Goal: Task Accomplishment & Management: Complete application form

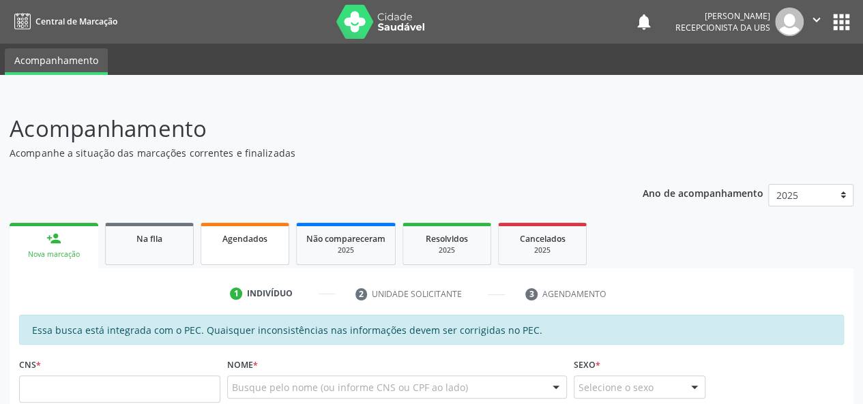
click at [233, 244] on div "Agendados" at bounding box center [245, 238] width 68 height 14
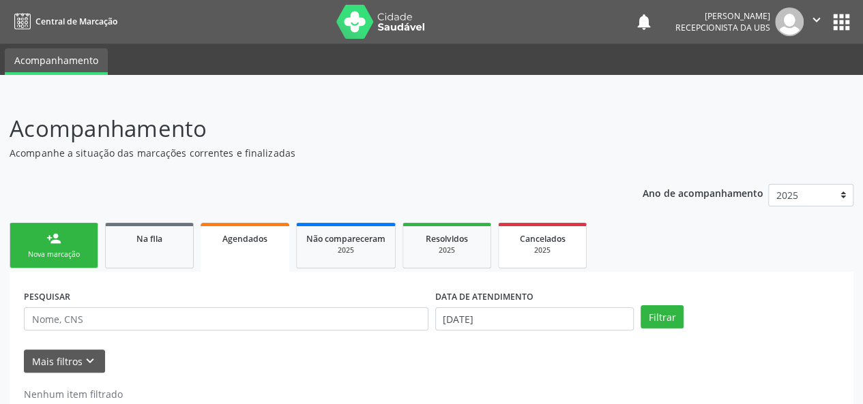
scroll to position [35, 0]
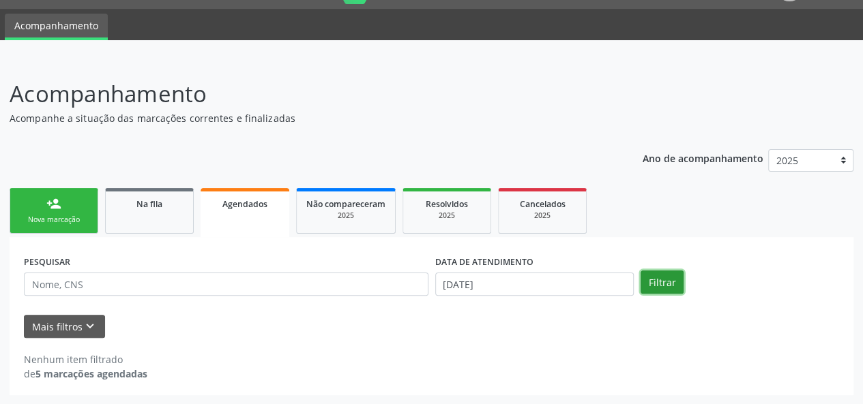
click at [655, 280] on button "Filtrar" at bounding box center [661, 282] width 43 height 23
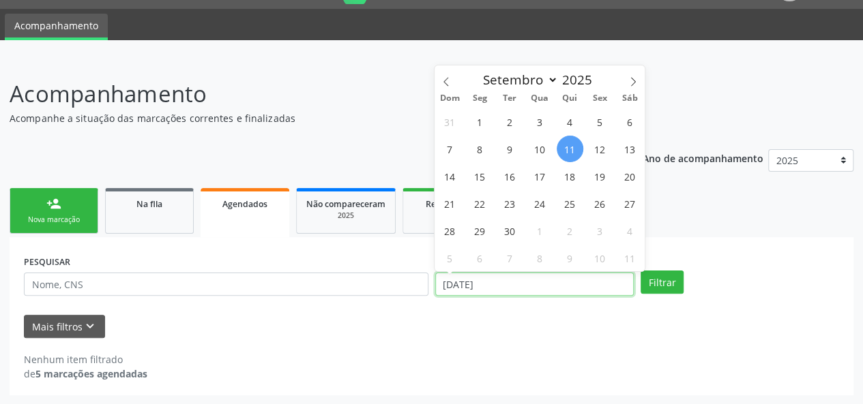
click at [527, 277] on input "[DATE]" at bounding box center [534, 284] width 198 height 23
click at [444, 81] on icon at bounding box center [445, 81] width 5 height 9
click at [633, 82] on icon at bounding box center [633, 82] width 10 height 10
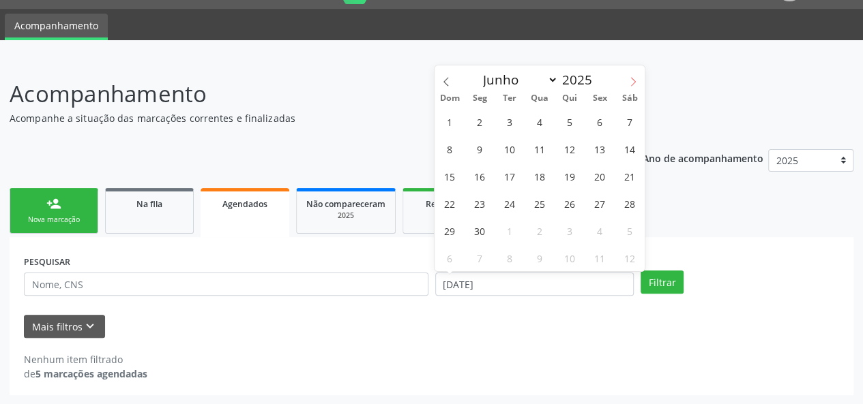
select select "6"
click at [518, 117] on span "1" at bounding box center [510, 121] width 27 height 27
type input "0[DATE]"
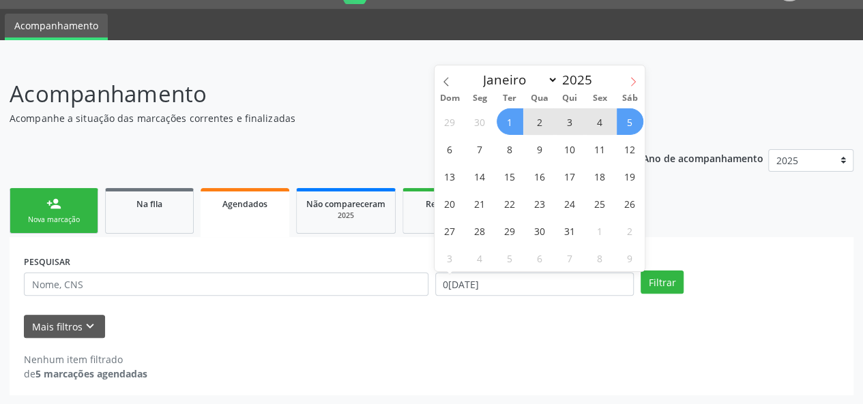
click at [637, 78] on icon at bounding box center [633, 82] width 10 height 10
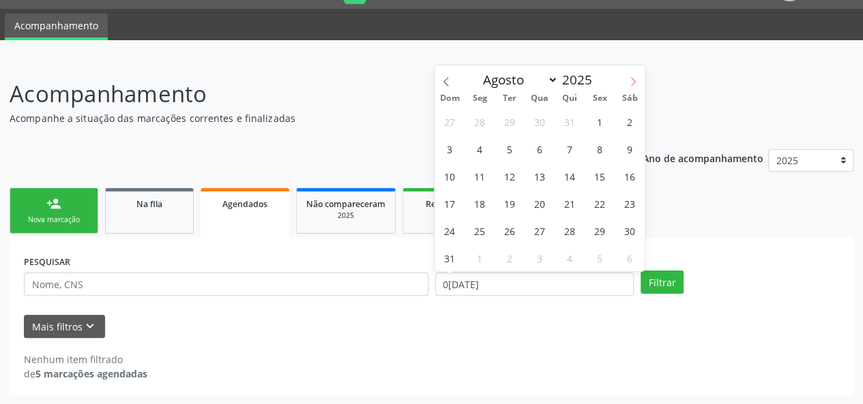
click at [637, 78] on icon at bounding box center [633, 82] width 10 height 10
select select "8"
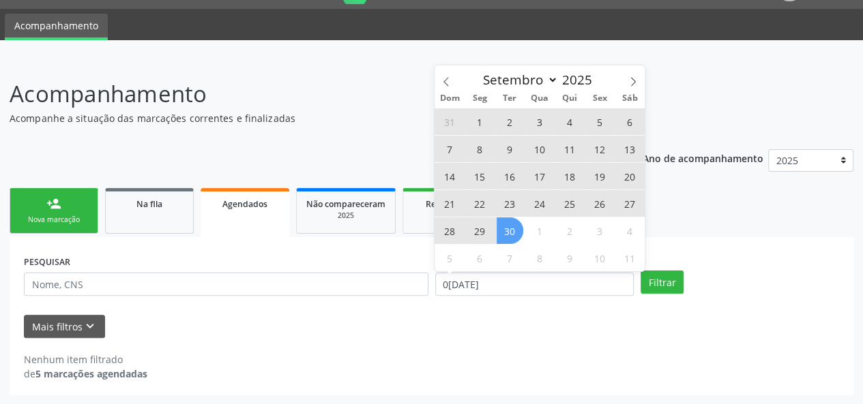
click at [507, 231] on span "30" at bounding box center [510, 231] width 27 height 27
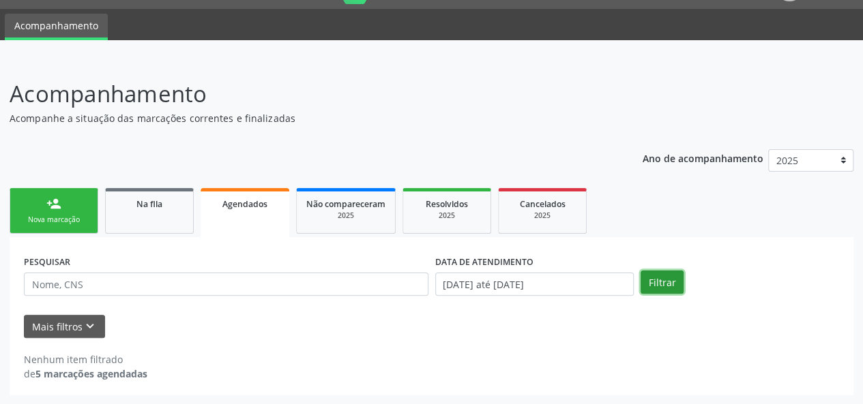
click at [651, 278] on button "Filtrar" at bounding box center [661, 282] width 43 height 23
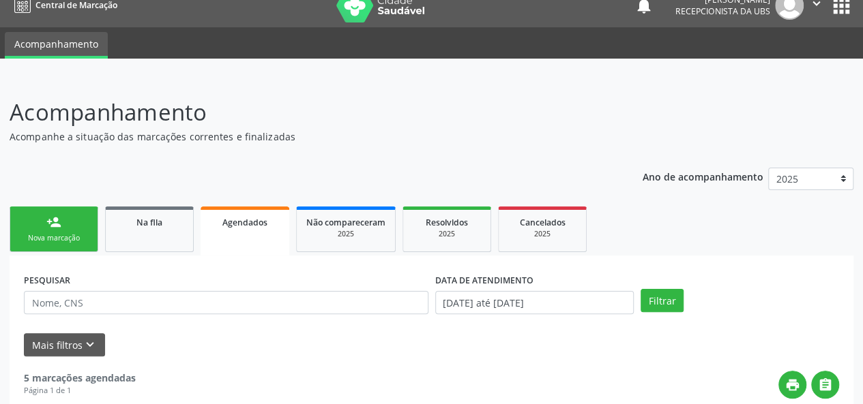
scroll to position [0, 0]
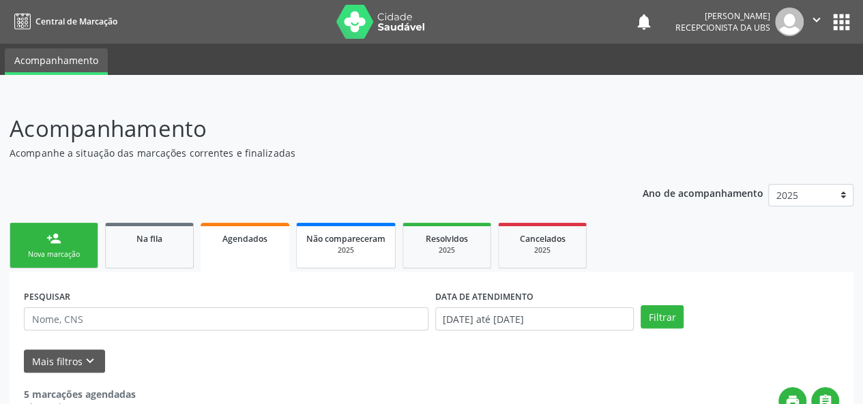
click at [344, 246] on div "2025" at bounding box center [345, 251] width 79 height 10
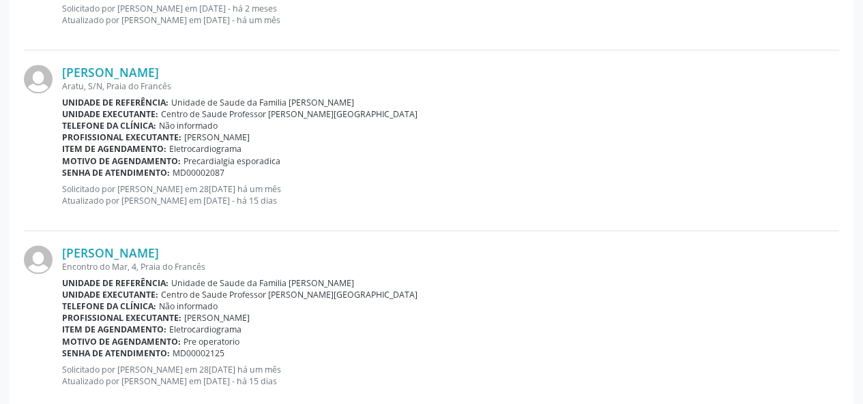
scroll to position [341, 0]
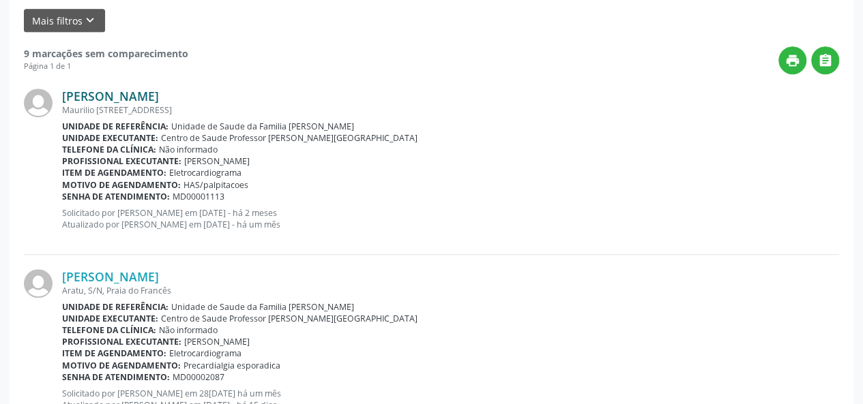
click at [159, 96] on link "[PERSON_NAME]" at bounding box center [110, 96] width 97 height 15
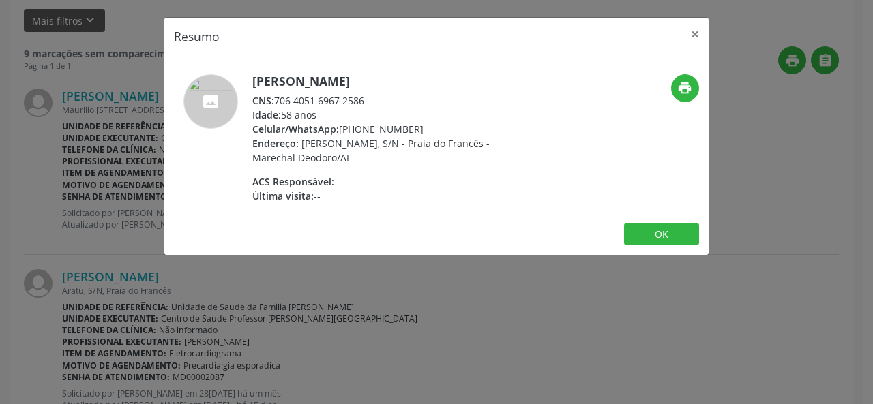
drag, startPoint x: 368, startPoint y: 102, endPoint x: 273, endPoint y: 96, distance: 95.7
click at [273, 96] on div "CNS: 706 4051 6967 2586" at bounding box center [384, 100] width 265 height 14
copy div "706 4051 6967 2586"
click at [700, 27] on button "×" at bounding box center [694, 34] width 27 height 33
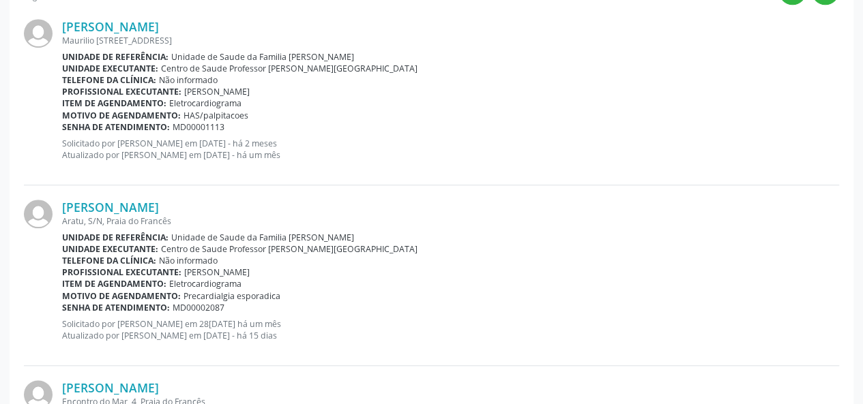
scroll to position [477, 0]
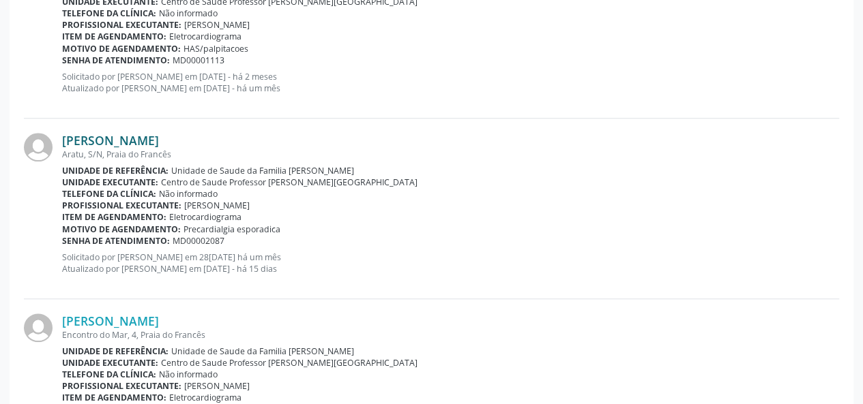
click at [159, 142] on link "[PERSON_NAME]" at bounding box center [110, 140] width 97 height 15
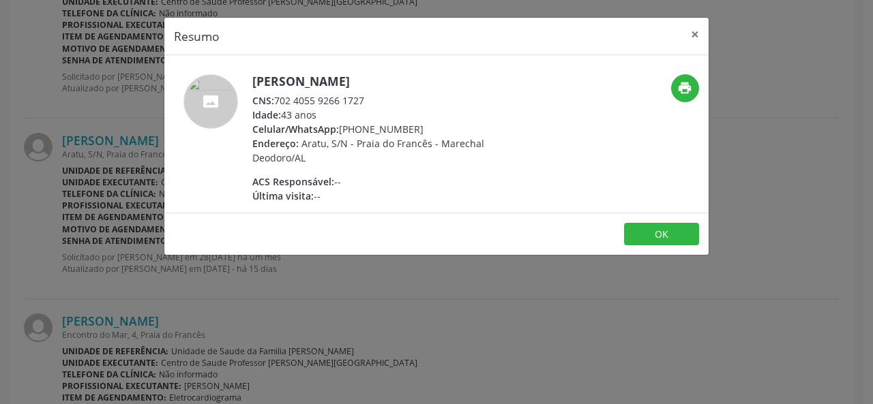
drag, startPoint x: 370, startPoint y: 95, endPoint x: 276, endPoint y: 104, distance: 94.5
click at [276, 104] on div "CNS: 702 4055 9266 1727" at bounding box center [384, 100] width 265 height 14
copy div "702 4055 9266 1727"
click at [693, 28] on button "×" at bounding box center [694, 34] width 27 height 33
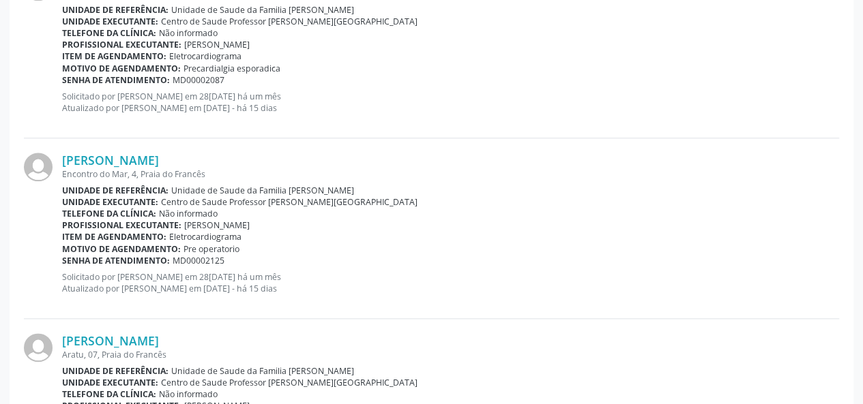
scroll to position [682, 0]
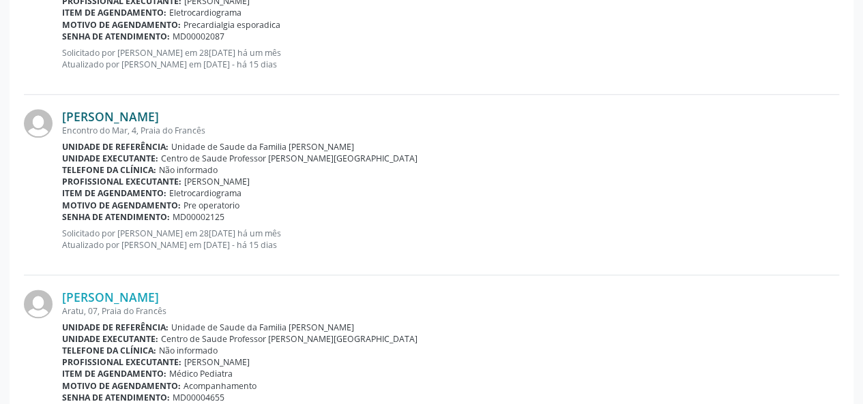
click at [159, 113] on link "[PERSON_NAME]" at bounding box center [110, 116] width 97 height 15
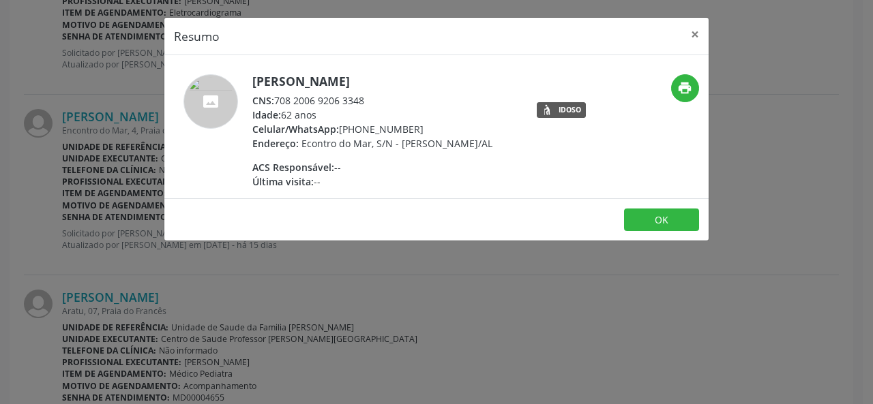
drag, startPoint x: 368, startPoint y: 95, endPoint x: 270, endPoint y: 96, distance: 97.5
click at [270, 96] on div "CNS: 708 2006 9206 3348" at bounding box center [372, 100] width 240 height 14
copy div ": 708 2006 9206 3348"
click at [704, 36] on button "×" at bounding box center [694, 34] width 27 height 33
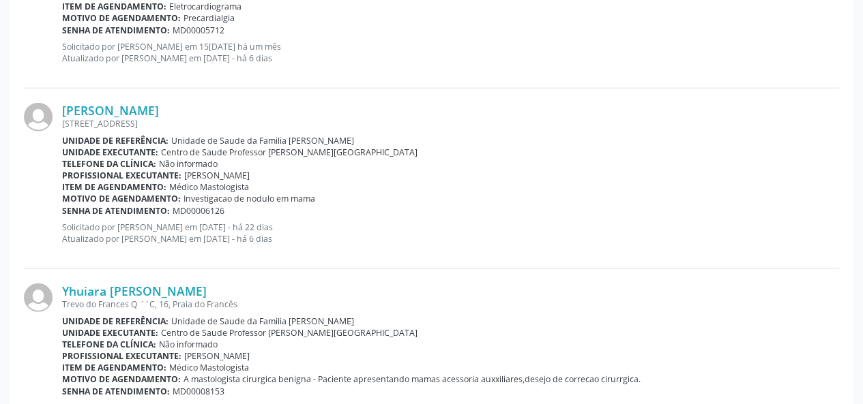
scroll to position [1657, 0]
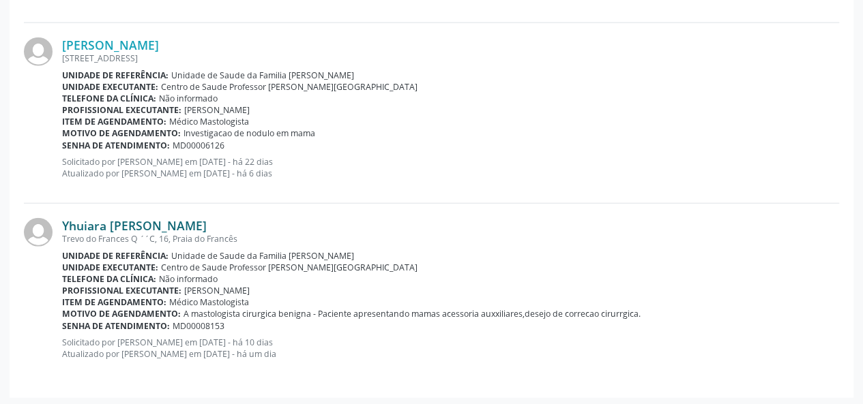
click at [207, 228] on link "Yhuiara [PERSON_NAME]" at bounding box center [134, 225] width 145 height 15
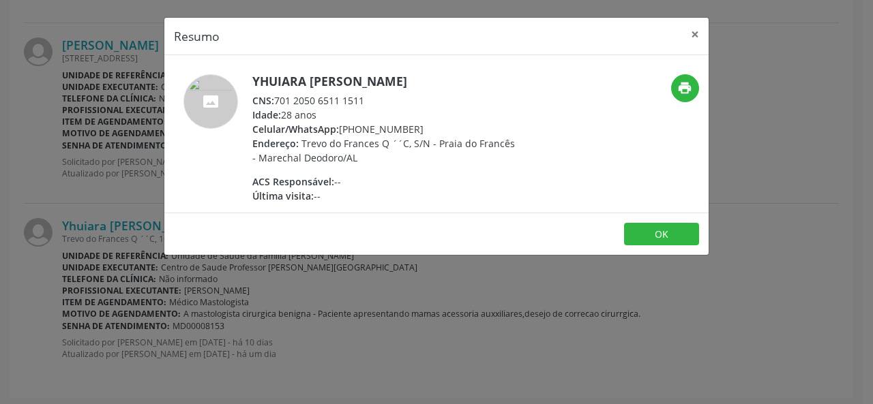
drag, startPoint x: 369, startPoint y: 102, endPoint x: 274, endPoint y: 95, distance: 95.1
click at [274, 95] on div "CNS: 701 2050 6511 1511" at bounding box center [384, 100] width 265 height 14
copy div "701 2050 6511 1511"
click at [701, 31] on button "×" at bounding box center [694, 34] width 27 height 33
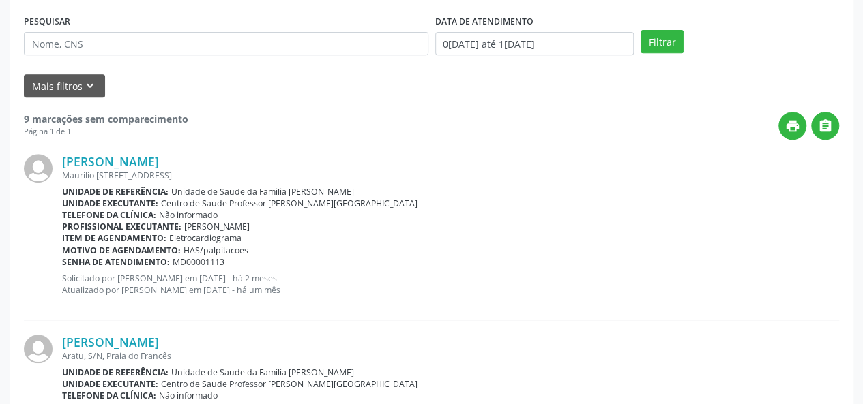
scroll to position [225, 0]
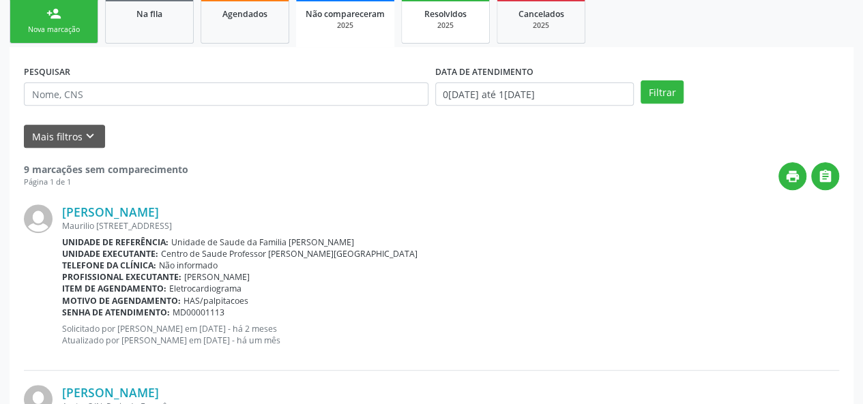
click at [482, 23] on link "Resolvidos 2025" at bounding box center [445, 21] width 89 height 46
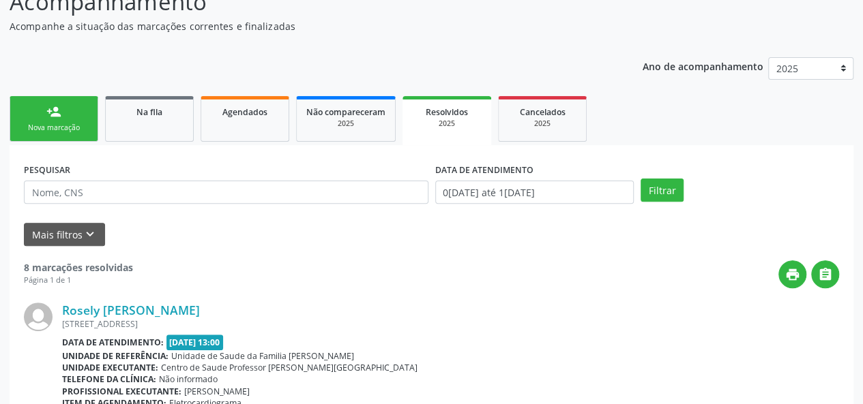
scroll to position [0, 0]
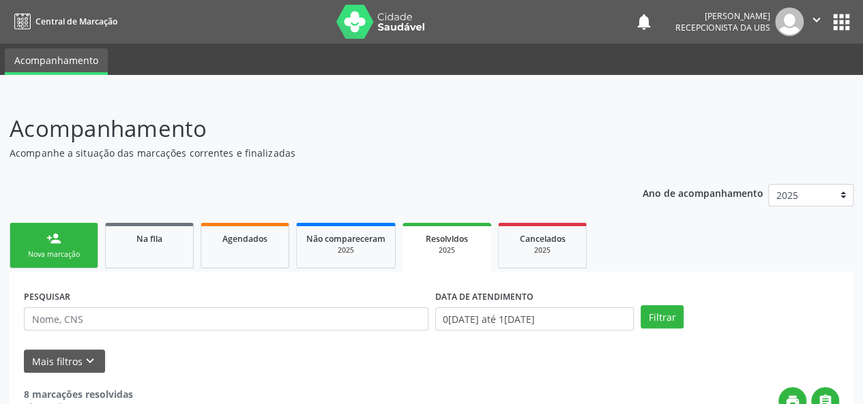
click at [57, 243] on div "person_add" at bounding box center [53, 238] width 15 height 15
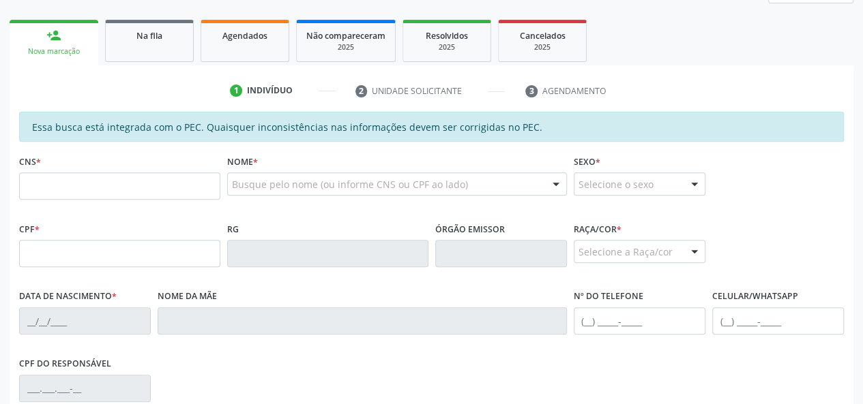
scroll to position [205, 0]
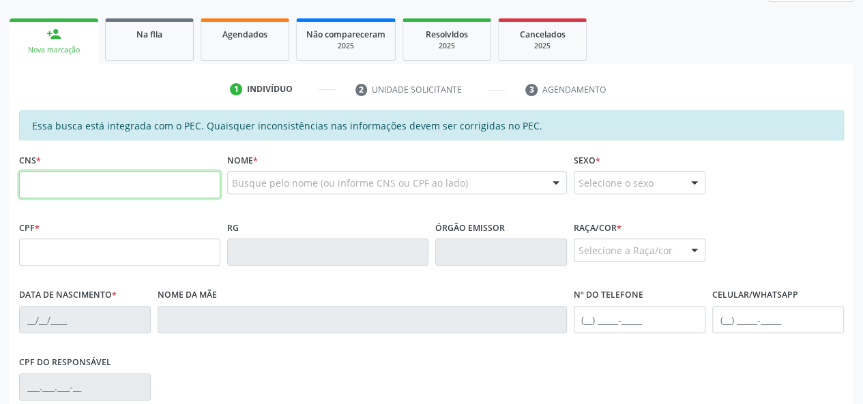
click at [104, 185] on input "text" at bounding box center [119, 184] width 201 height 27
paste input "700 2014 6630 2820"
type input "700 2014 6630 2820"
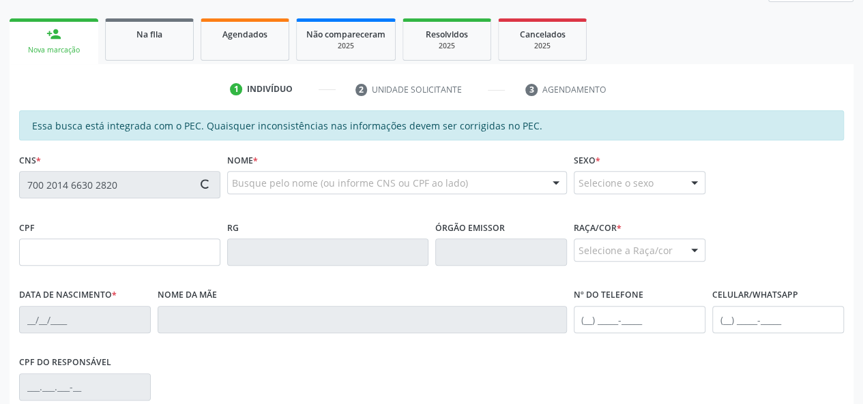
type input "041.500.774-79"
type input "06[DATE]"
type input "[PERSON_NAME]"
type input "[PHONE_NUMBER]"
type input "36"
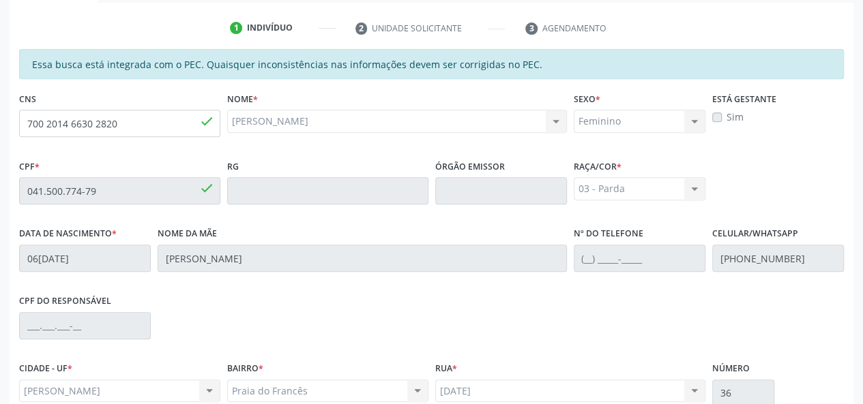
scroll to position [392, 0]
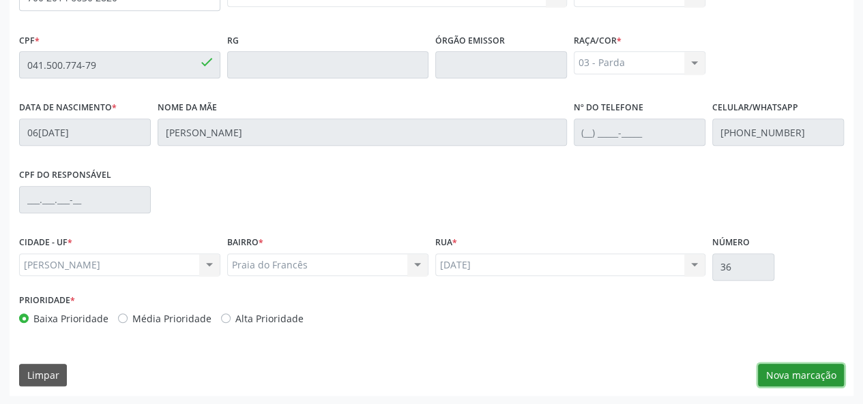
click at [823, 370] on button "Nova marcação" at bounding box center [801, 375] width 86 height 23
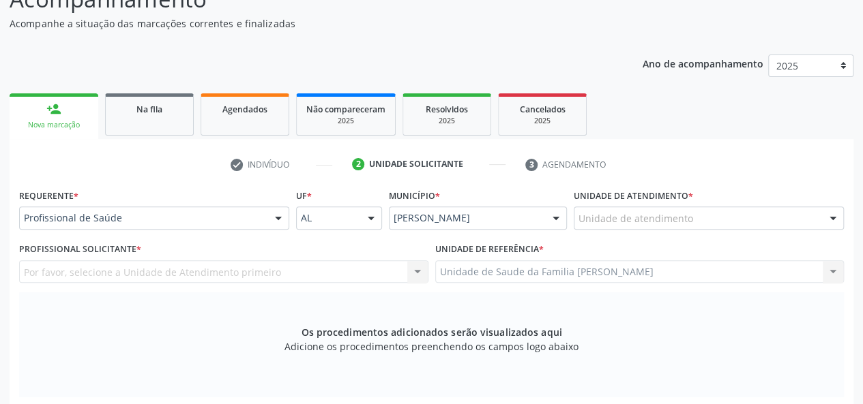
scroll to position [188, 0]
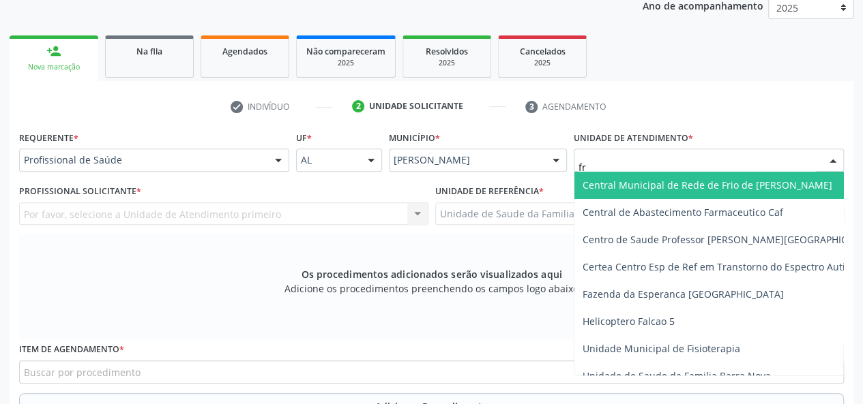
type input "fra"
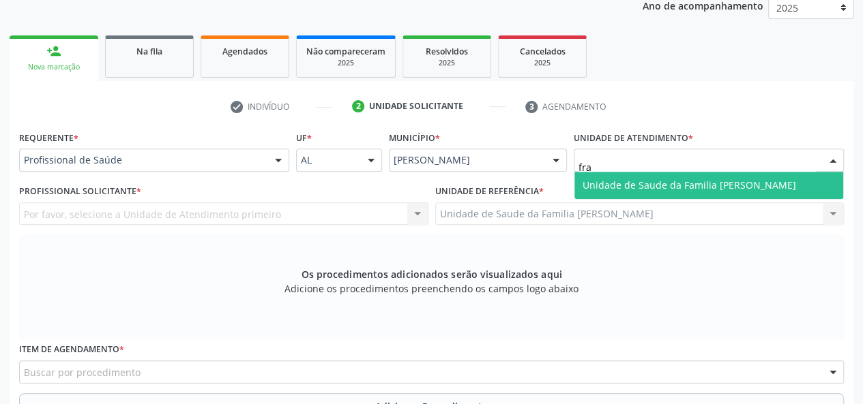
click at [632, 173] on span "Unidade de Saude da Familia [PERSON_NAME]" at bounding box center [708, 185] width 269 height 27
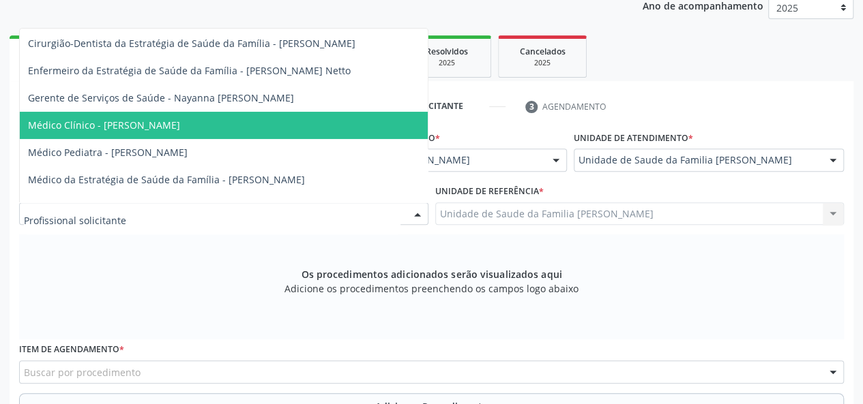
scroll to position [109, 0]
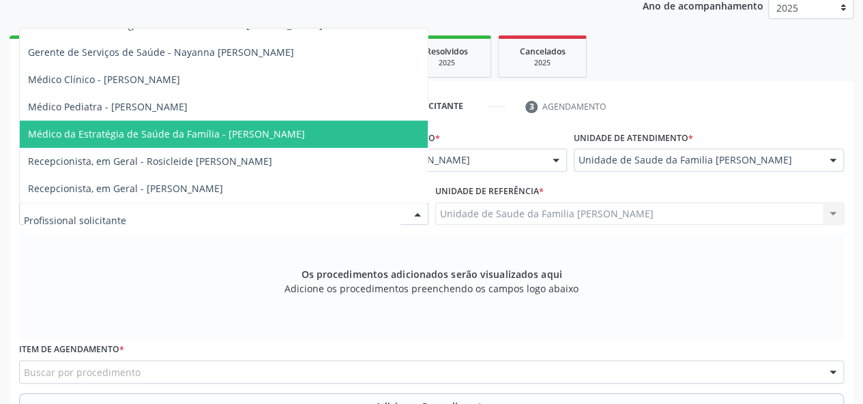
click at [236, 121] on span "Médico da Estratégia de Saúde da Família - [PERSON_NAME]" at bounding box center [224, 134] width 408 height 27
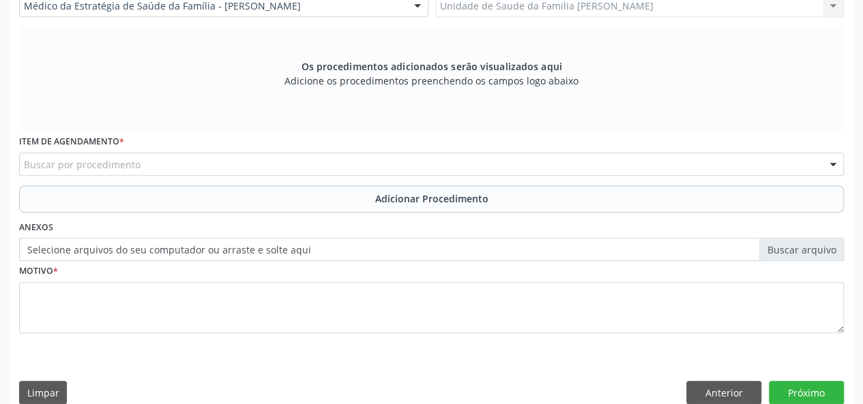
scroll to position [413, 0]
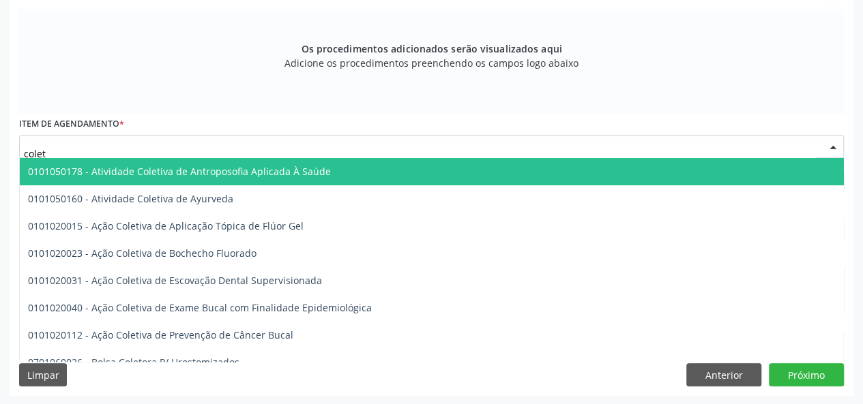
type input "coleta"
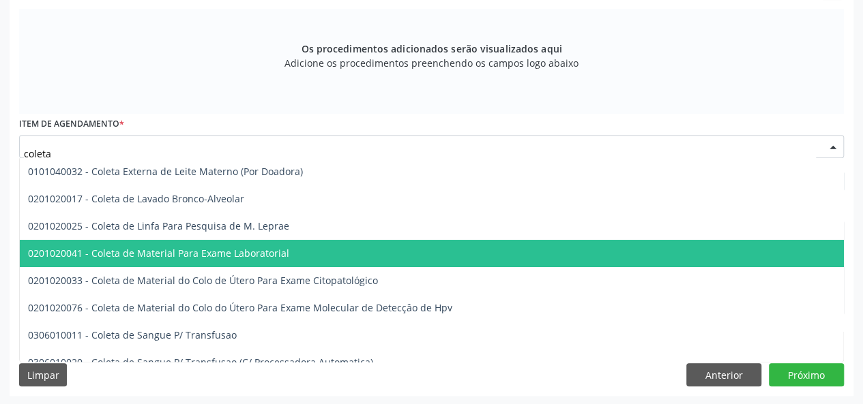
click at [183, 244] on span "0201020041 - Coleta de Material Para Exame Laboratorial" at bounding box center [512, 253] width 984 height 27
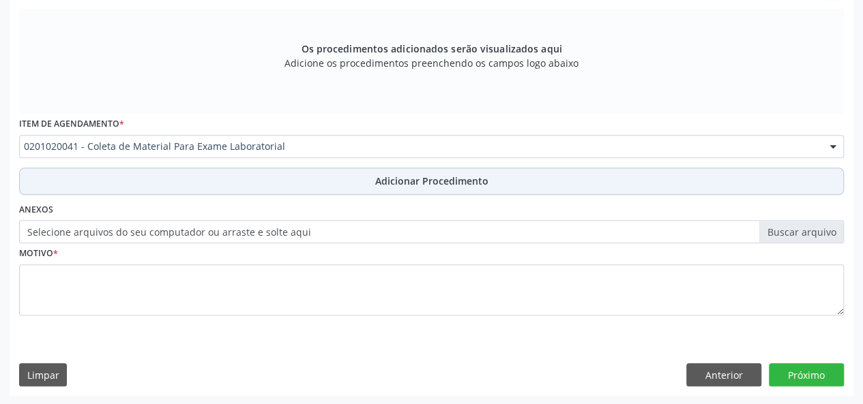
click at [386, 180] on span "Adicionar Procedimento" at bounding box center [431, 181] width 113 height 14
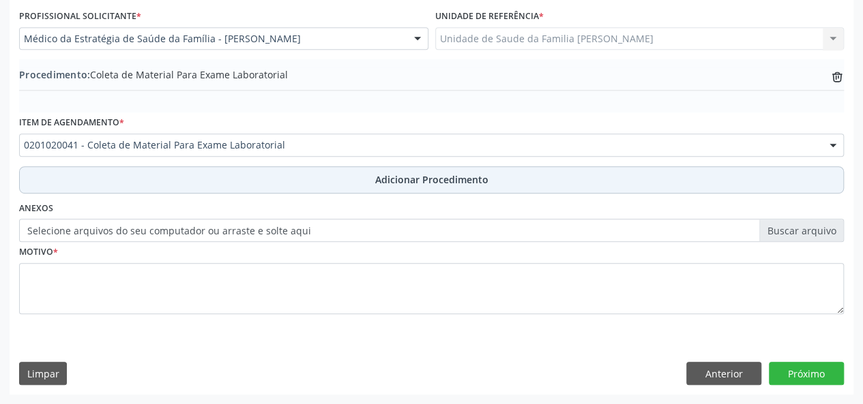
scroll to position [361, 0]
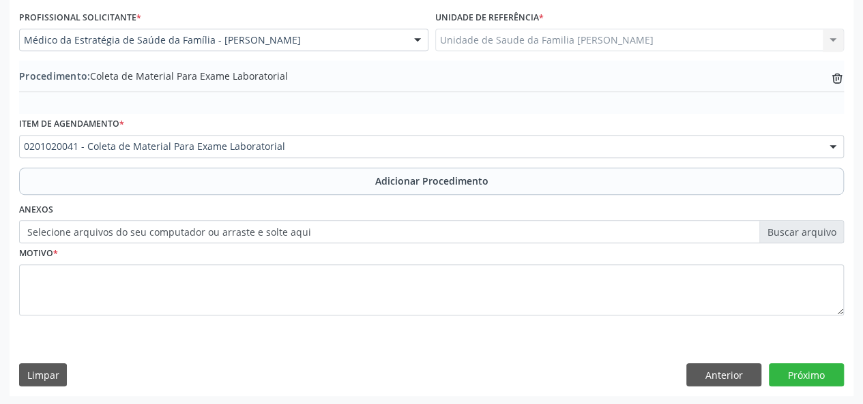
click at [791, 233] on label "Selecione arquivos do seu computador ou arraste e solte aqui" at bounding box center [431, 231] width 825 height 23
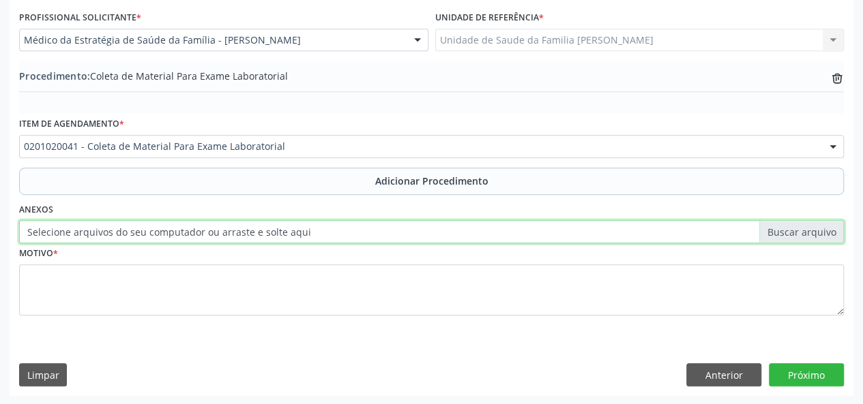
click at [791, 233] on input "Selecione arquivos do seu computador ou arraste e solte aqui" at bounding box center [431, 231] width 825 height 23
type input "C:\fakepath\marizelma.jpg"
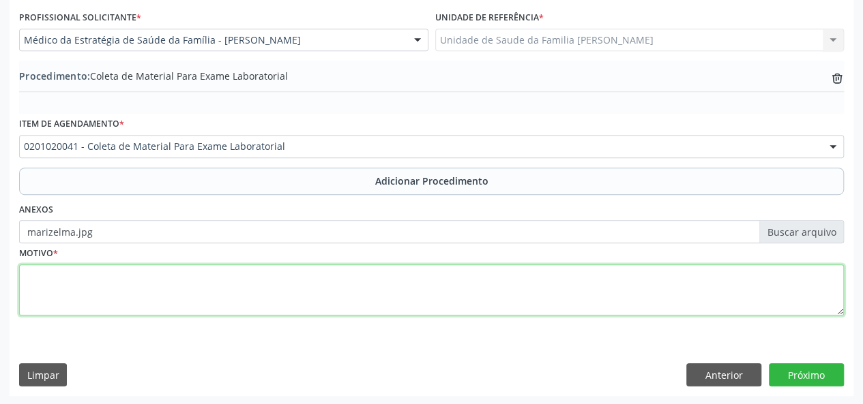
click at [26, 277] on textarea at bounding box center [431, 291] width 825 height 52
click at [40, 278] on textarea at bounding box center [431, 291] width 825 height 52
type textarea "Avaliacao"
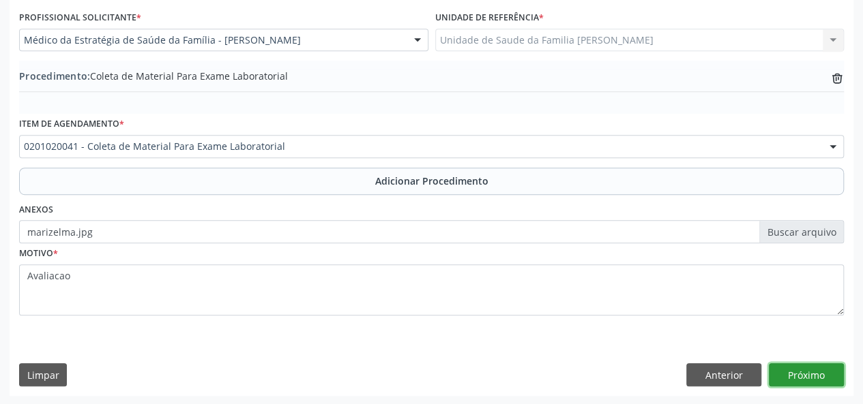
click at [791, 364] on button "Próximo" at bounding box center [806, 375] width 75 height 23
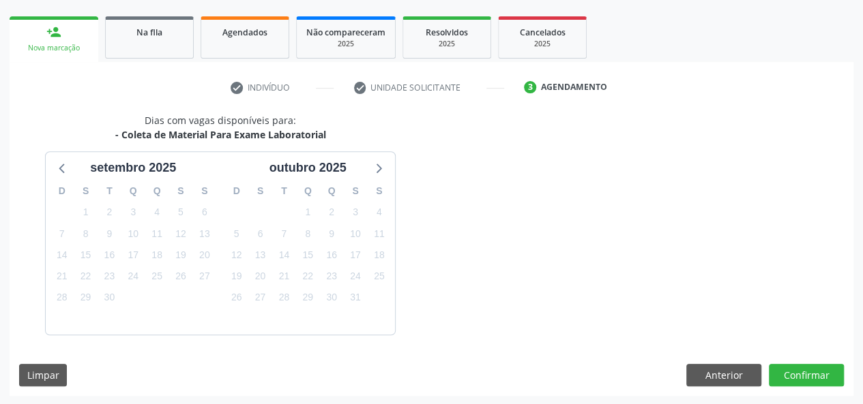
scroll to position [247, 0]
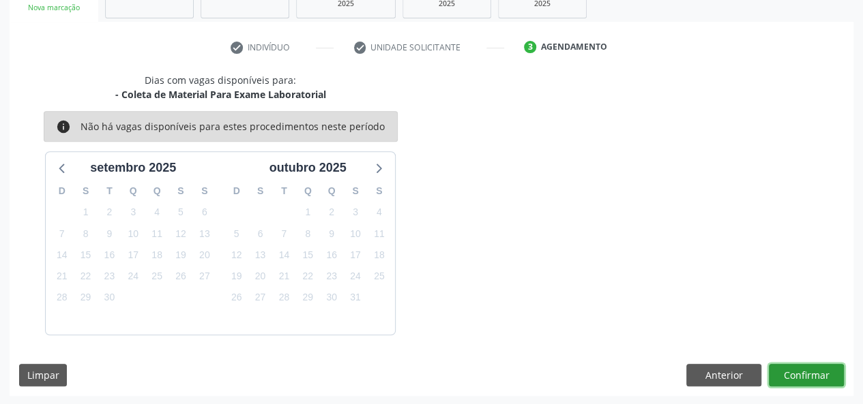
click at [775, 366] on button "Confirmar" at bounding box center [806, 375] width 75 height 23
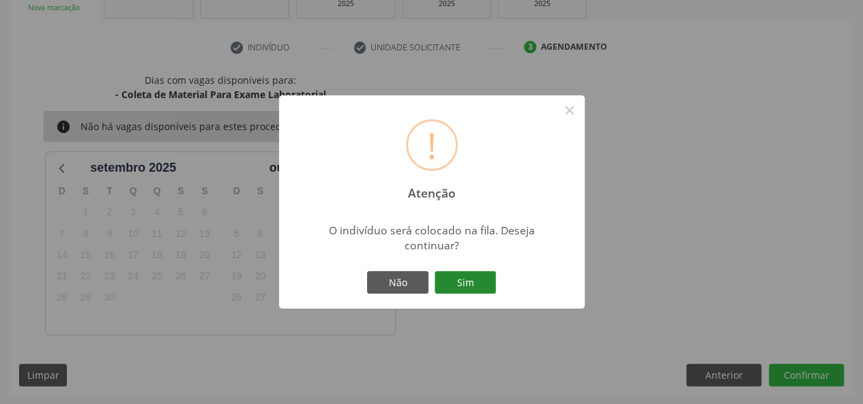
click at [471, 293] on button "Sim" at bounding box center [464, 282] width 61 height 23
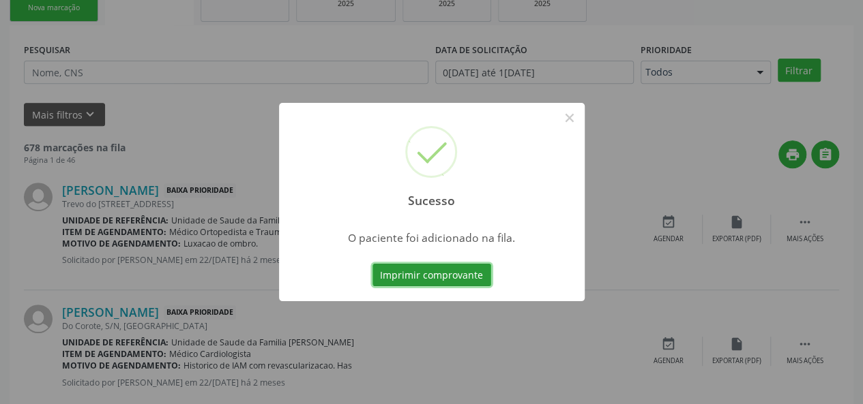
scroll to position [64, 0]
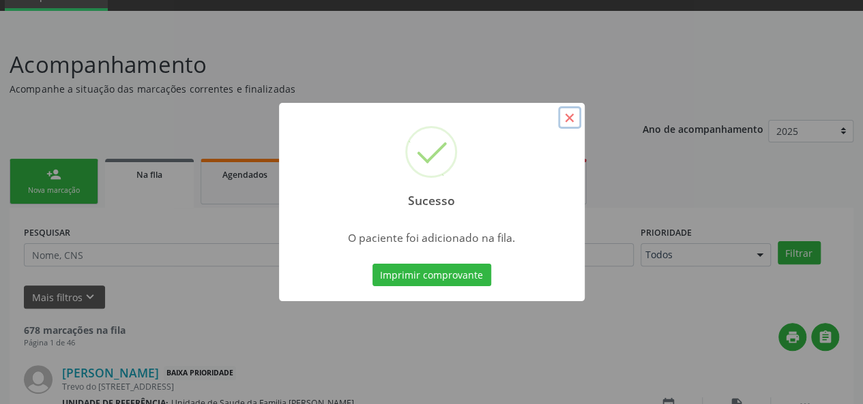
click at [567, 117] on button "×" at bounding box center [569, 117] width 23 height 23
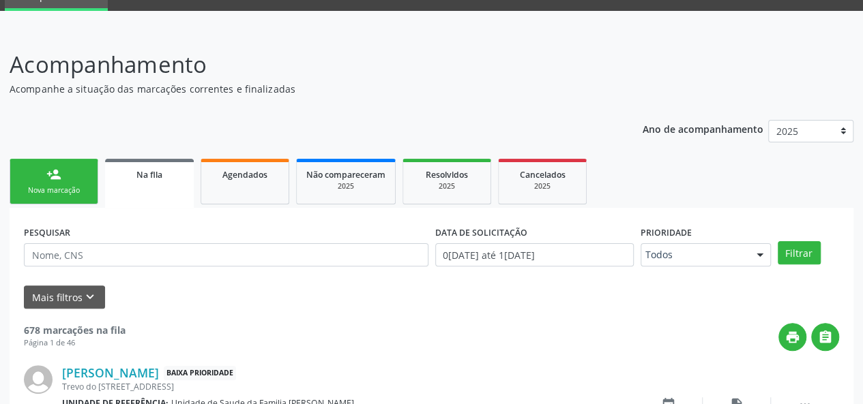
click at [56, 165] on link "person_add Nova marcação" at bounding box center [54, 182] width 89 height 46
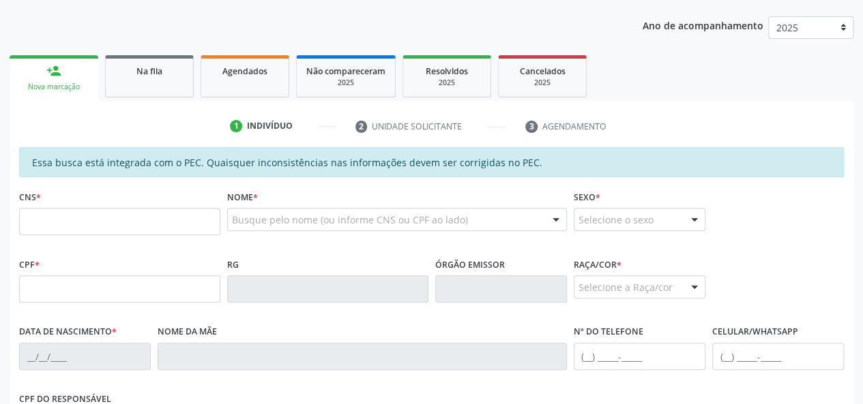
scroll to position [201, 0]
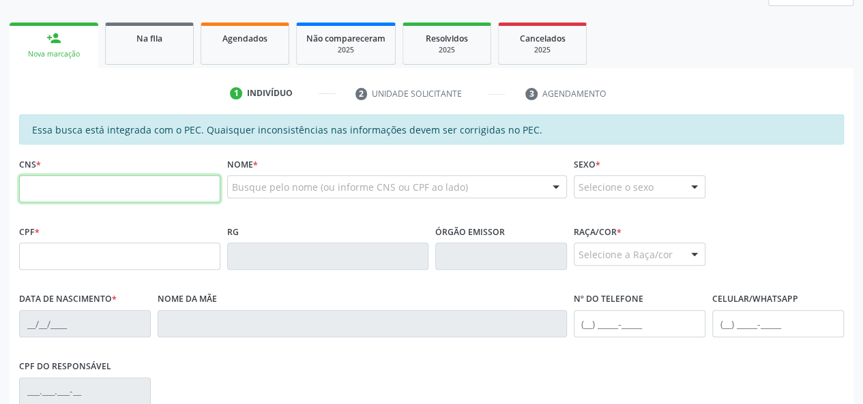
paste input "700 2014 6630 2820"
type input "700 2014 6630 2820"
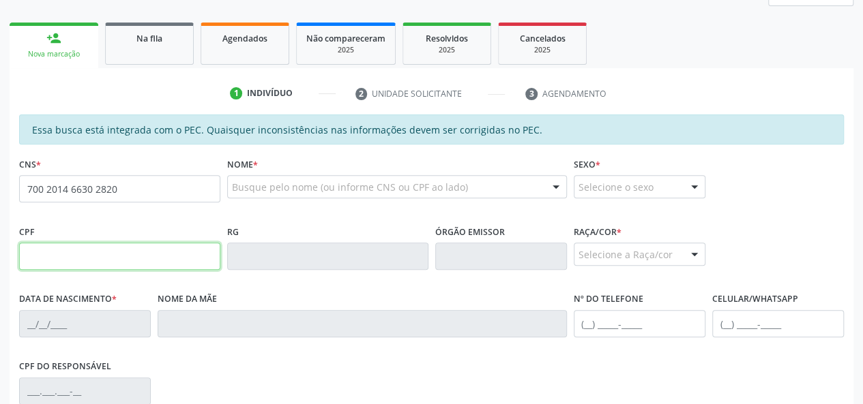
click at [96, 248] on input "text" at bounding box center [119, 256] width 201 height 27
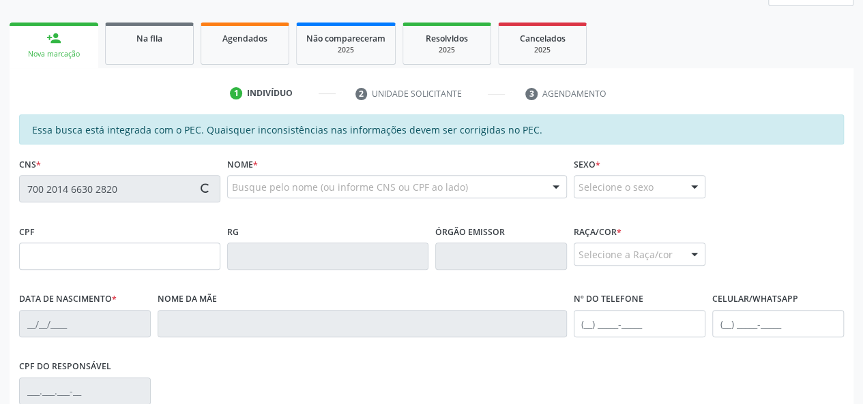
type input "041.500.774-79"
type input "06[DATE]"
type input "[PERSON_NAME]"
type input "[PHONE_NUMBER]"
type input "36"
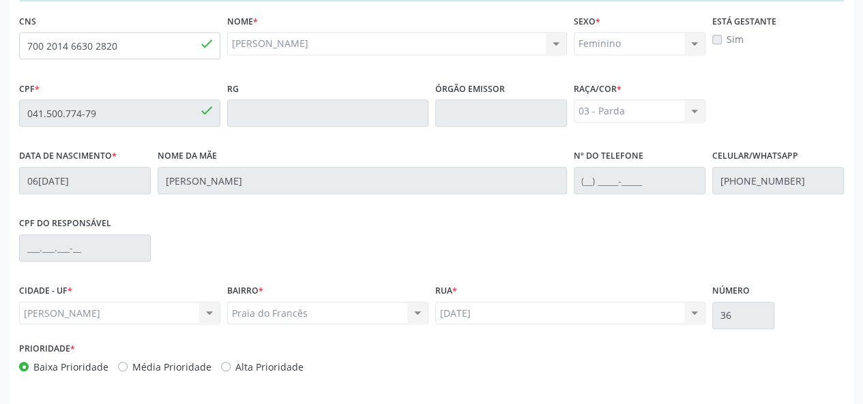
scroll to position [392, 0]
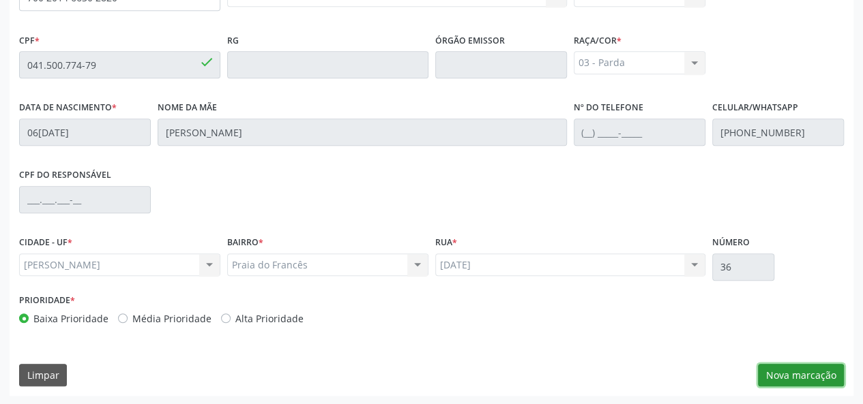
click at [818, 375] on button "Nova marcação" at bounding box center [801, 375] width 86 height 23
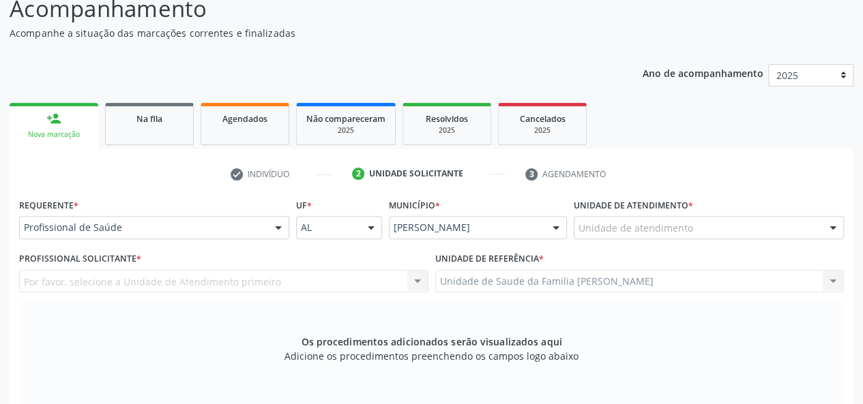
scroll to position [119, 0]
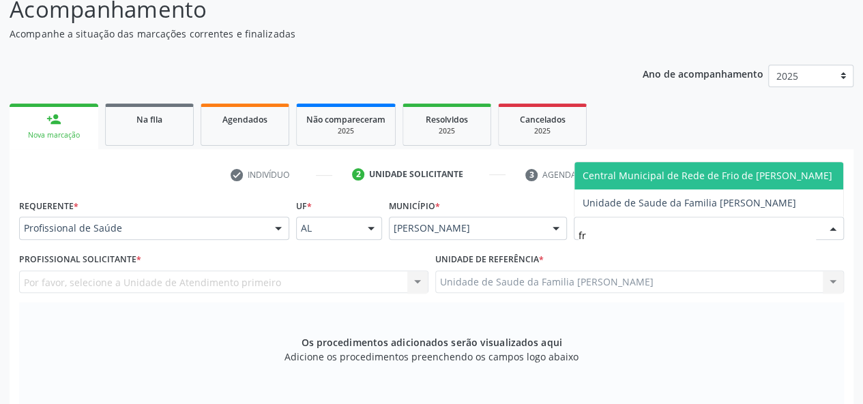
type input "fra"
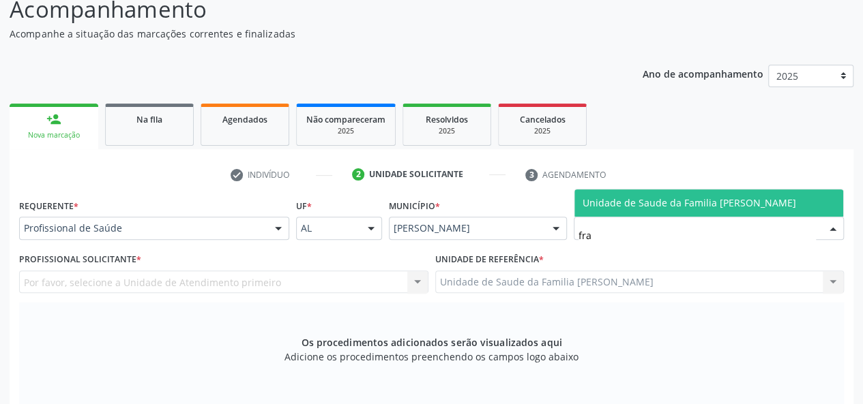
click at [683, 209] on span "Unidade de Saude da Familia [PERSON_NAME]" at bounding box center [708, 203] width 269 height 27
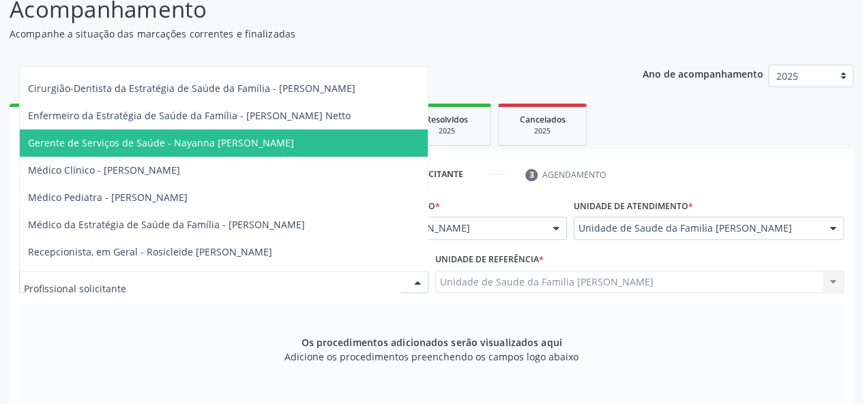
scroll to position [68, 0]
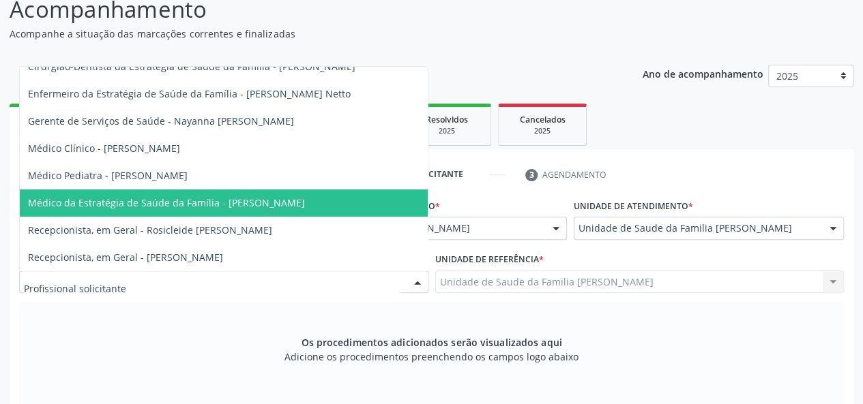
click at [238, 192] on span "Médico da Estratégia de Saúde da Família - [PERSON_NAME]" at bounding box center [224, 203] width 408 height 27
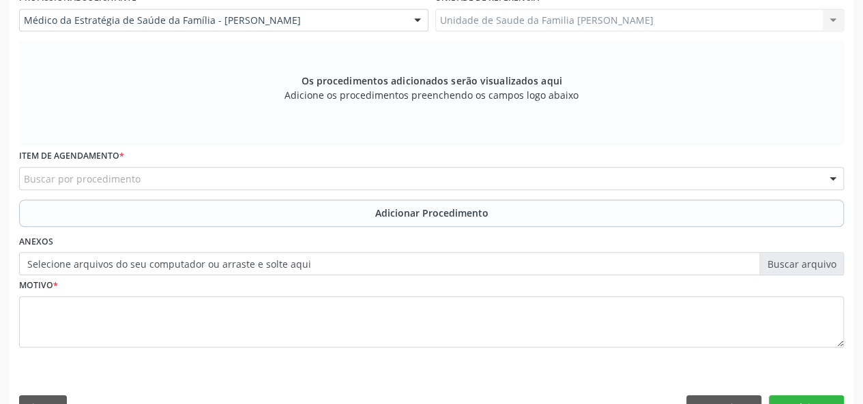
scroll to position [392, 0]
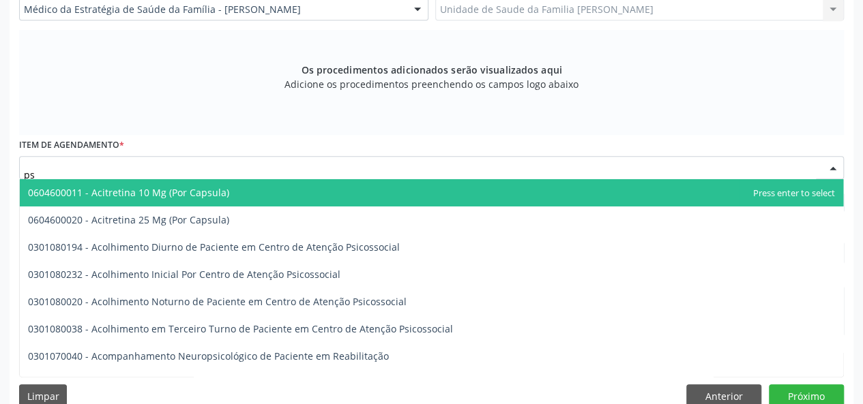
type input "p"
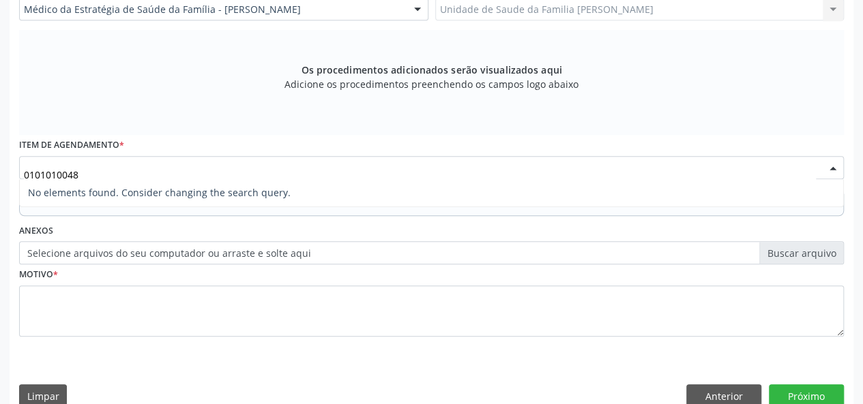
click at [35, 175] on input "0101010048" at bounding box center [420, 174] width 792 height 27
type input "0301010048"
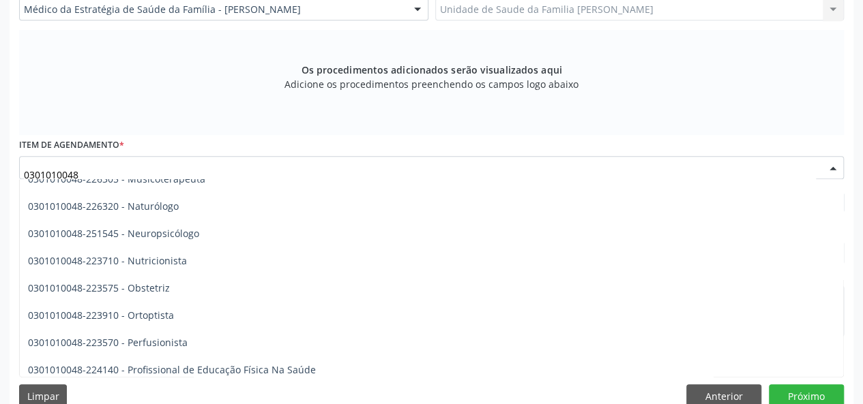
scroll to position [2251, 0]
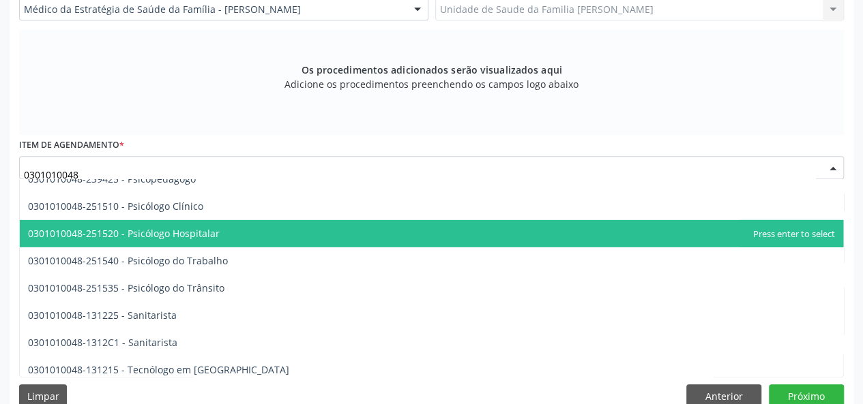
click at [338, 228] on span "0301010048-251520 - Psicólogo Hospitalar" at bounding box center [431, 233] width 823 height 27
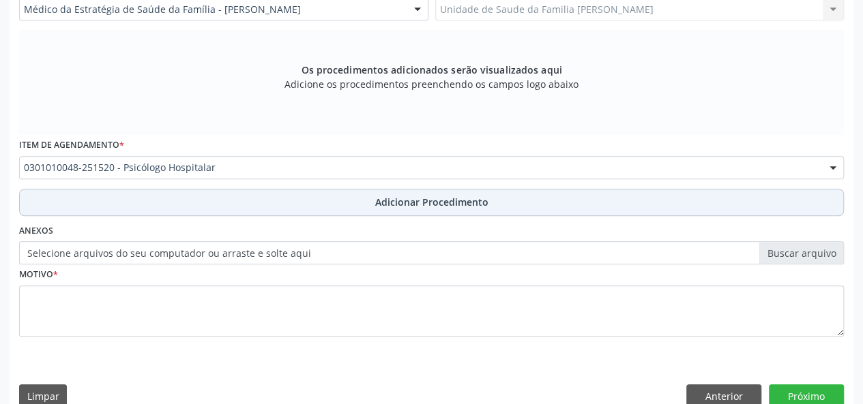
click at [426, 196] on span "Adicionar Procedimento" at bounding box center [431, 202] width 113 height 14
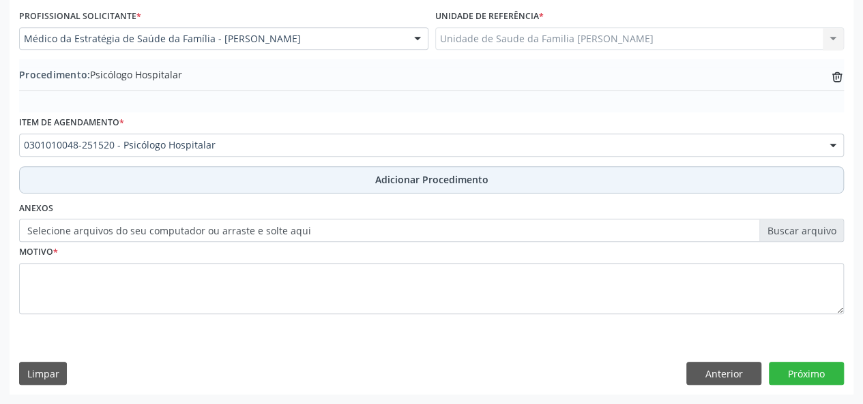
scroll to position [361, 0]
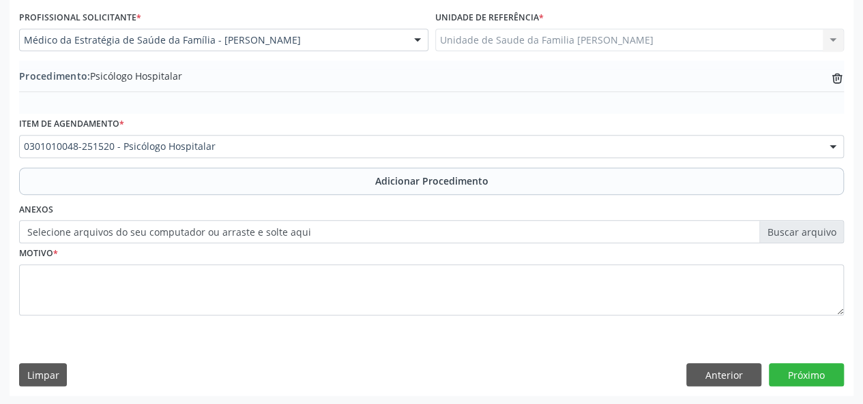
click at [808, 226] on label "Selecione arquivos do seu computador ou arraste e solte aqui" at bounding box center [431, 231] width 825 height 23
click at [808, 226] on input "Selecione arquivos do seu computador ou arraste e solte aqui" at bounding box center [431, 231] width 825 height 23
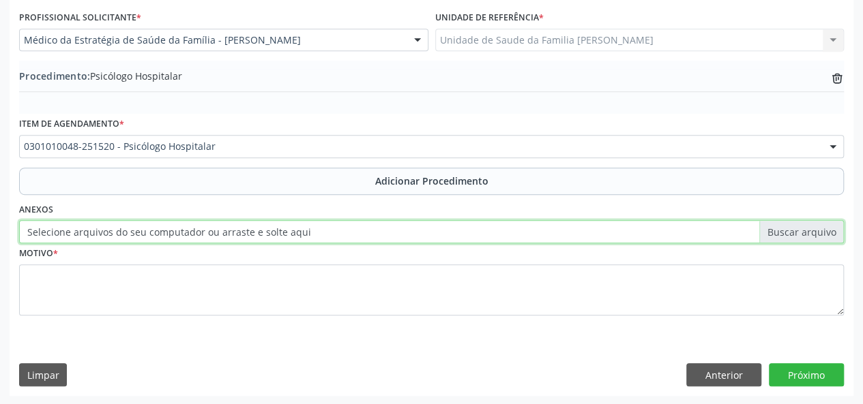
type input "C:\fakepath\marizelma.jpg"
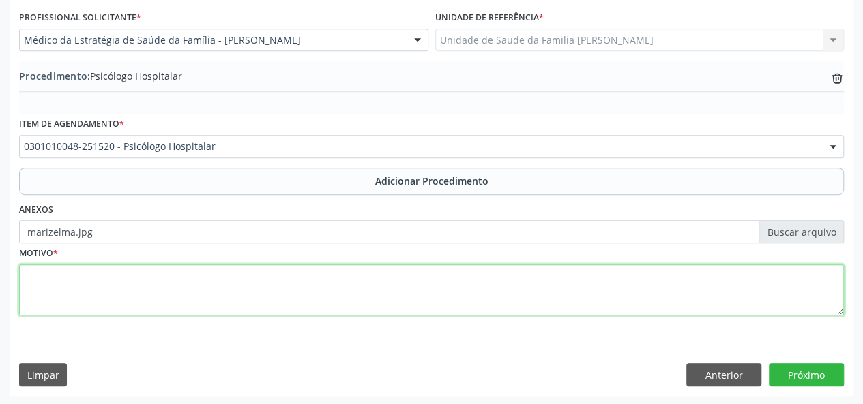
click at [29, 289] on textarea at bounding box center [431, 291] width 825 height 52
type textarea "Sintomas ansiosos"
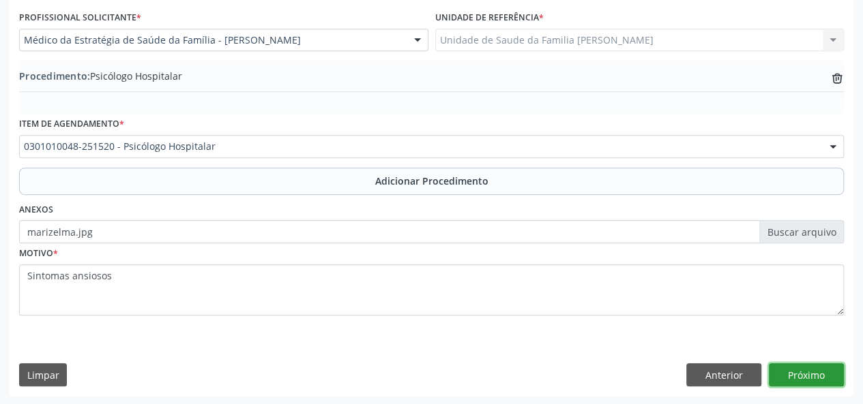
click at [829, 376] on button "Próximo" at bounding box center [806, 375] width 75 height 23
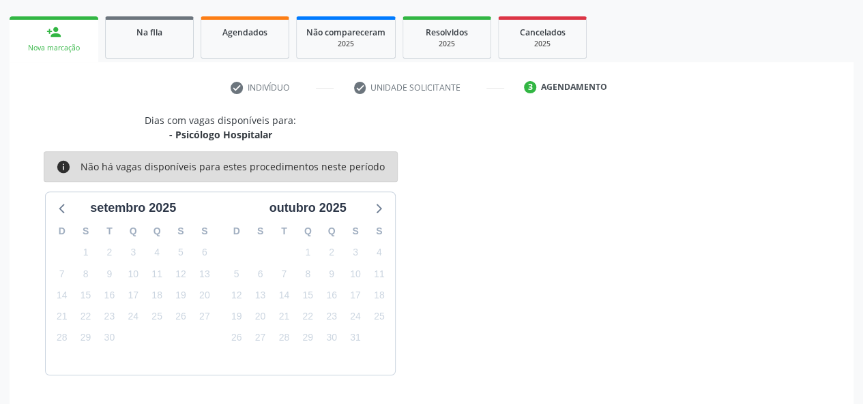
scroll to position [247, 0]
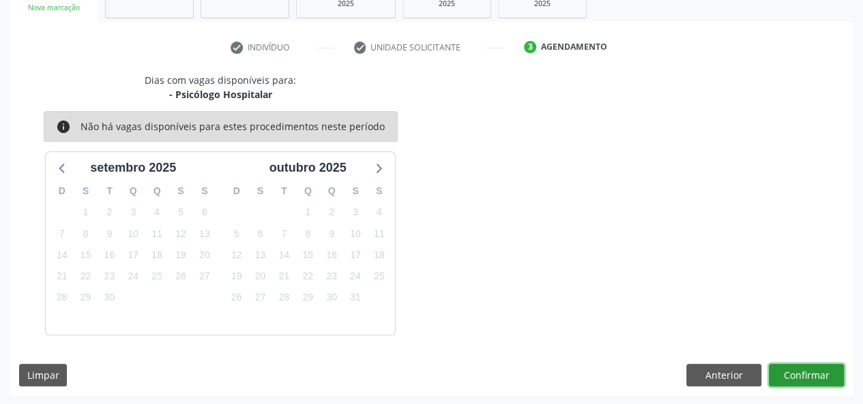
click at [821, 376] on button "Confirmar" at bounding box center [806, 375] width 75 height 23
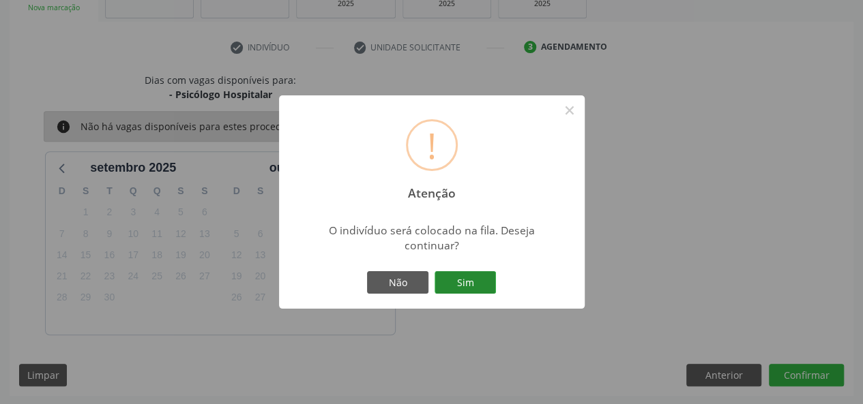
click at [471, 286] on button "Sim" at bounding box center [464, 282] width 61 height 23
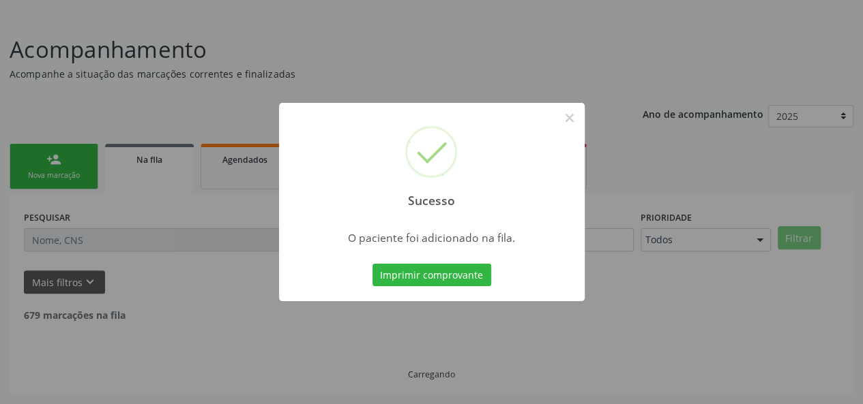
scroll to position [64, 0]
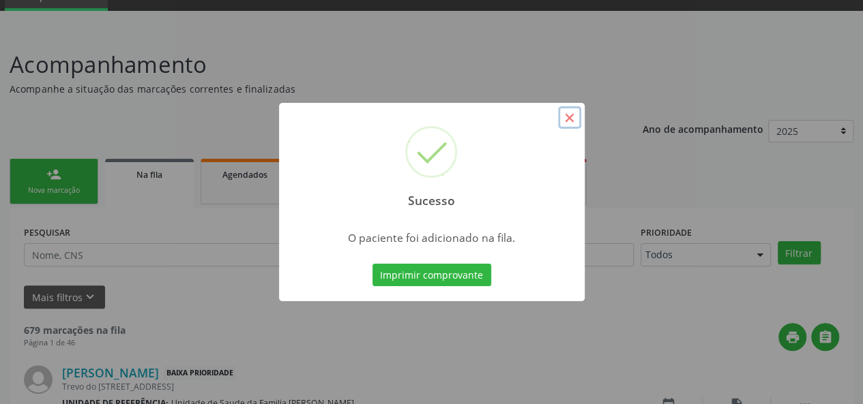
click at [567, 118] on button "×" at bounding box center [569, 117] width 23 height 23
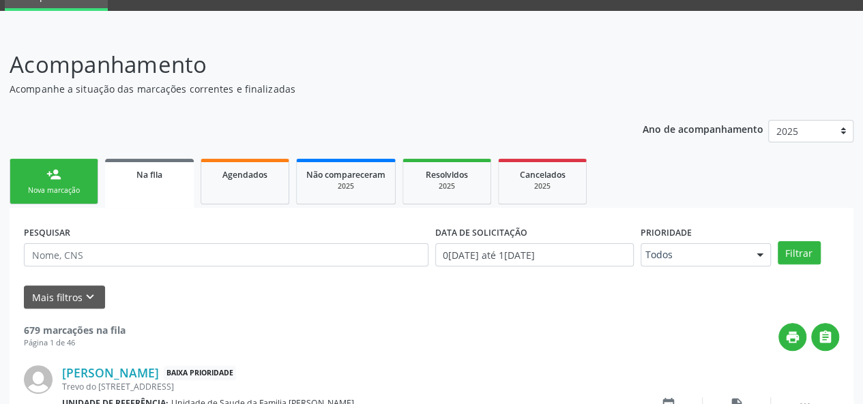
click at [57, 166] on link "person_add Nova marcação" at bounding box center [54, 182] width 89 height 46
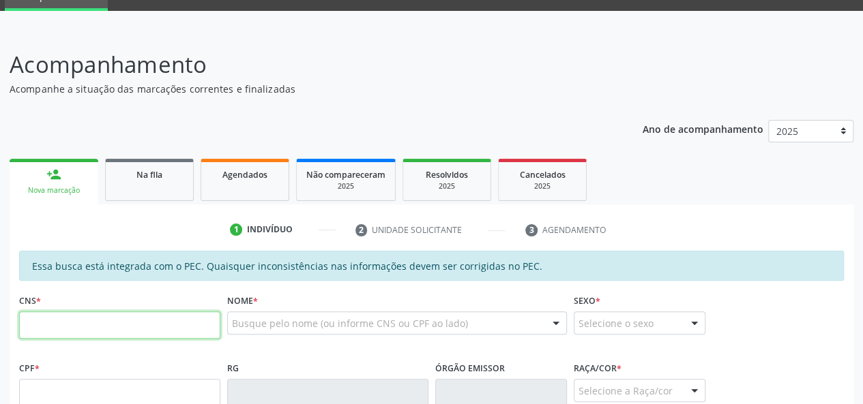
paste input "700 2014 6630 2820"
type input "700 2014 6630 2820"
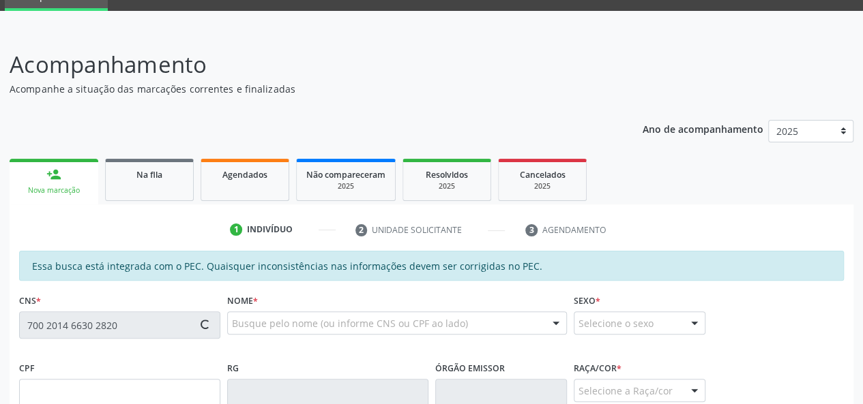
type input "041.500.774-79"
type input "06[DATE]"
type input "[PERSON_NAME]"
type input "[PHONE_NUMBER]"
type input "36"
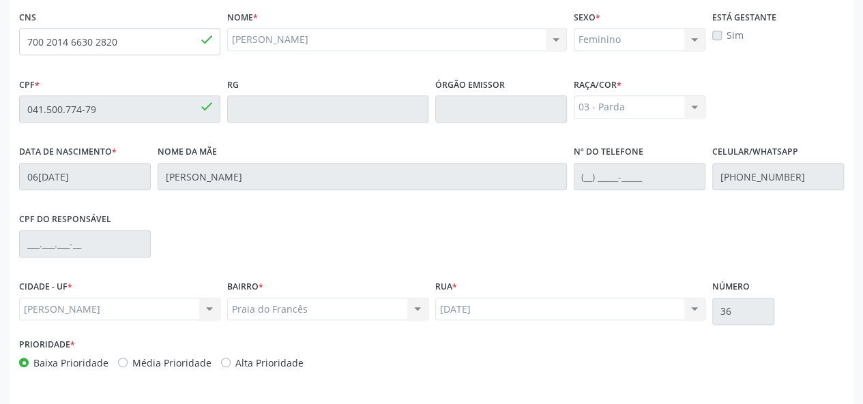
scroll to position [392, 0]
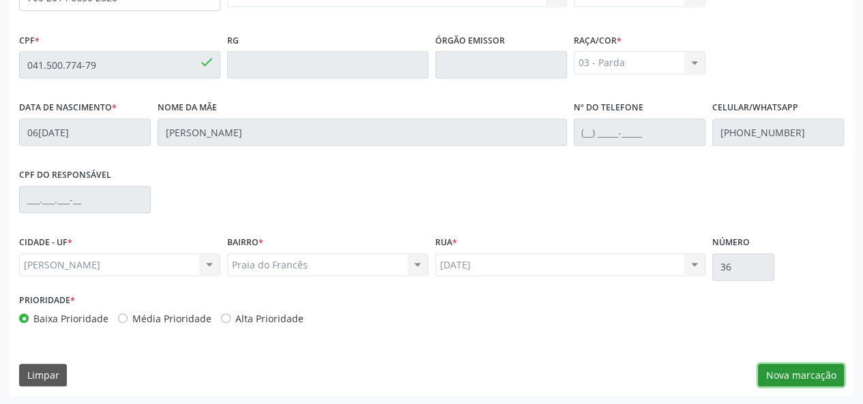
click at [799, 375] on button "Nova marcação" at bounding box center [801, 375] width 86 height 23
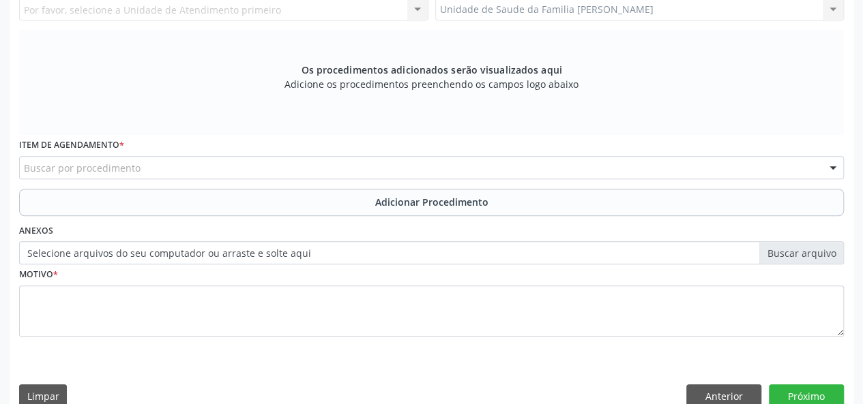
scroll to position [188, 0]
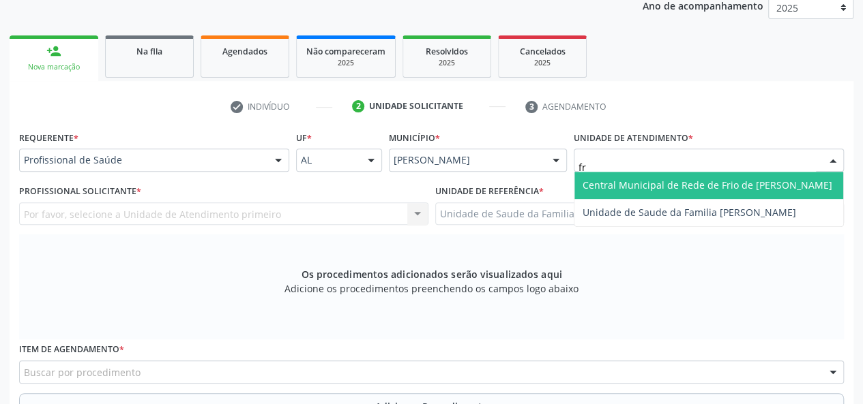
type input "fra"
click at [618, 174] on span "Unidade de Saude da Familia [PERSON_NAME]" at bounding box center [708, 185] width 269 height 27
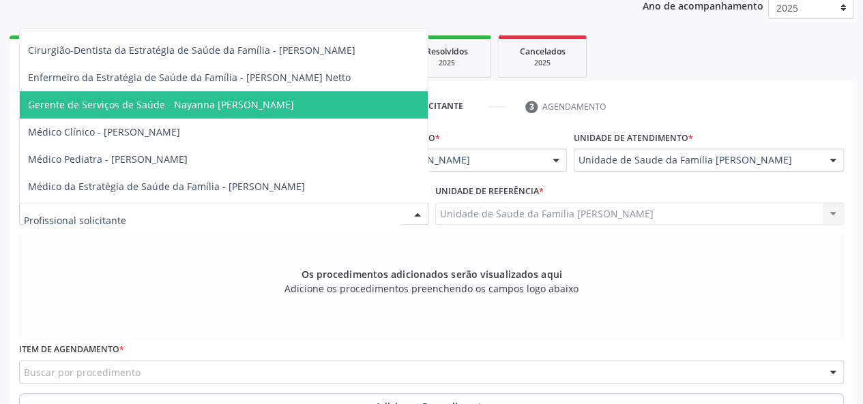
scroll to position [68, 0]
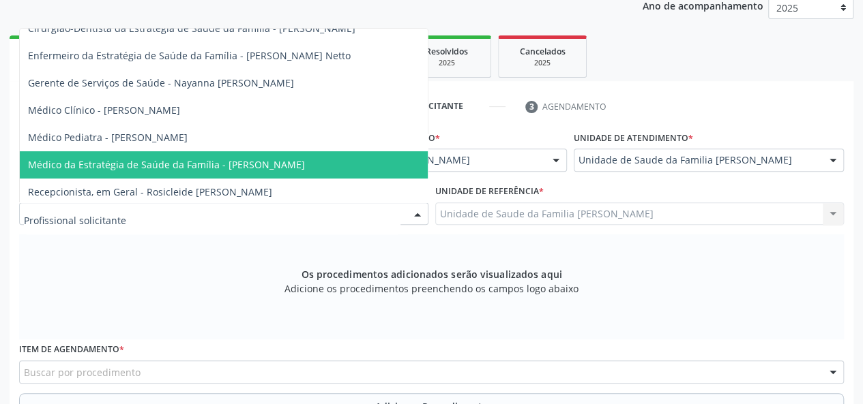
click at [236, 162] on span "Médico da Estratégia de Saúde da Família - [PERSON_NAME]" at bounding box center [166, 164] width 277 height 13
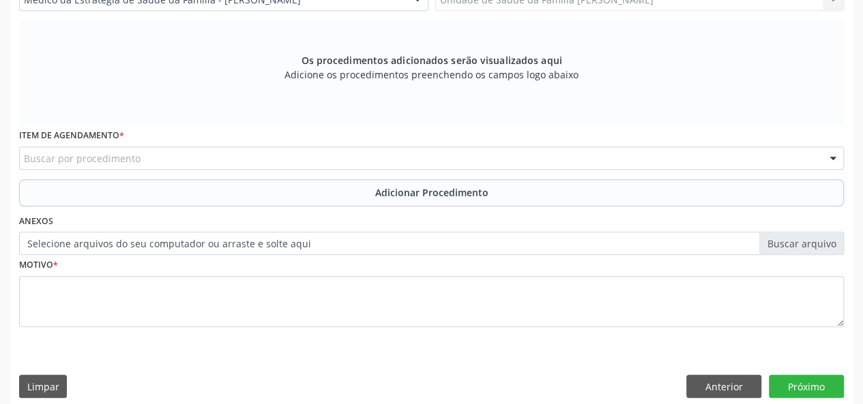
scroll to position [413, 0]
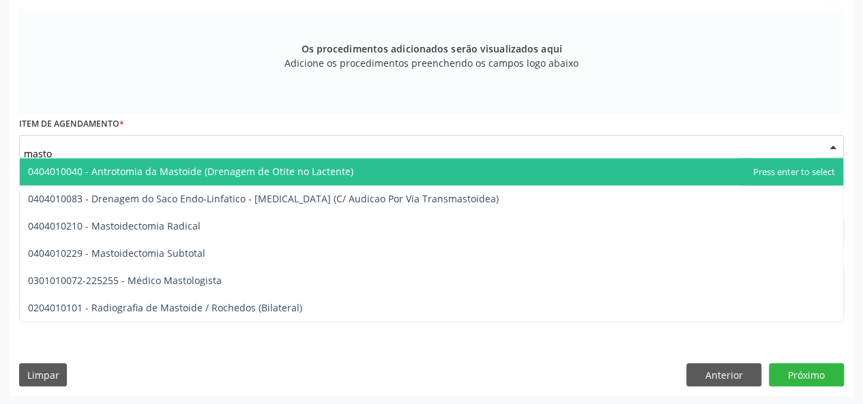
type input "mastol"
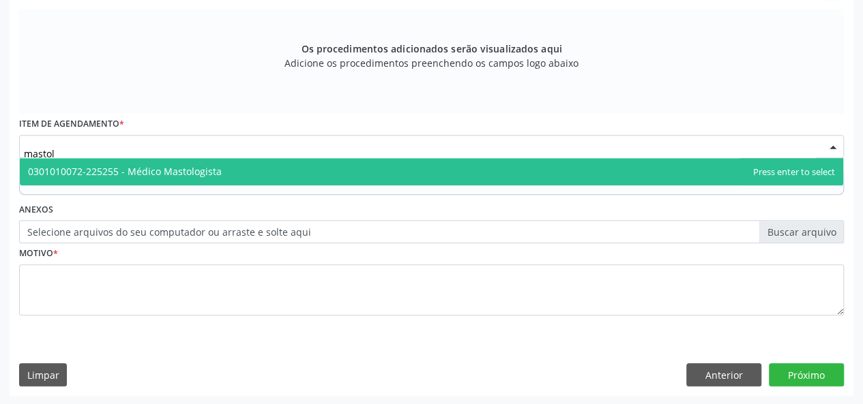
click at [165, 168] on span "0301010072-225255 - Médico Mastologista" at bounding box center [125, 171] width 194 height 13
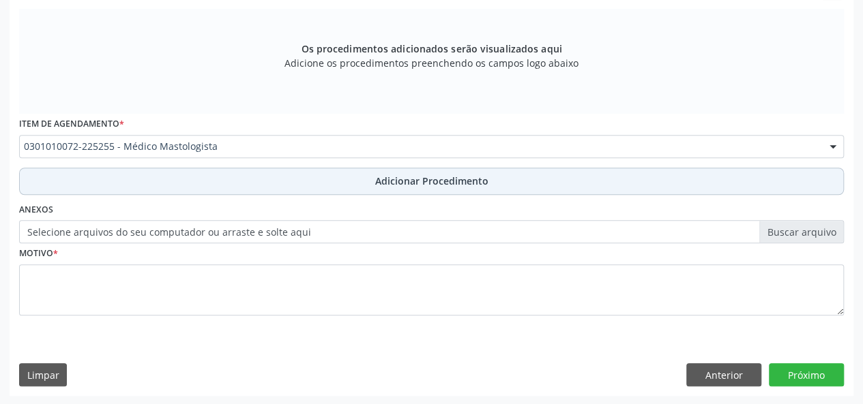
click at [402, 186] on span "Adicionar Procedimento" at bounding box center [431, 181] width 113 height 14
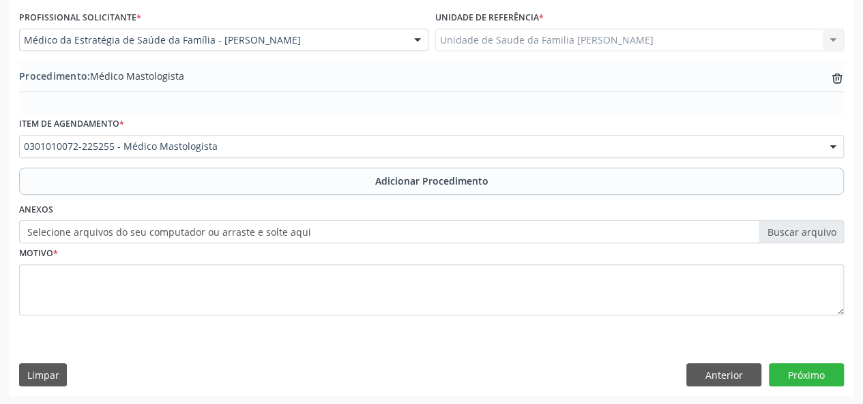
click at [787, 227] on label "Selecione arquivos do seu computador ou arraste e solte aqui" at bounding box center [431, 231] width 825 height 23
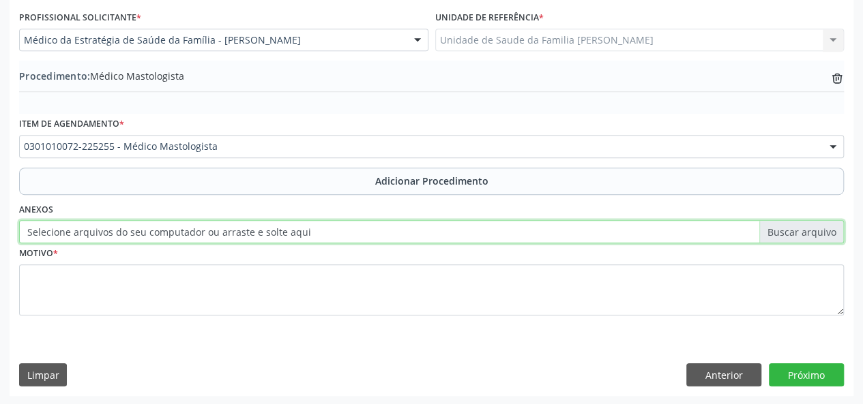
click at [787, 227] on input "Selecione arquivos do seu computador ou arraste e solte aqui" at bounding box center [431, 231] width 825 height 23
type input "C:\fakepath\marizelma.jpg"
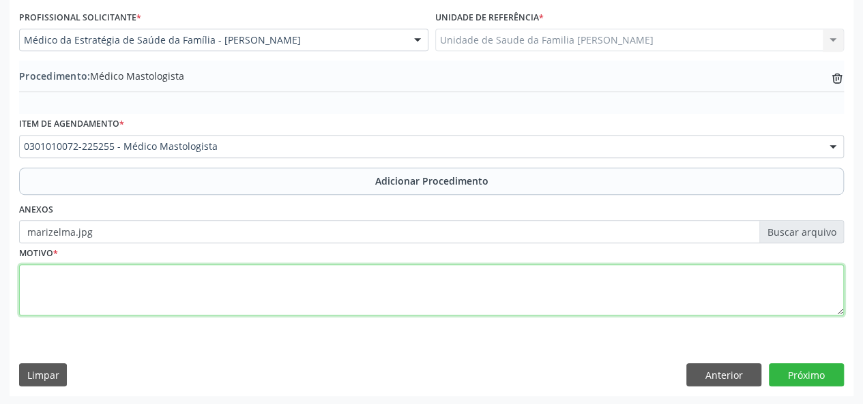
click at [40, 286] on textarea at bounding box center [431, 291] width 825 height 52
click at [44, 272] on textarea "Noldulo solido em mama esquerda." at bounding box center [431, 291] width 825 height 52
type textarea "Nodulo solido em mama esquerda."
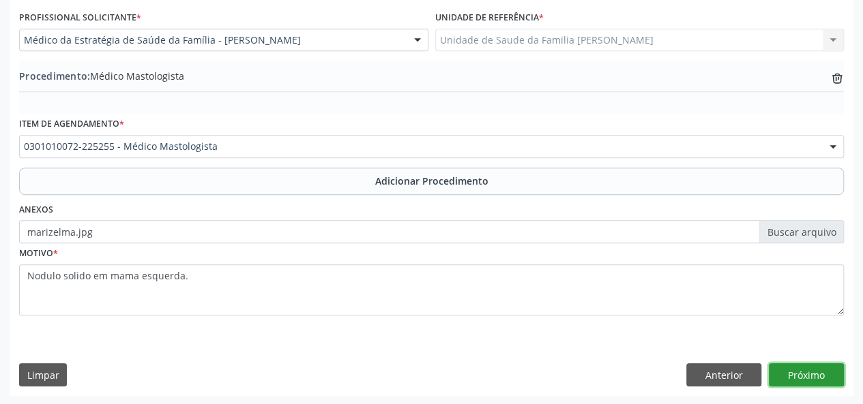
click at [828, 373] on button "Próximo" at bounding box center [806, 375] width 75 height 23
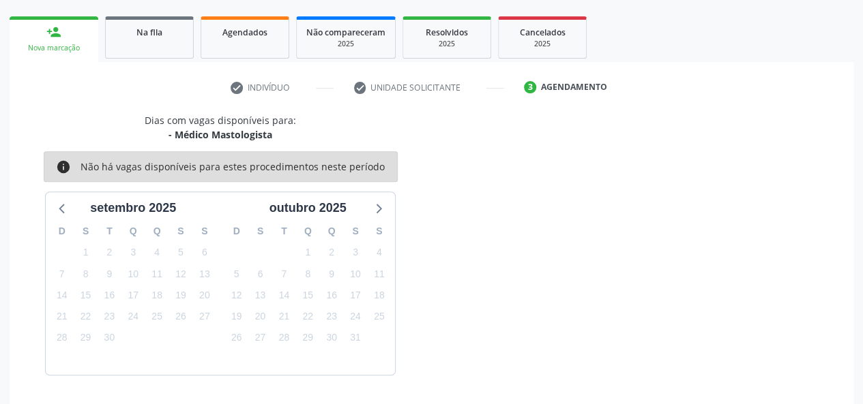
scroll to position [247, 0]
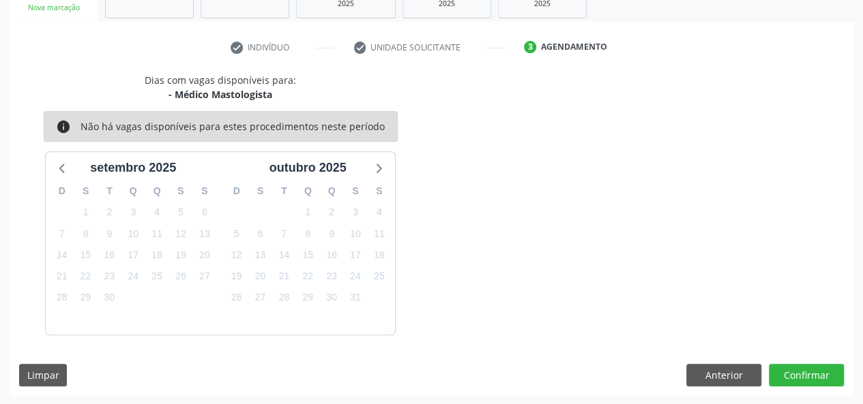
click at [807, 387] on div "Dias com vagas disponíveis para: - Médico Mastologista info Não há vagas dispon…" at bounding box center [432, 234] width 844 height 323
click at [811, 377] on button "Confirmar" at bounding box center [806, 375] width 75 height 23
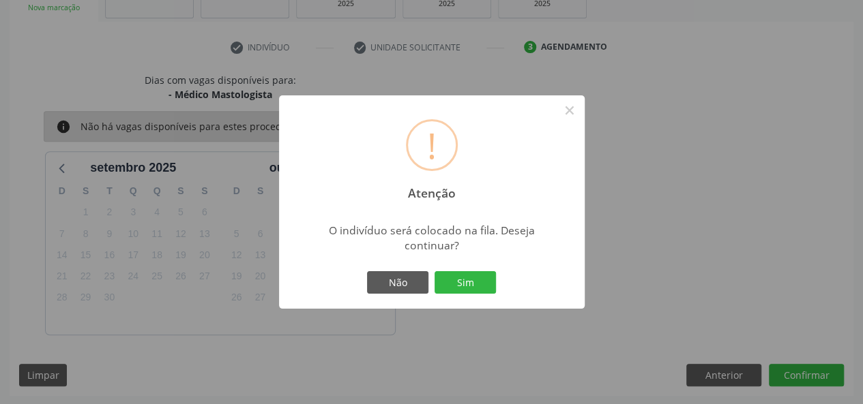
click at [456, 294] on div "Não Sim" at bounding box center [431, 283] width 135 height 29
click at [480, 281] on button "Sim" at bounding box center [464, 282] width 61 height 23
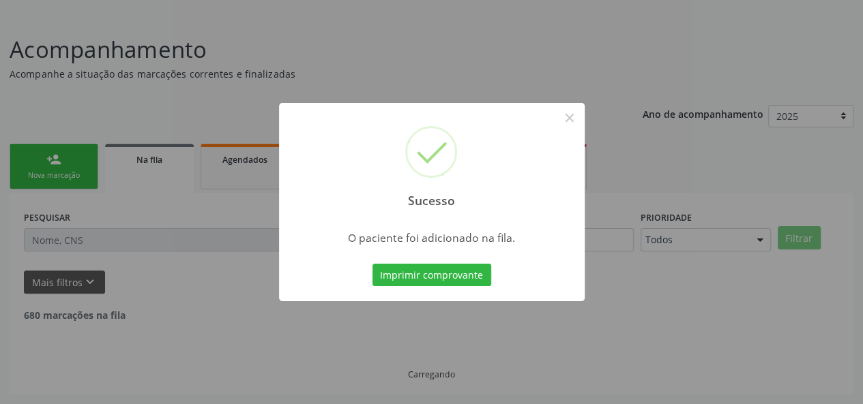
scroll to position [64, 0]
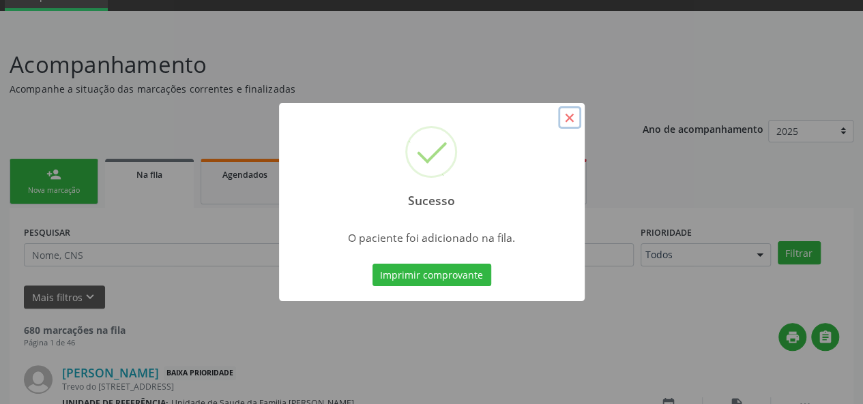
click at [576, 125] on button "×" at bounding box center [569, 117] width 23 height 23
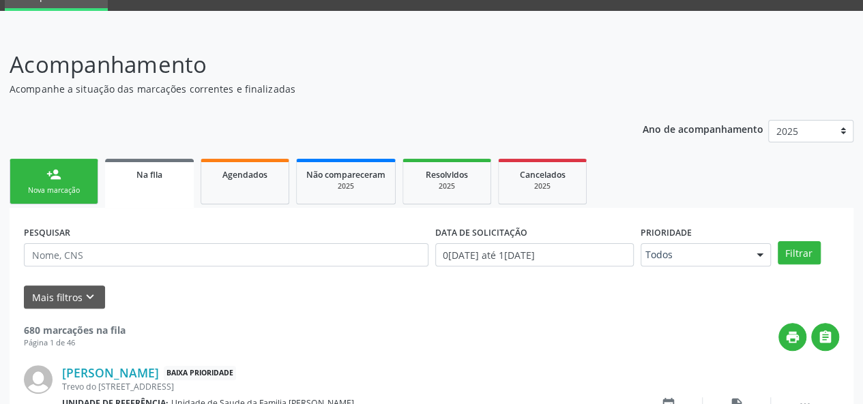
click at [45, 188] on div "Nova marcação" at bounding box center [54, 191] width 68 height 10
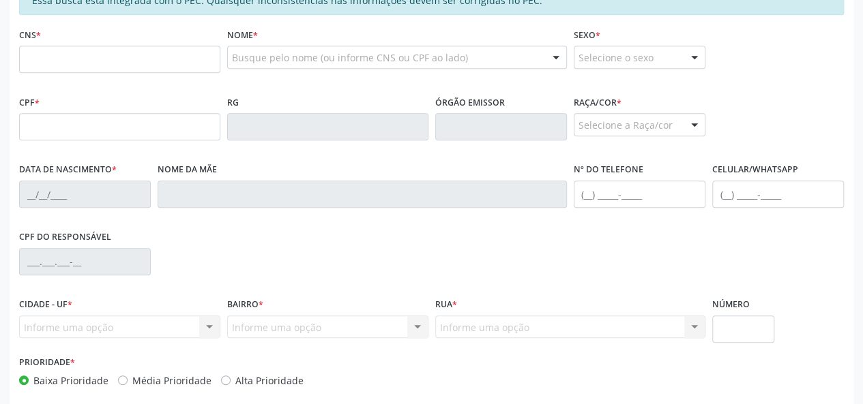
scroll to position [337, 0]
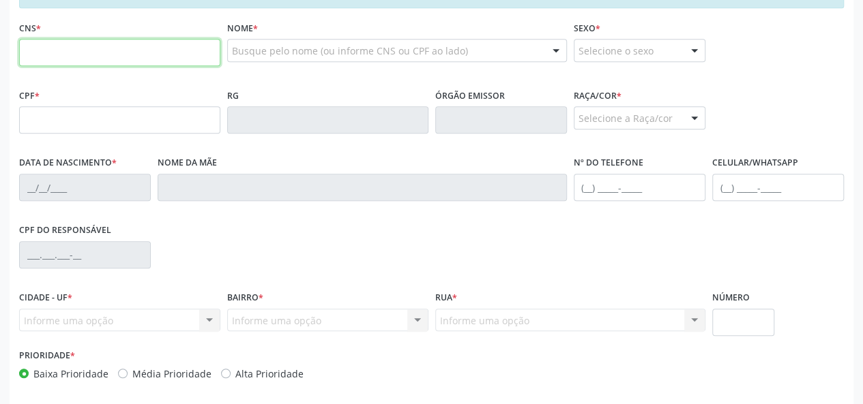
paste input "700 2014 6630 2820"
type input "700 2014 6630 2820"
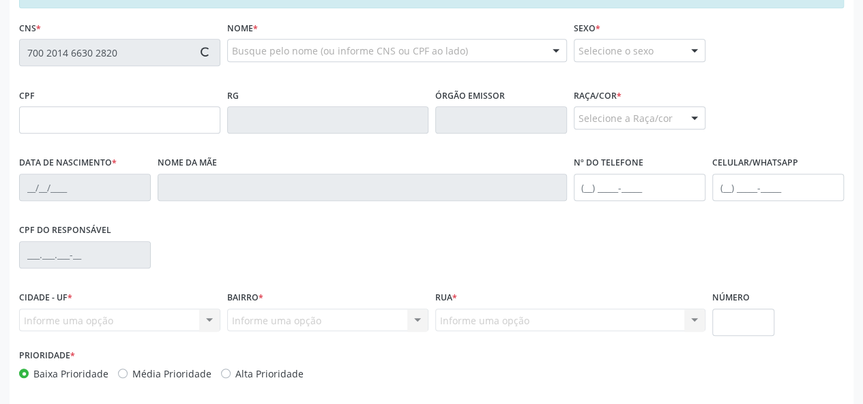
type input "041.500.774-79"
type input "06[DATE]"
type input "[PERSON_NAME]"
type input "[PHONE_NUMBER]"
type input "36"
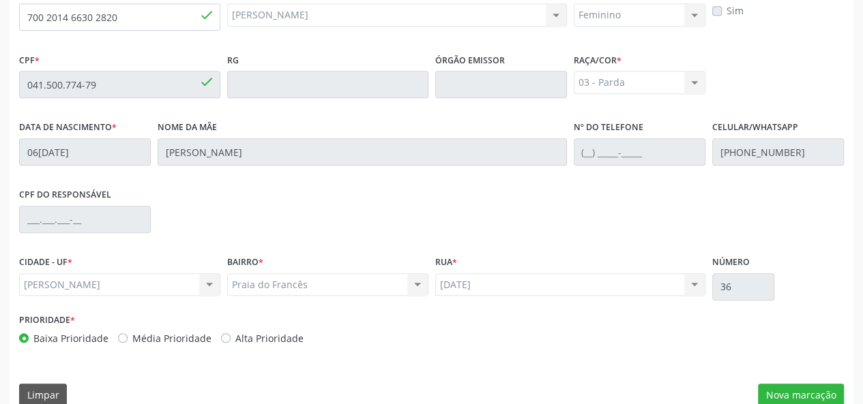
scroll to position [392, 0]
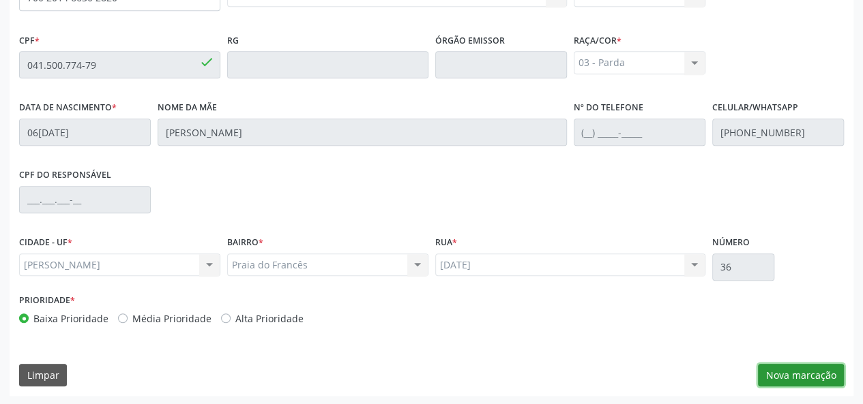
click at [806, 383] on button "Nova marcação" at bounding box center [801, 375] width 86 height 23
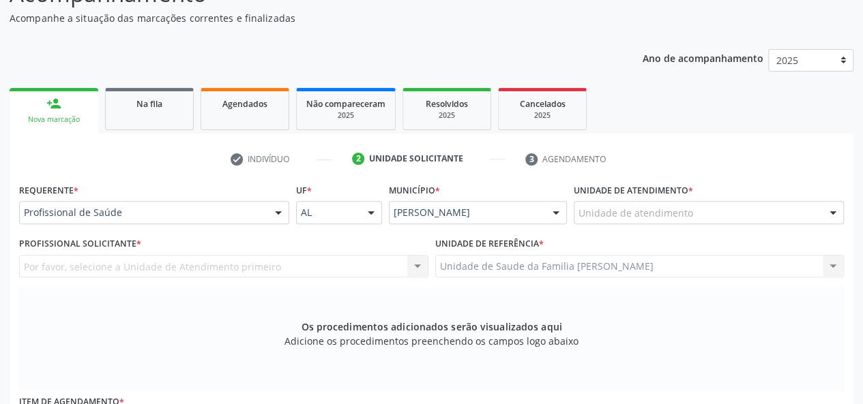
scroll to position [119, 0]
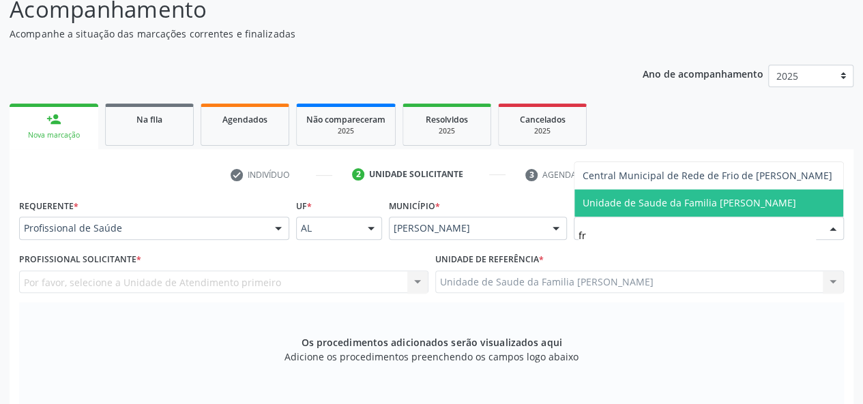
type input "fra"
click at [642, 207] on span "Unidade de Saude da Familia [PERSON_NAME]" at bounding box center [688, 202] width 213 height 13
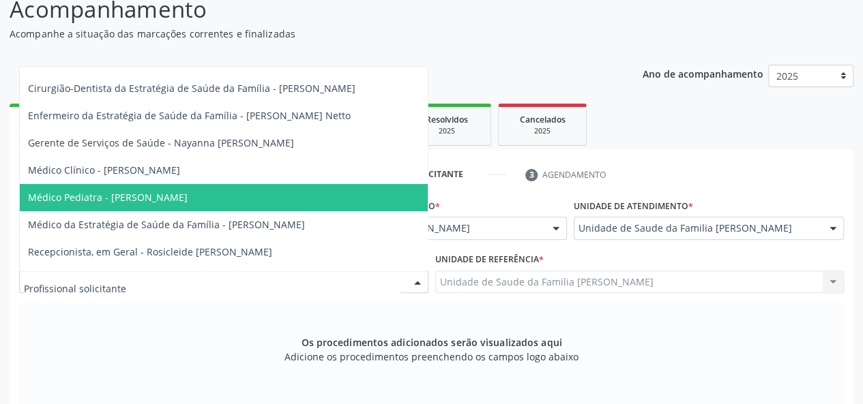
scroll to position [68, 0]
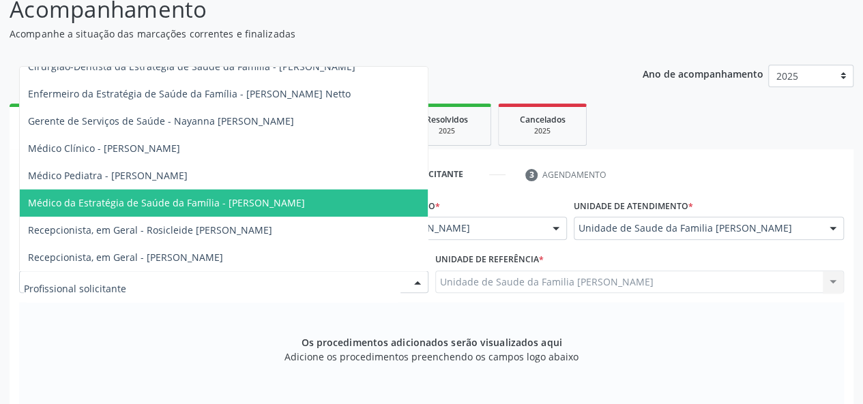
click at [234, 191] on span "Médico da Estratégia de Saúde da Família - [PERSON_NAME]" at bounding box center [224, 203] width 408 height 27
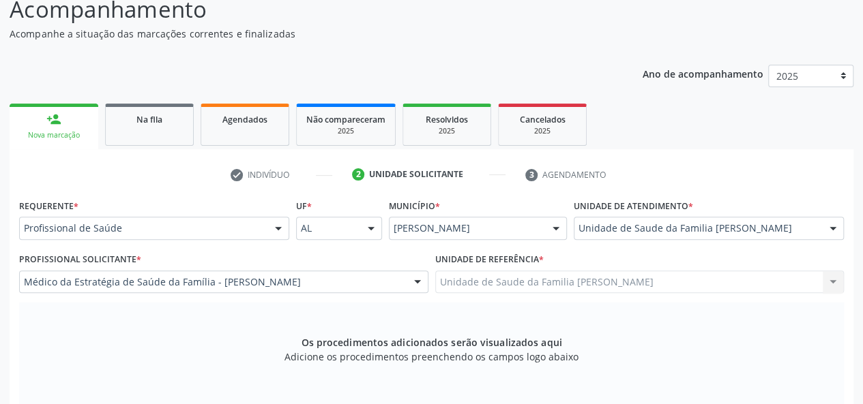
scroll to position [324, 0]
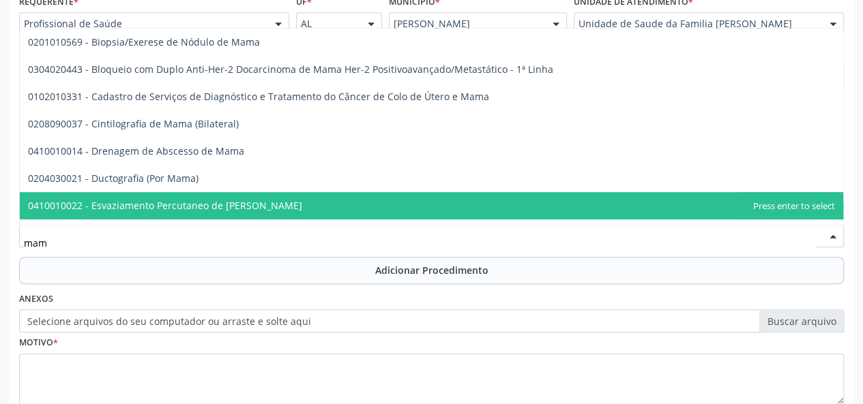
type input "mamo"
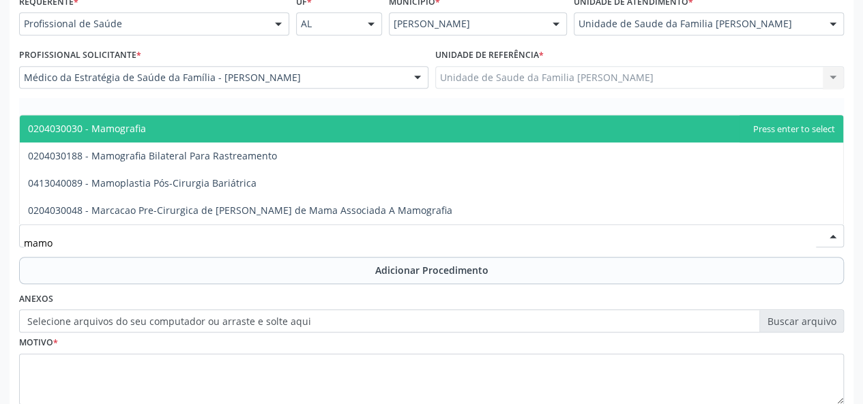
click at [117, 132] on span "0204030030 - Mamografia" at bounding box center [87, 128] width 118 height 13
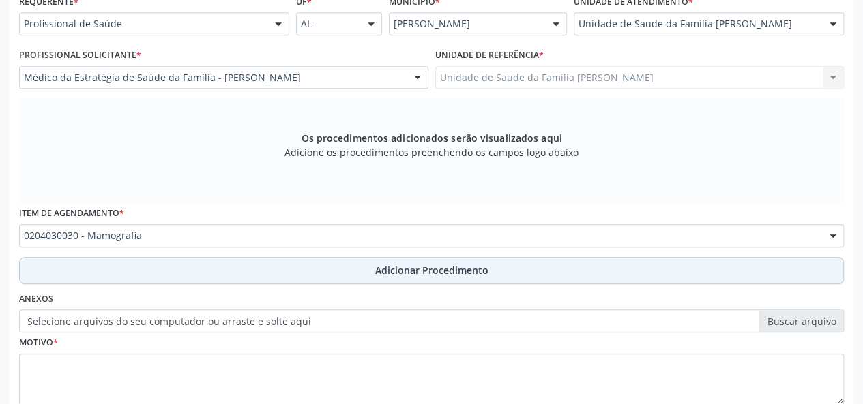
click at [436, 258] on button "Adicionar Procedimento" at bounding box center [431, 270] width 825 height 27
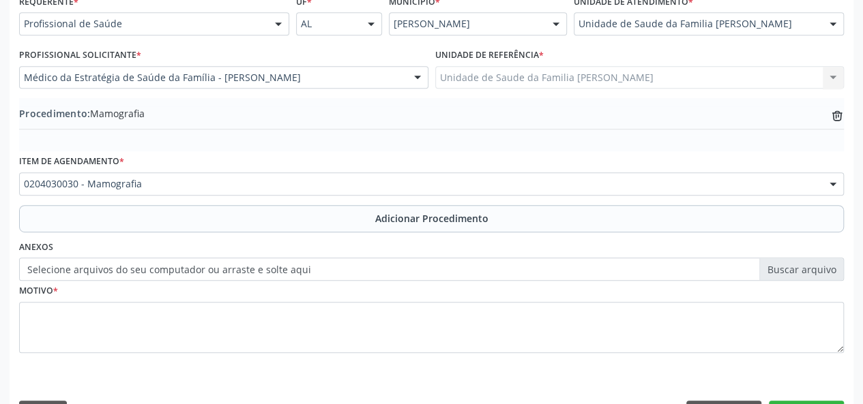
click at [798, 269] on label "Selecione arquivos do seu computador ou arraste e solte aqui" at bounding box center [431, 269] width 825 height 23
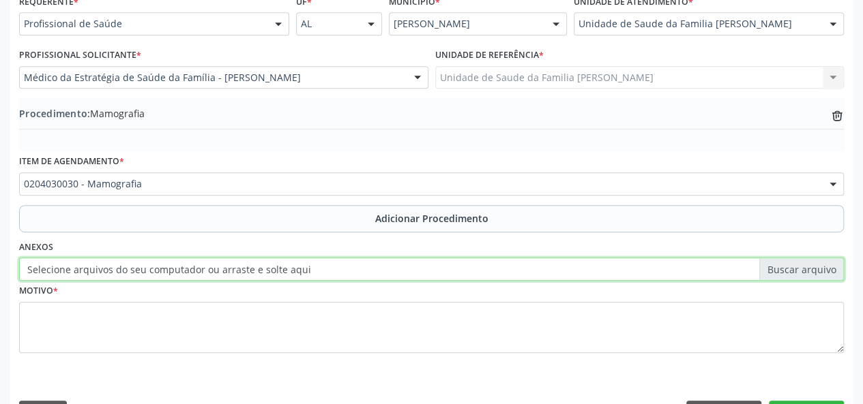
click at [798, 269] on input "Selecione arquivos do seu computador ou arraste e solte aqui" at bounding box center [431, 269] width 825 height 23
type input "C:\fakepath\marizelma.jpg"
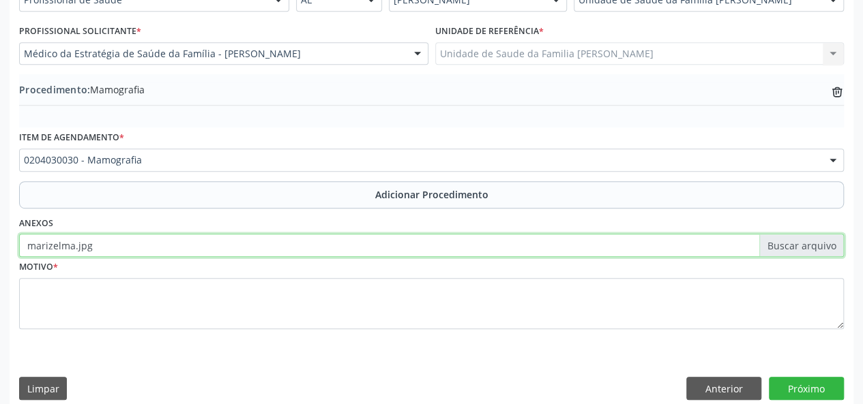
scroll to position [361, 0]
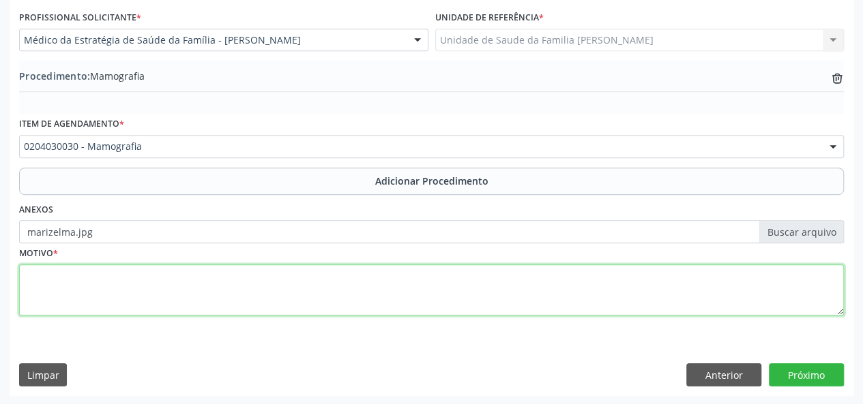
click at [38, 282] on textarea at bounding box center [431, 291] width 825 height 52
type textarea "Rotina"
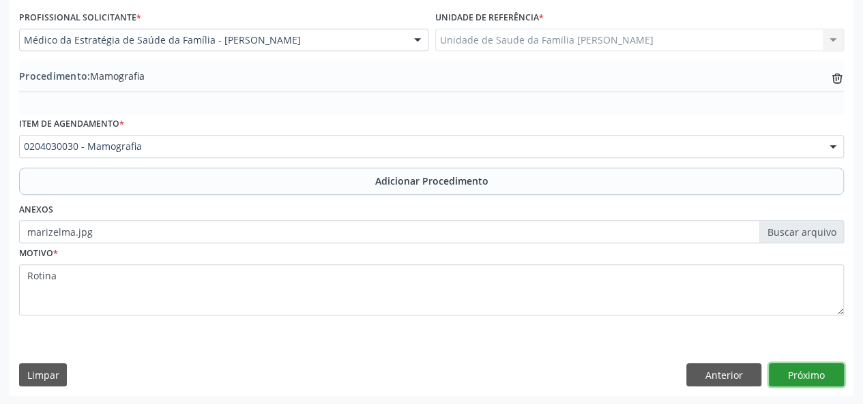
click at [799, 374] on button "Próximo" at bounding box center [806, 375] width 75 height 23
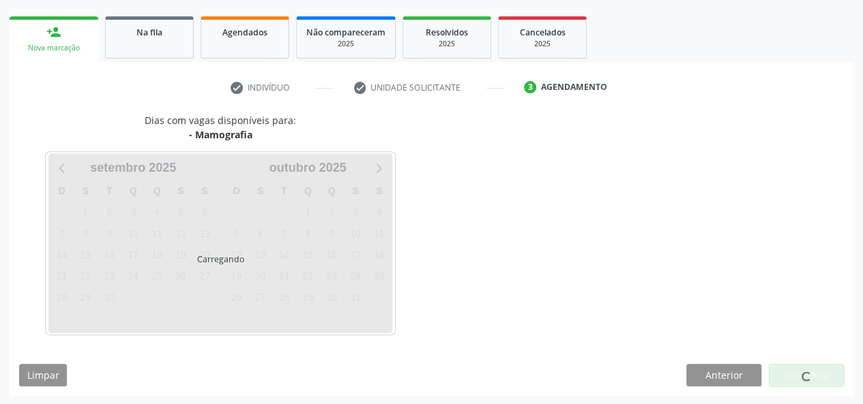
scroll to position [247, 0]
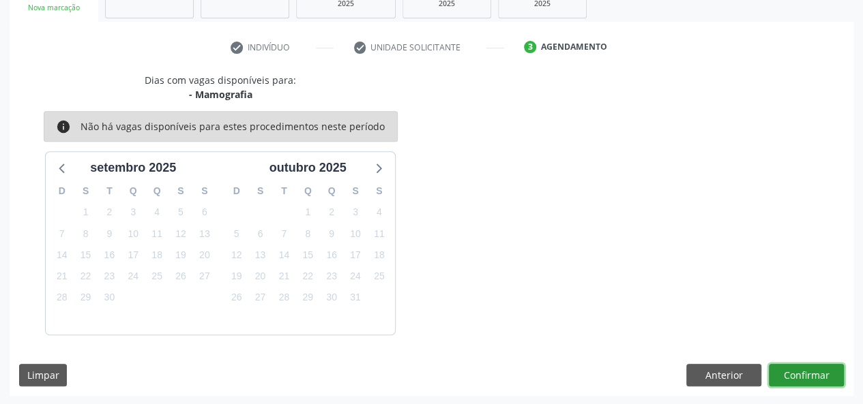
click at [799, 374] on button "Confirmar" at bounding box center [806, 375] width 75 height 23
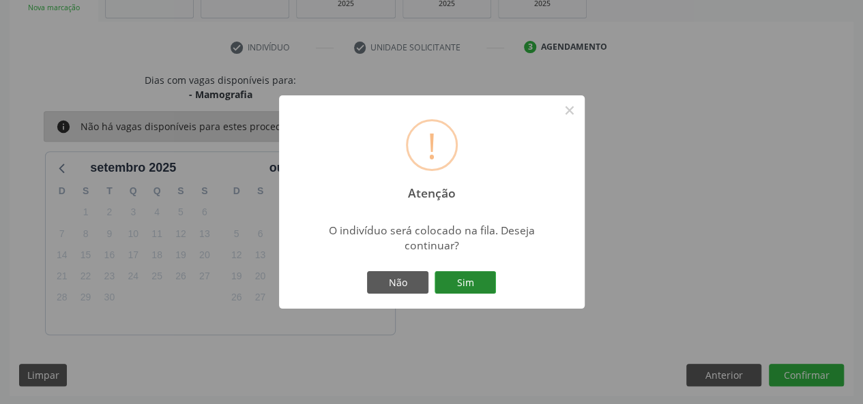
click at [482, 280] on button "Sim" at bounding box center [464, 282] width 61 height 23
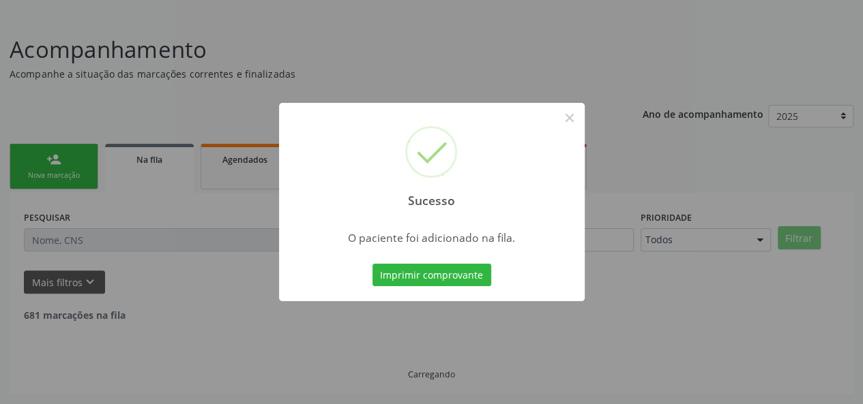
scroll to position [64, 0]
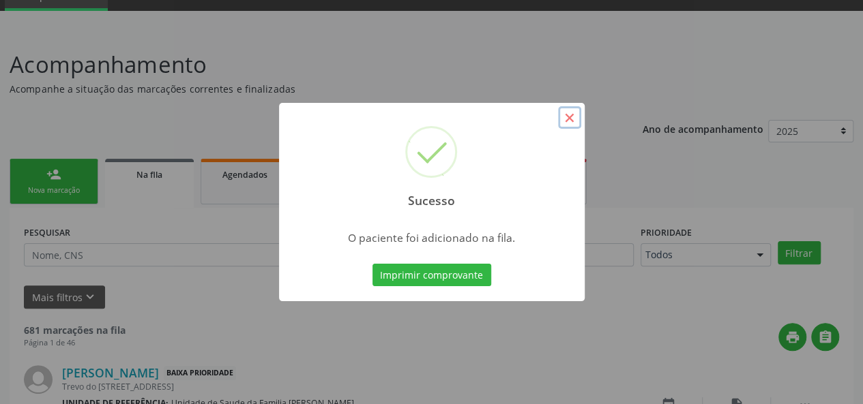
click at [567, 121] on button "×" at bounding box center [569, 117] width 23 height 23
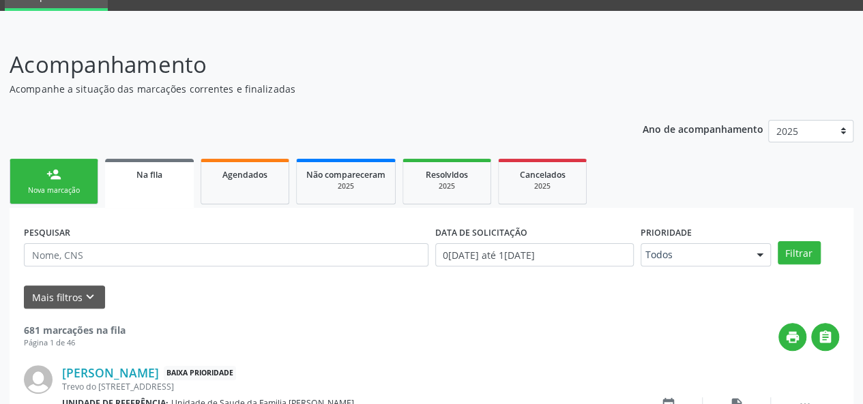
click at [42, 176] on link "person_add Nova marcação" at bounding box center [54, 182] width 89 height 46
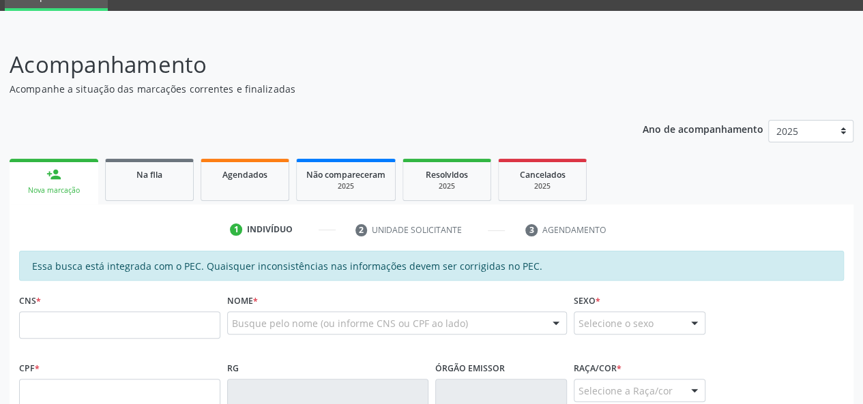
scroll to position [201, 0]
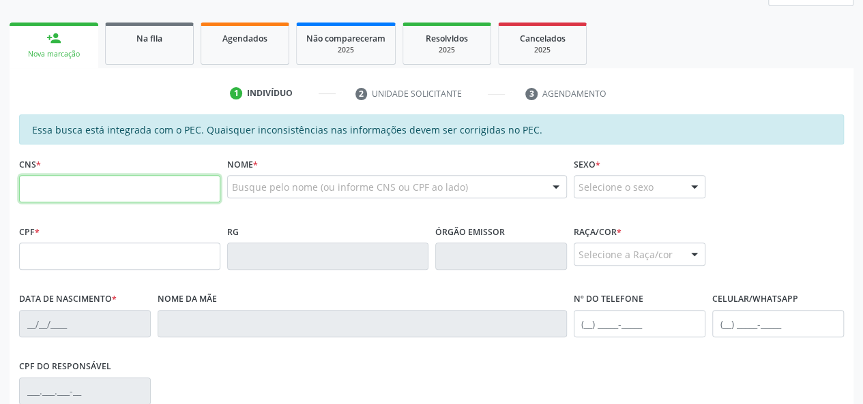
click at [100, 188] on input "text" at bounding box center [119, 188] width 201 height 27
type input "700 0032 1294 7009"
type input "122.412.324-75"
type input "[DATE]"
type input "[PERSON_NAME]"
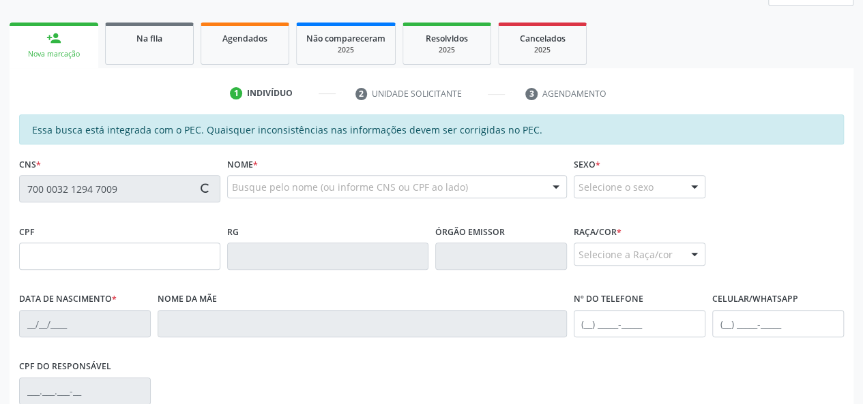
type input "[PHONE_NUMBER]"
type input "6"
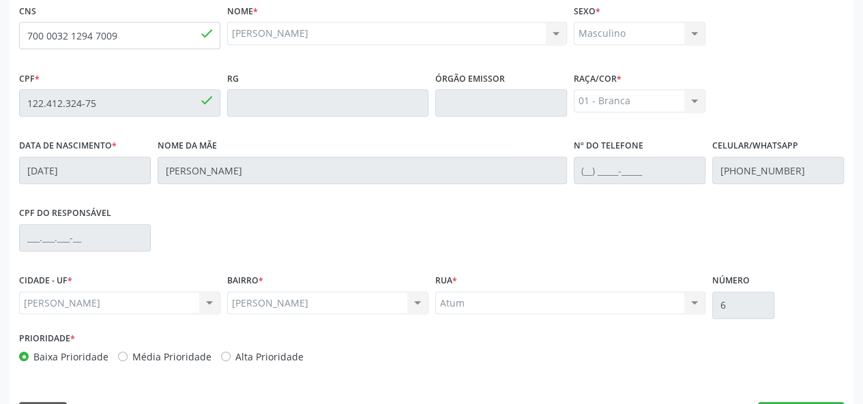
scroll to position [392, 0]
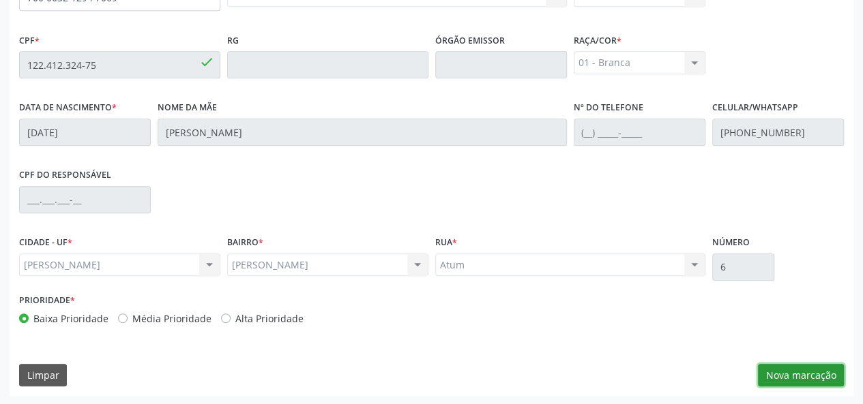
click at [779, 367] on button "Nova marcação" at bounding box center [801, 375] width 86 height 23
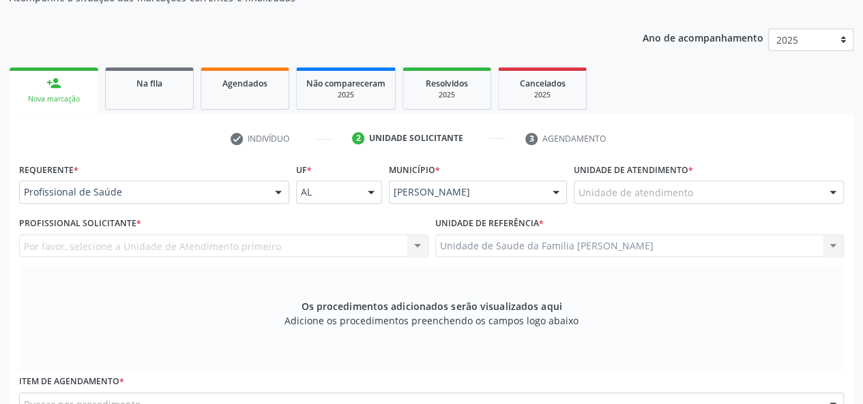
scroll to position [119, 0]
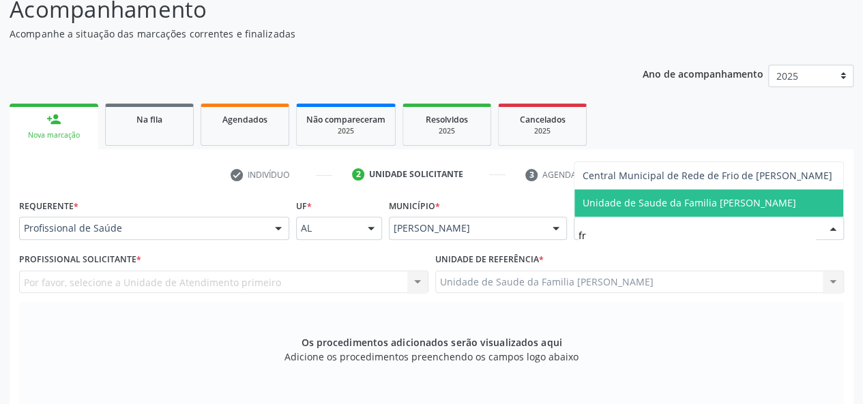
type input "fra"
click at [630, 205] on span "Unidade de Saude da Familia [PERSON_NAME]" at bounding box center [688, 202] width 213 height 13
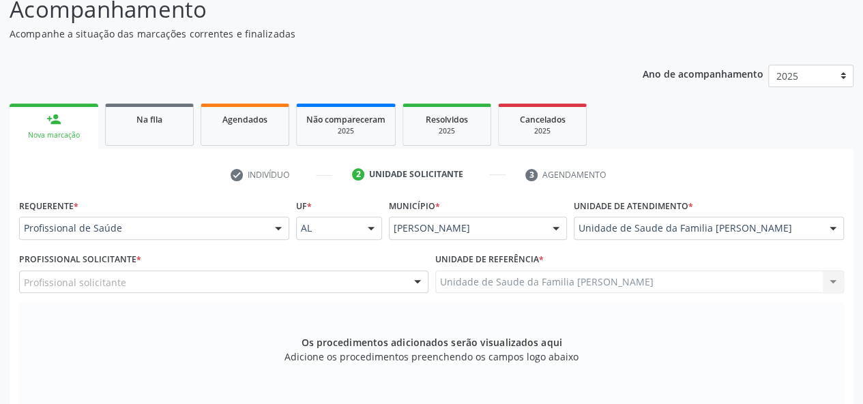
click at [218, 340] on div "Os procedimentos adicionados serão visualizados aqui Adicione os procedimentos …" at bounding box center [431, 355] width 825 height 105
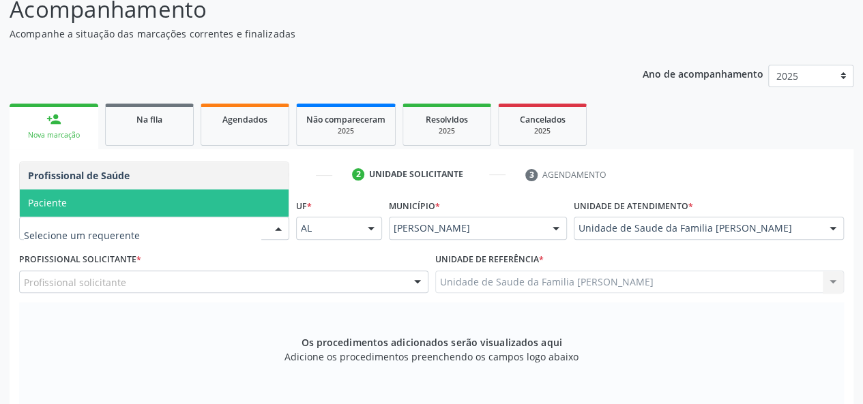
click at [139, 208] on span "Paciente" at bounding box center [154, 203] width 269 height 27
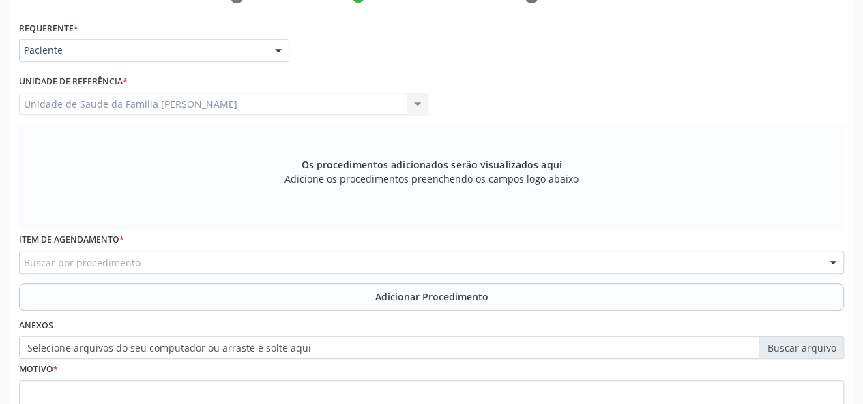
scroll to position [324, 0]
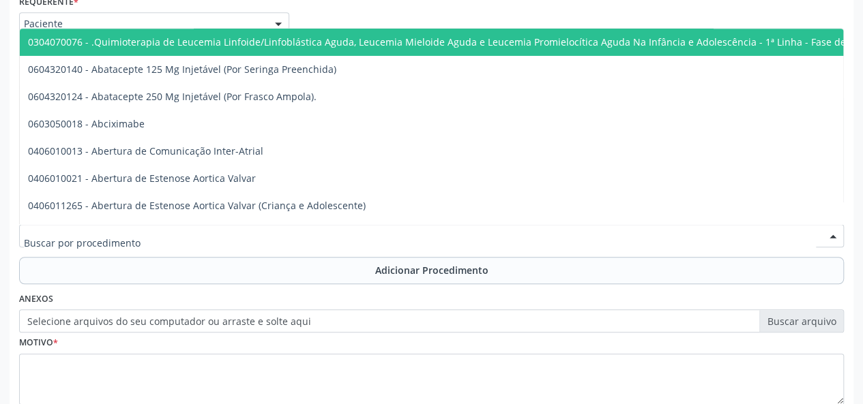
click at [351, 236] on div at bounding box center [431, 235] width 825 height 23
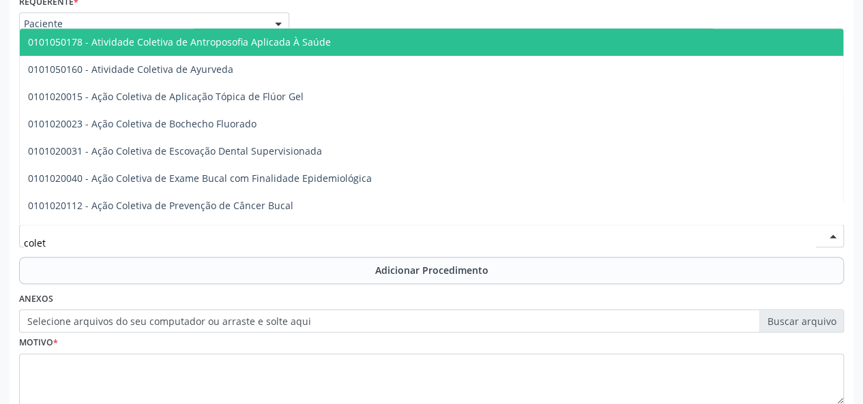
type input "coleta"
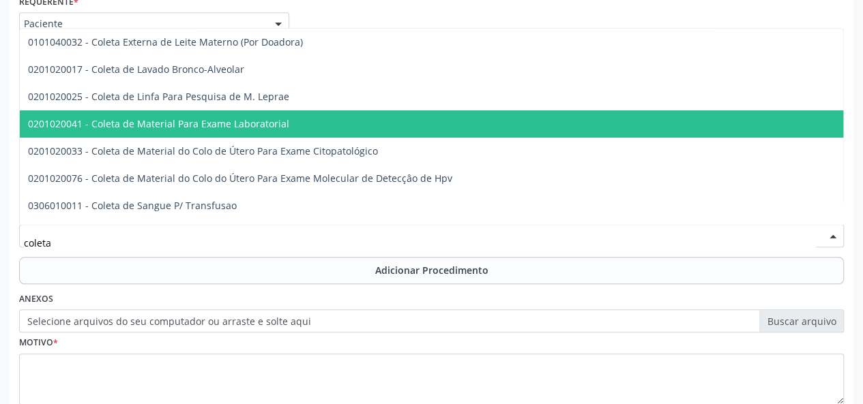
drag, startPoint x: 299, startPoint y: 140, endPoint x: 299, endPoint y: 124, distance: 15.7
click at [299, 124] on ul "0101040032 - Coleta Externa de Leite Materno (Por Doadora) 0201020017 - Coleta …" at bounding box center [512, 274] width 984 height 491
click at [299, 124] on span "0201020041 - Coleta de Material Para Exame Laboratorial" at bounding box center [512, 123] width 984 height 27
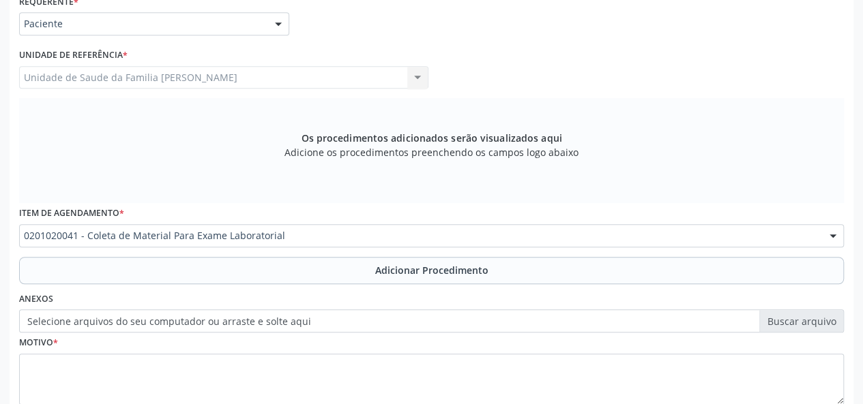
click at [782, 313] on label "Selecione arquivos do seu computador ou arraste e solte aqui" at bounding box center [431, 321] width 825 height 23
click at [782, 313] on input "Selecione arquivos do seu computador ou arraste e solte aqui" at bounding box center [431, 321] width 825 height 23
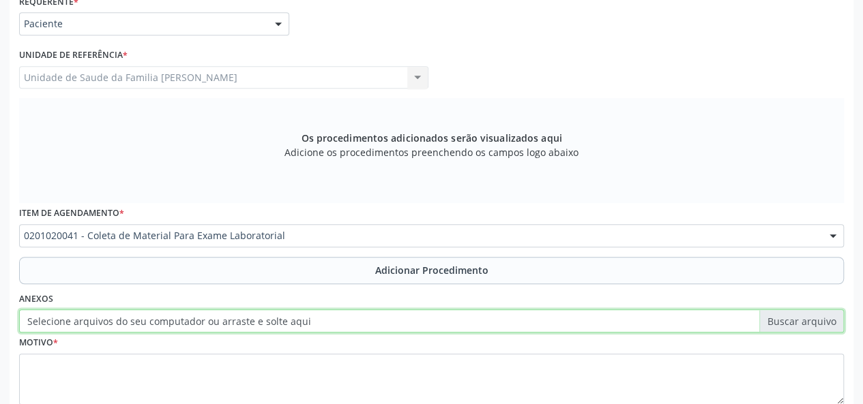
type input "C:\fakepath\[PERSON_NAME].jpg"
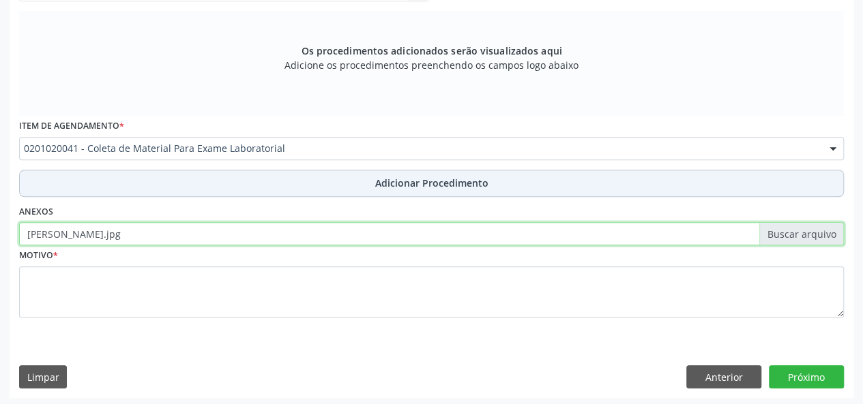
scroll to position [413, 0]
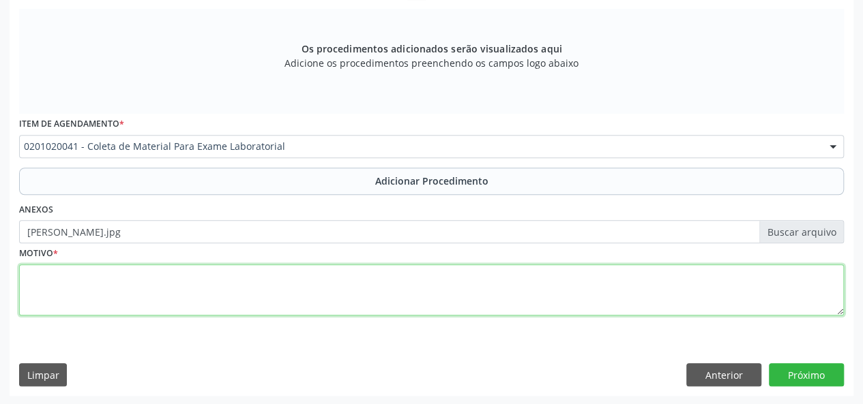
click at [28, 282] on textarea at bounding box center [431, 291] width 825 height 52
click at [110, 276] on textarea "Avaliacao do crecsimento" at bounding box center [431, 291] width 825 height 52
click at [108, 278] on textarea "Avaliacao do crecsimento" at bounding box center [431, 291] width 825 height 52
click at [104, 274] on textarea "Avaliacao do crecscimento" at bounding box center [431, 291] width 825 height 52
type textarea "Avaliacao do crescimento"
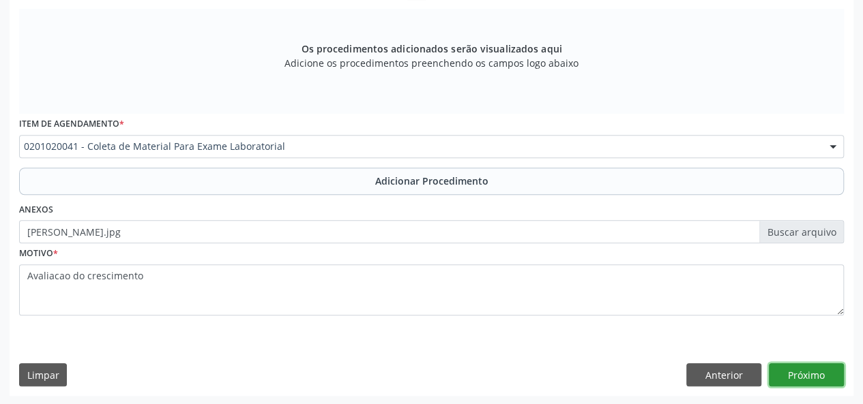
click at [806, 373] on button "Próximo" at bounding box center [806, 375] width 75 height 23
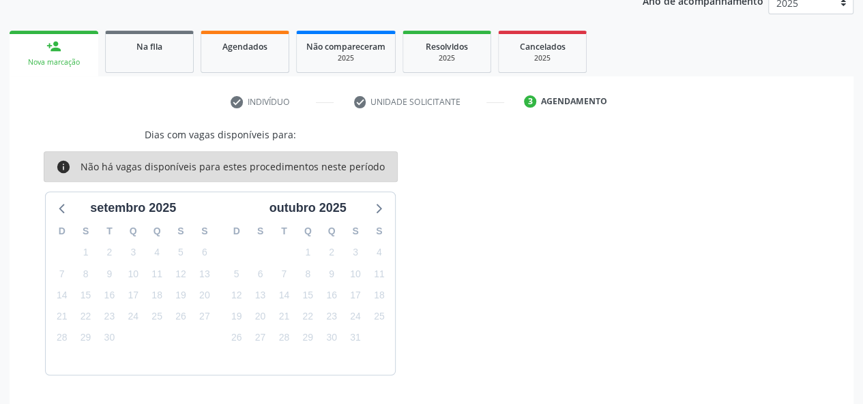
scroll to position [232, 0]
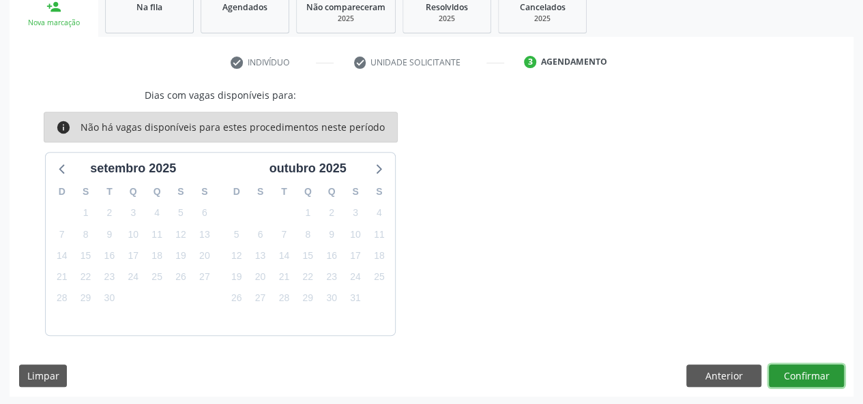
click at [806, 373] on button "Confirmar" at bounding box center [806, 376] width 75 height 23
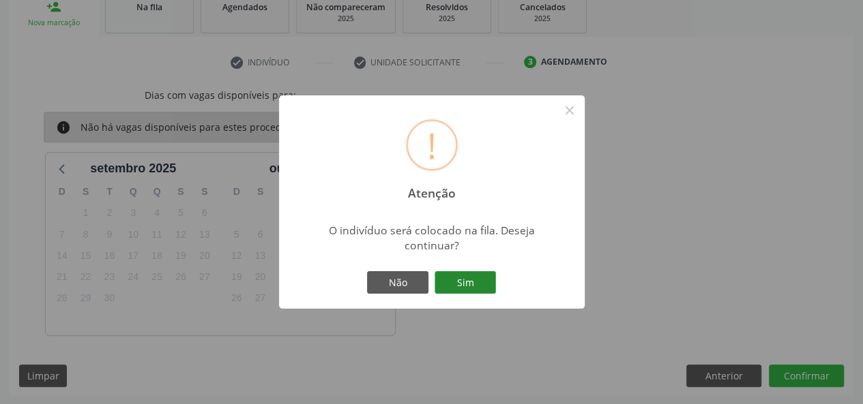
click at [457, 288] on button "Sim" at bounding box center [464, 282] width 61 height 23
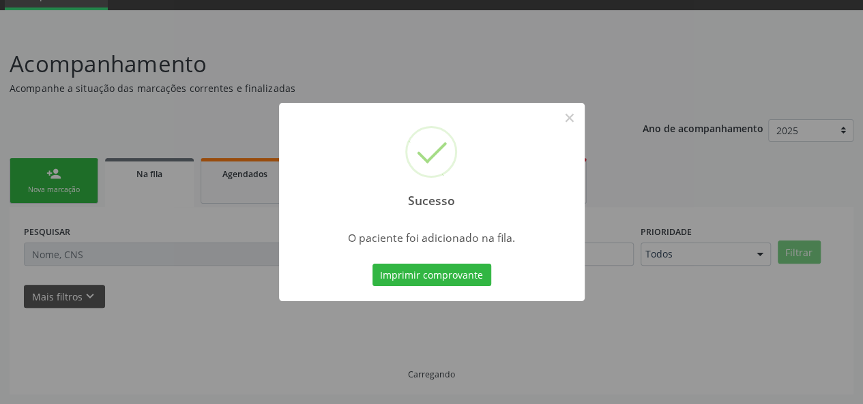
scroll to position [64, 0]
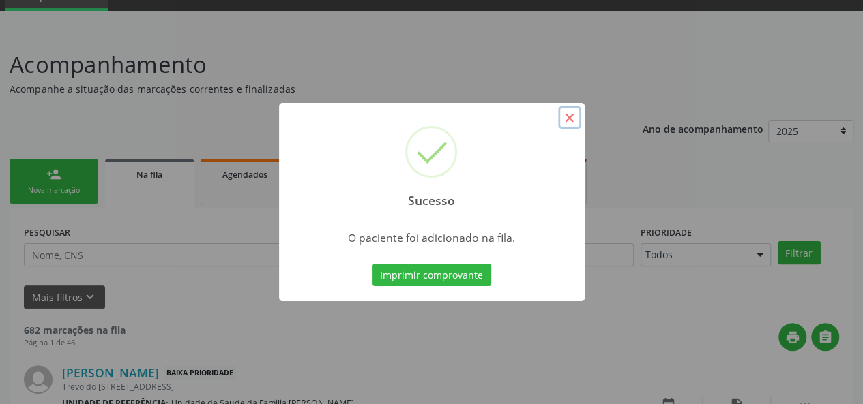
click at [572, 125] on button "×" at bounding box center [569, 117] width 23 height 23
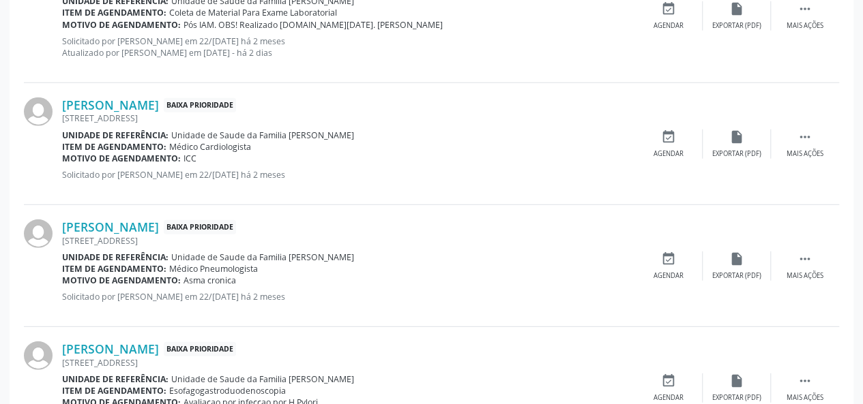
scroll to position [1937, 0]
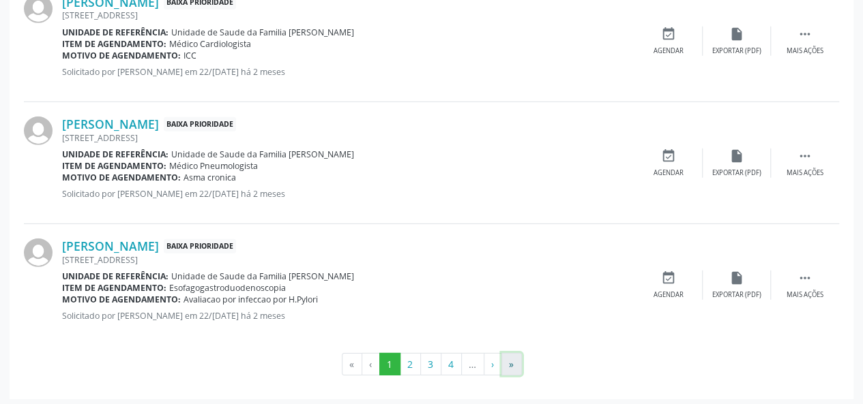
click at [519, 357] on button "»" at bounding box center [511, 364] width 20 height 23
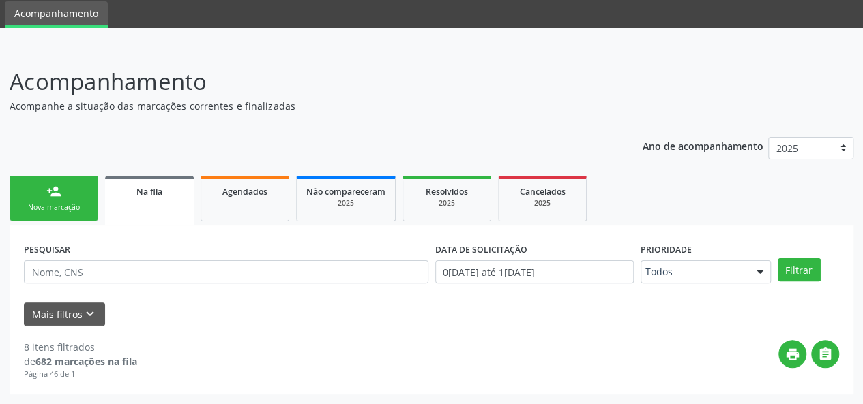
scroll to position [46, 0]
click at [46, 186] on div "person_add" at bounding box center [53, 192] width 15 height 15
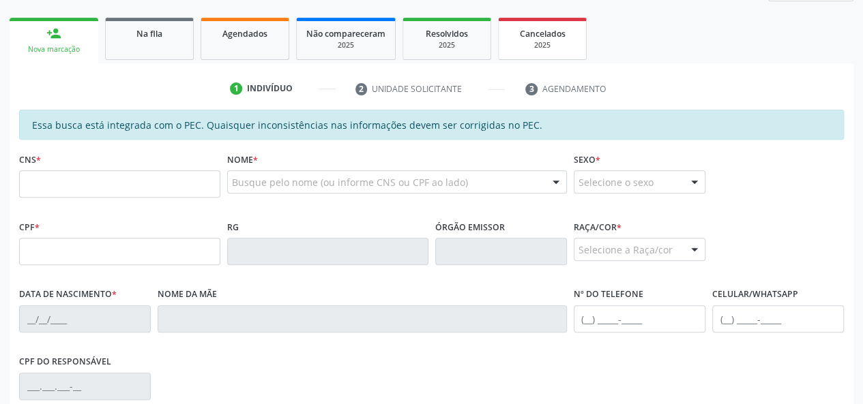
scroll to position [251, 0]
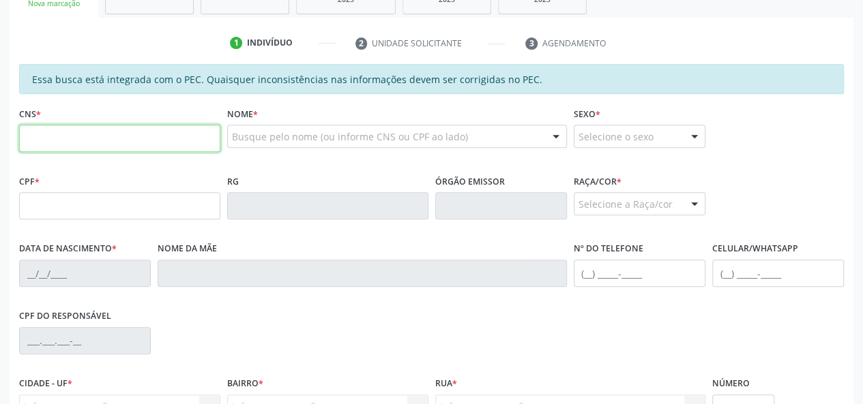
click at [55, 140] on input "text" at bounding box center [119, 138] width 201 height 27
click at [121, 138] on input "705 0090 1089 3" at bounding box center [119, 138] width 201 height 27
type input "705 0090 1089 3656"
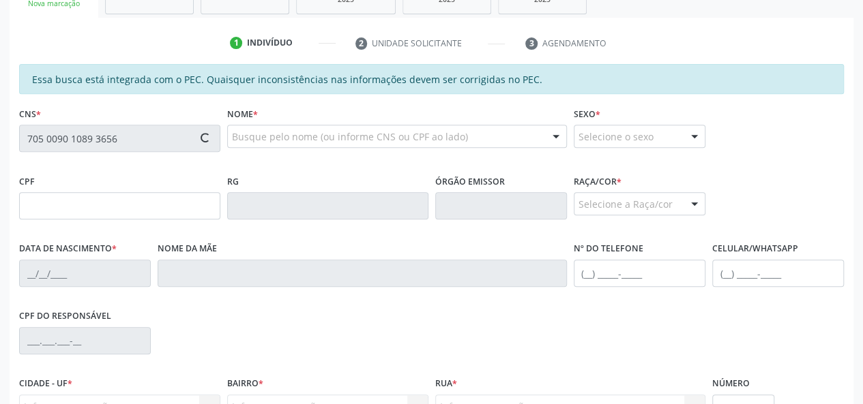
type input "129.460.794-49"
type input "[DATE]"
type input "[PERSON_NAME]"
type input "[PHONE_NUMBER]"
type input "S/N"
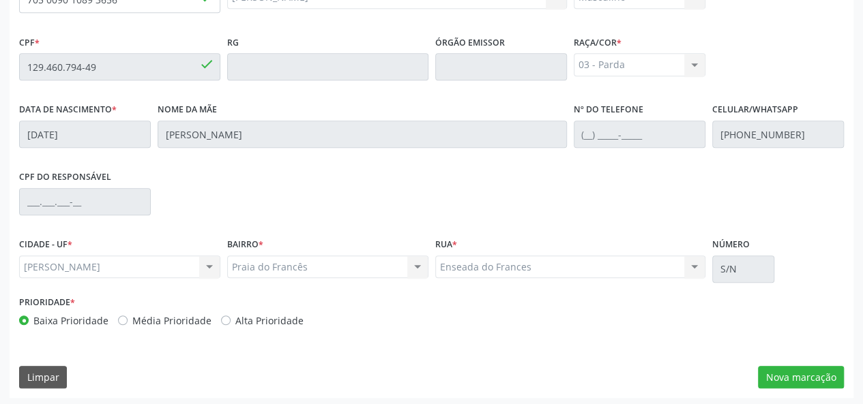
scroll to position [392, 0]
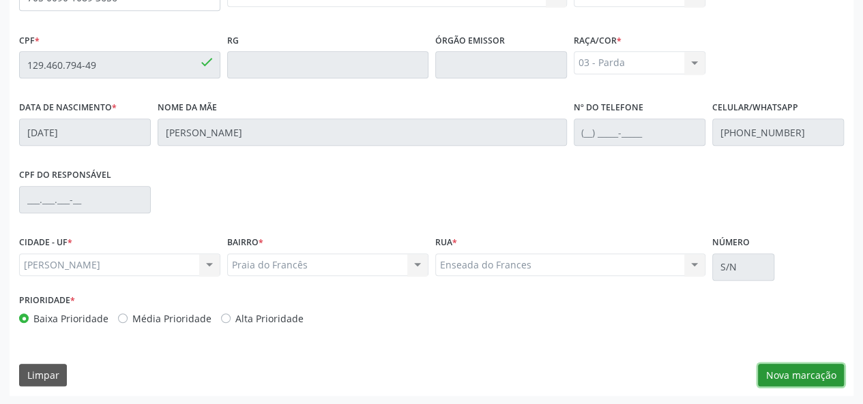
click at [797, 372] on button "Nova marcação" at bounding box center [801, 375] width 86 height 23
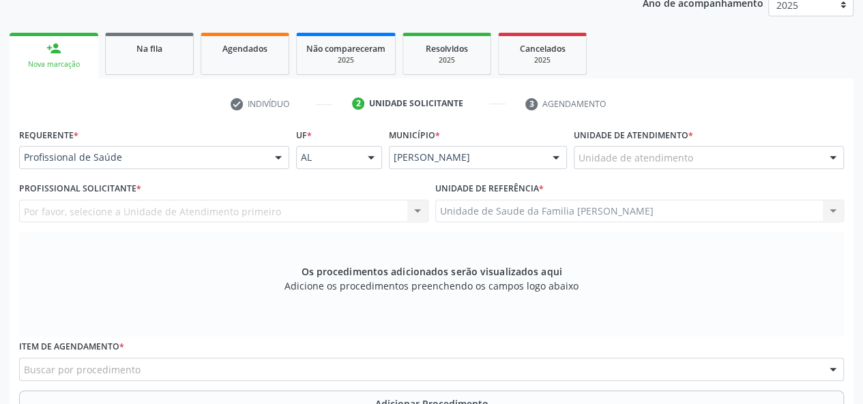
scroll to position [188, 0]
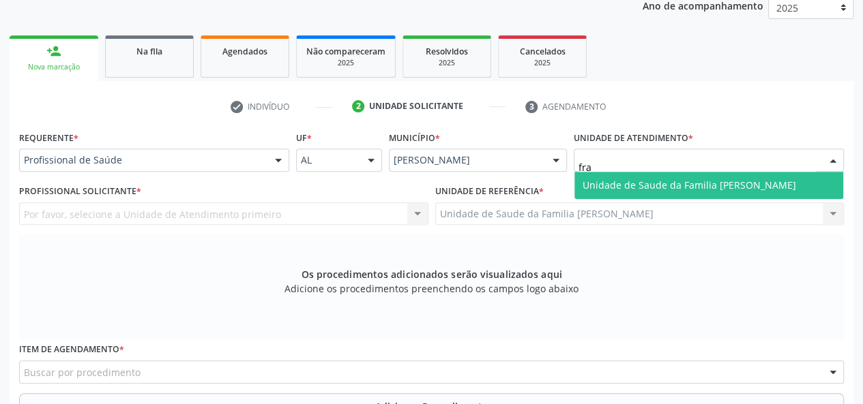
click at [599, 182] on span "Unidade de Saude da Familia [PERSON_NAME]" at bounding box center [688, 185] width 213 height 13
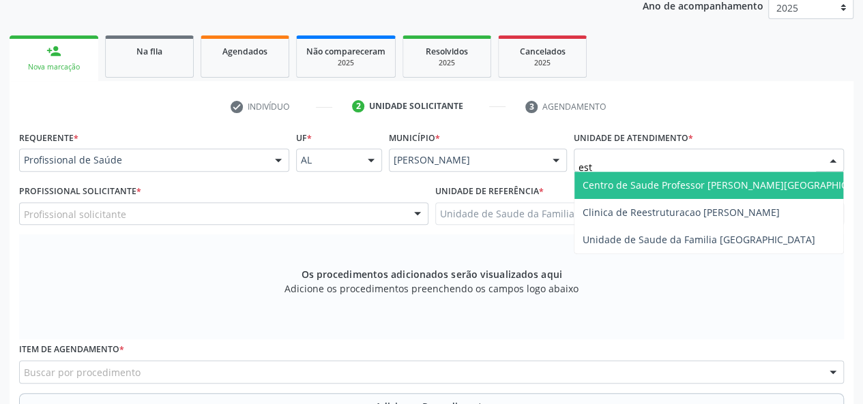
type input "esta"
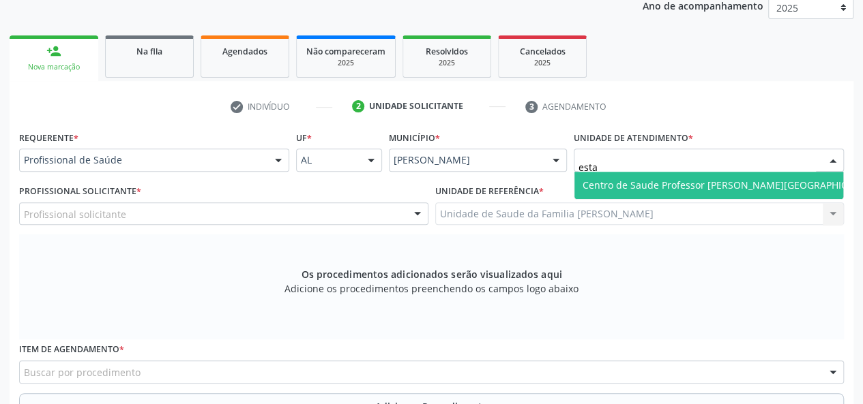
click at [625, 181] on span "Centro de Saude Professor [PERSON_NAME][GEOGRAPHIC_DATA]" at bounding box center [730, 185] width 297 height 13
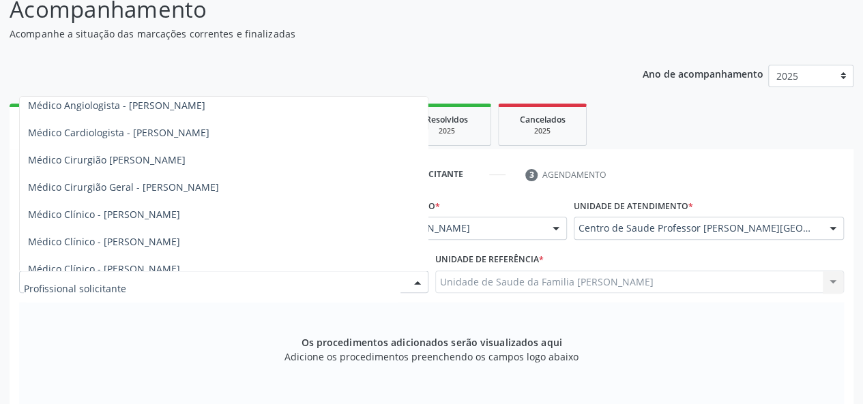
scroll to position [136, 0]
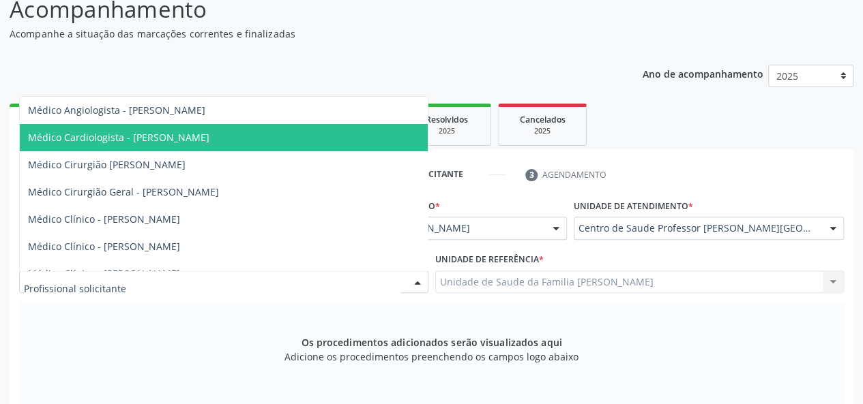
click at [179, 125] on span "Médico Cardiologista - [PERSON_NAME]" at bounding box center [224, 137] width 408 height 27
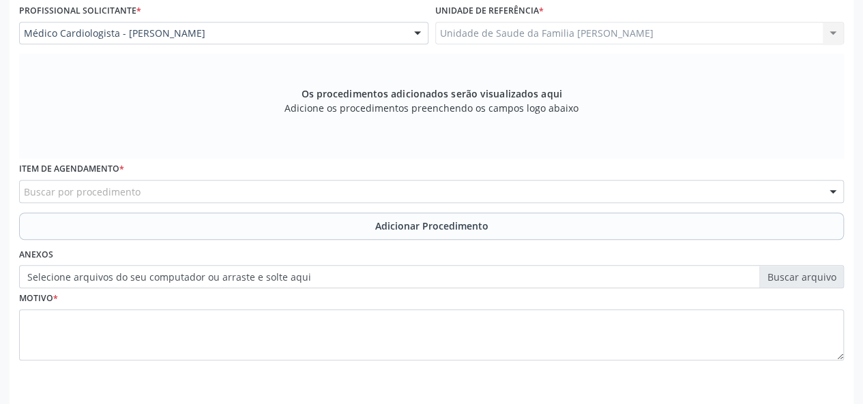
scroll to position [392, 0]
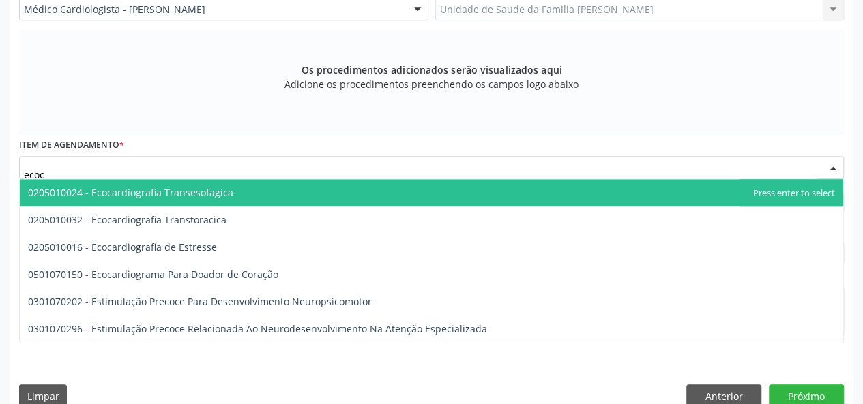
type input "ecoca"
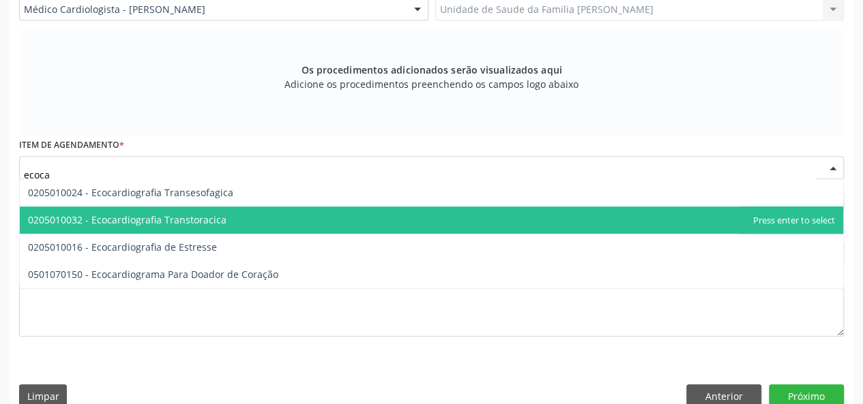
click at [152, 213] on span "0205010032 - Ecocardiografia Transtoracica" at bounding box center [127, 219] width 198 height 13
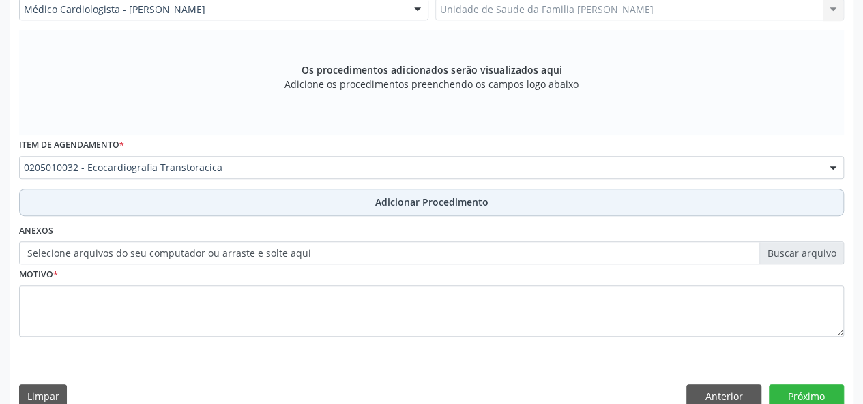
click at [488, 208] on button "Adicionar Procedimento" at bounding box center [431, 202] width 825 height 27
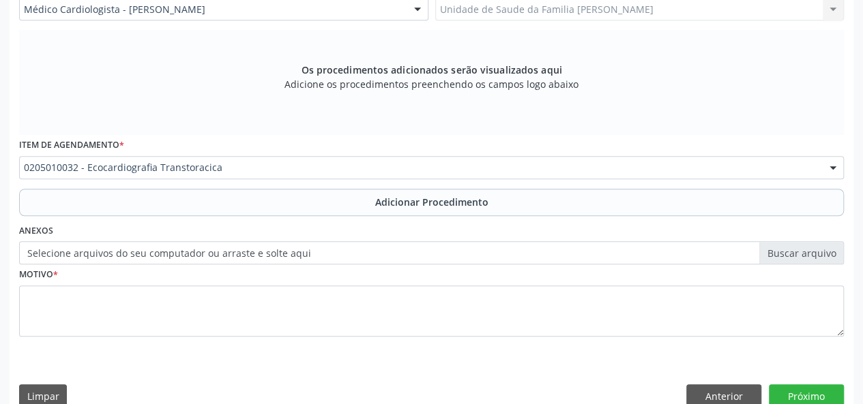
scroll to position [361, 0]
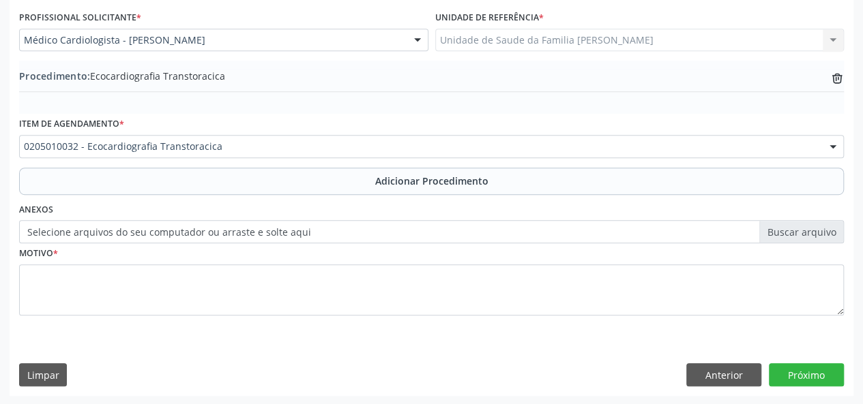
click at [790, 230] on label "Selecione arquivos do seu computador ou arraste e solte aqui" at bounding box center [431, 231] width 825 height 23
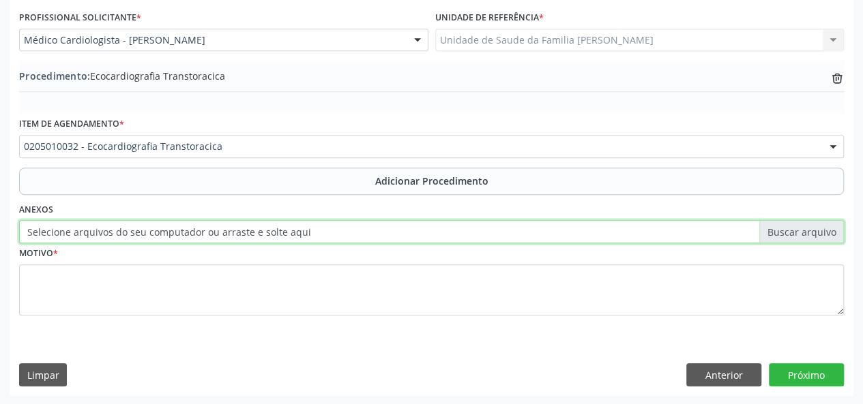
click at [790, 230] on input "Selecione arquivos do seu computador ou arraste e solte aqui" at bounding box center [431, 231] width 825 height 23
type input "C:\fakepath\[PERSON_NAME].jpg"
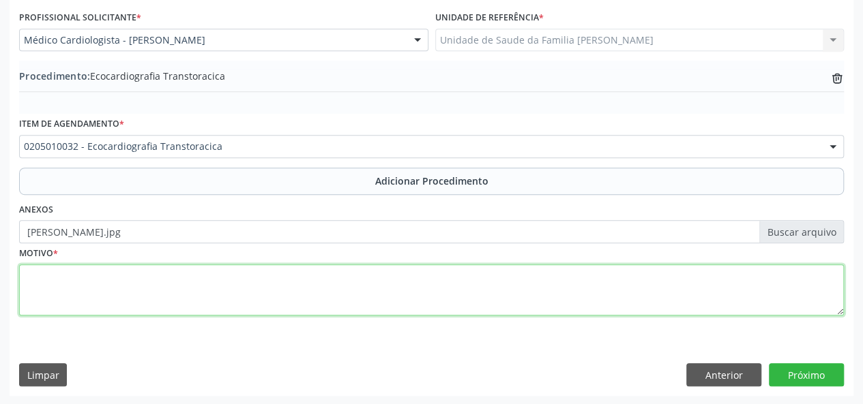
click at [33, 269] on textarea at bounding box center [431, 291] width 825 height 52
click at [34, 280] on textarea at bounding box center [431, 291] width 825 height 52
type textarea "HAS-DM"
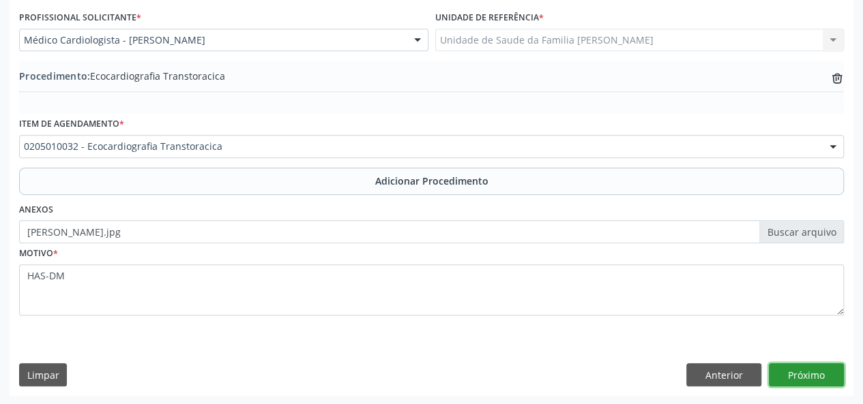
click at [795, 368] on button "Próximo" at bounding box center [806, 375] width 75 height 23
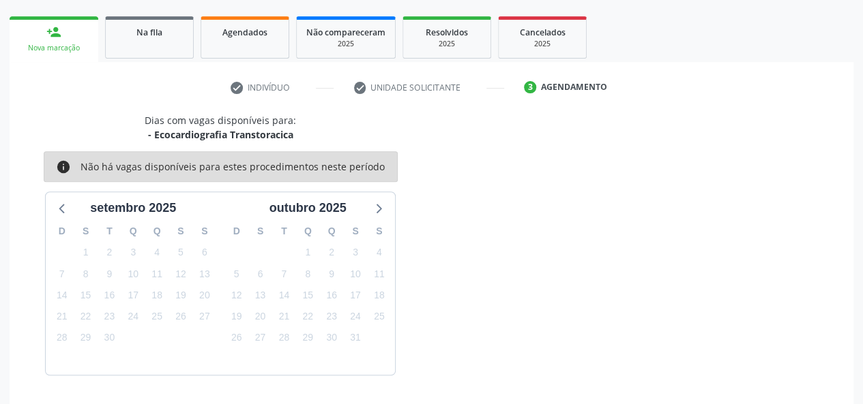
scroll to position [247, 0]
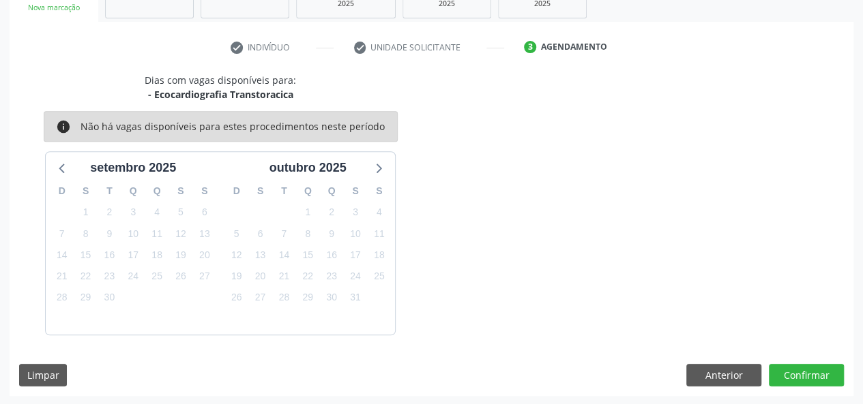
click at [815, 360] on div "Dias com vagas disponíveis para: - Ecocardiografia Transtoracica info Não há va…" at bounding box center [432, 234] width 844 height 323
click at [814, 371] on button "Confirmar" at bounding box center [806, 375] width 75 height 23
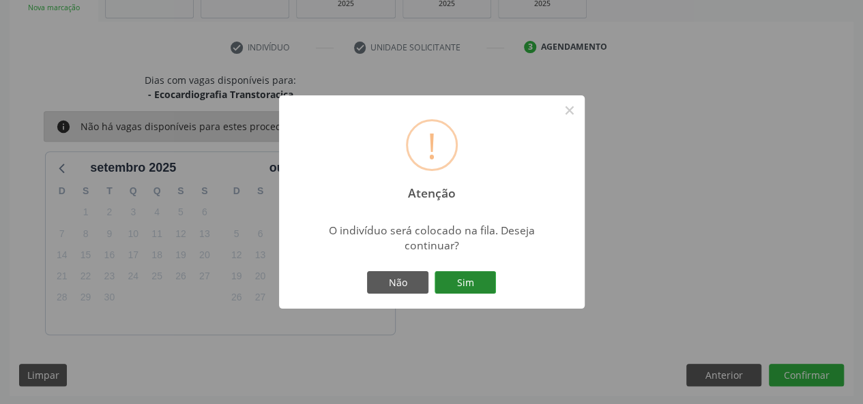
click at [469, 286] on button "Sim" at bounding box center [464, 282] width 61 height 23
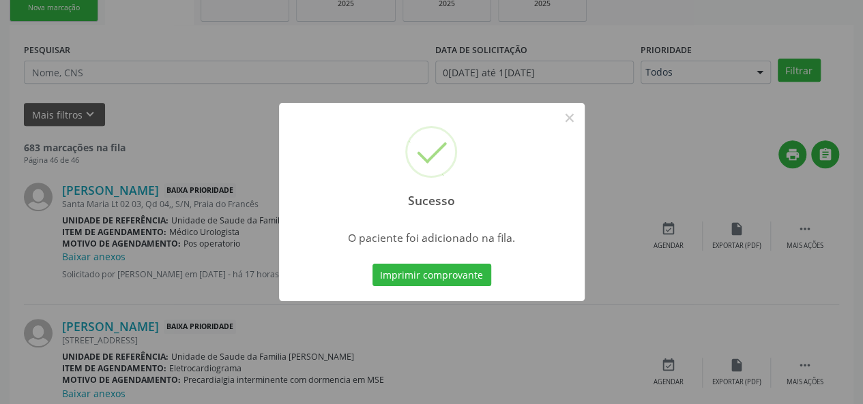
scroll to position [64, 0]
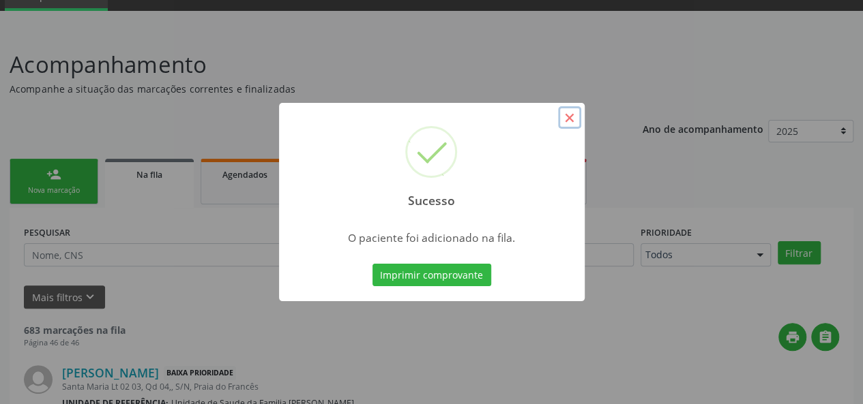
click at [576, 118] on button "×" at bounding box center [569, 117] width 23 height 23
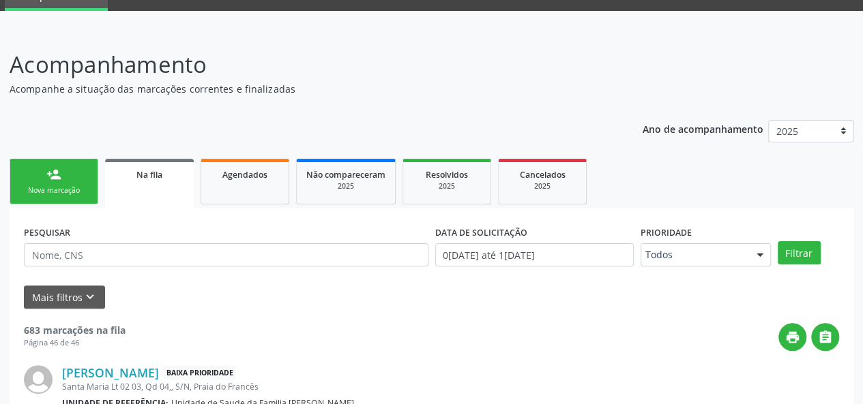
click at [44, 180] on link "person_add Nova marcação" at bounding box center [54, 182] width 89 height 46
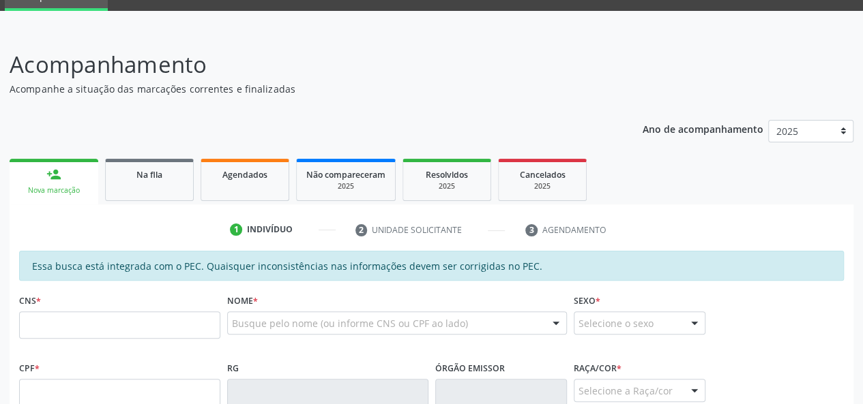
scroll to position [269, 0]
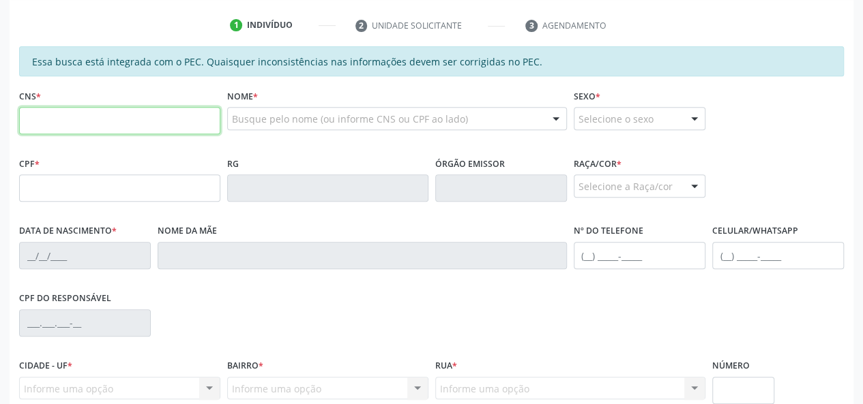
click at [43, 121] on input "text" at bounding box center [119, 120] width 201 height 27
type input "705 0090 1089 3656"
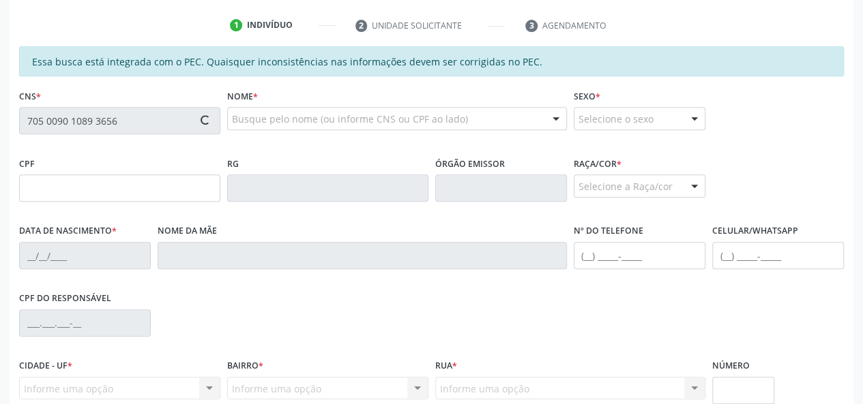
type input "129.460.794-49"
type input "[DATE]"
type input "[PERSON_NAME]"
type input "[PHONE_NUMBER]"
type input "S/N"
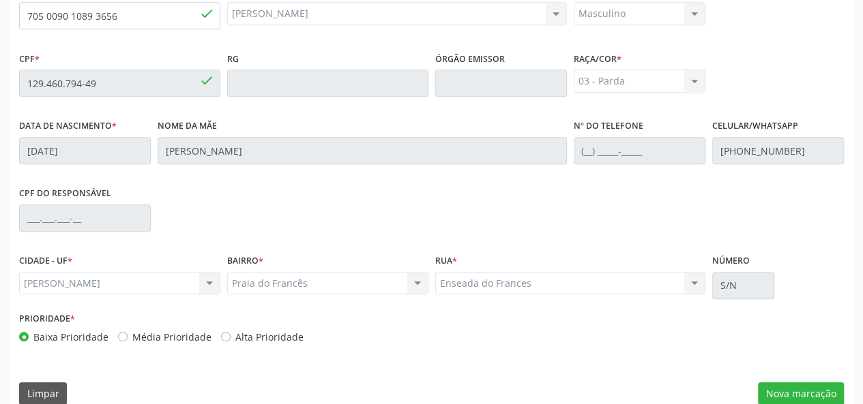
scroll to position [392, 0]
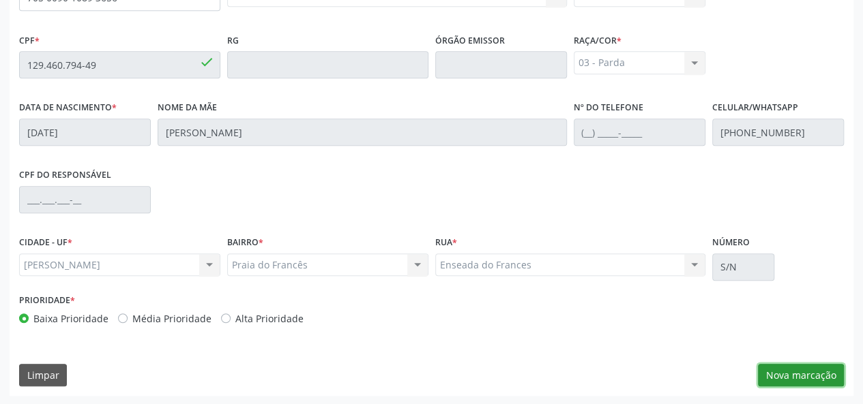
drag, startPoint x: 808, startPoint y: 376, endPoint x: 741, endPoint y: 374, distance: 66.2
click at [806, 376] on button "Nova marcação" at bounding box center [801, 375] width 86 height 23
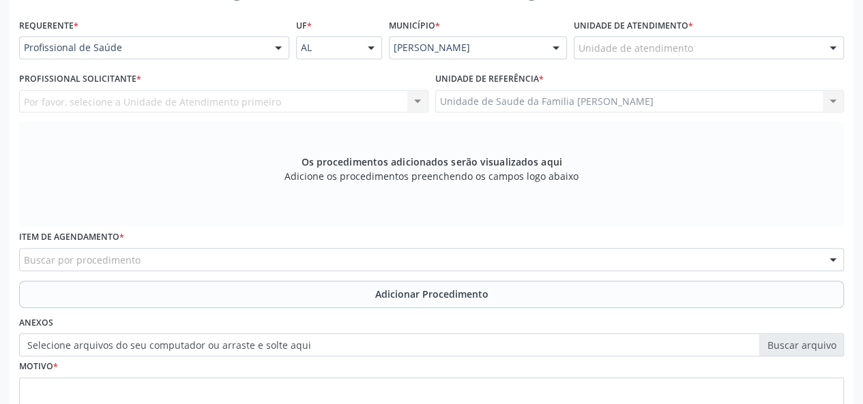
scroll to position [188, 0]
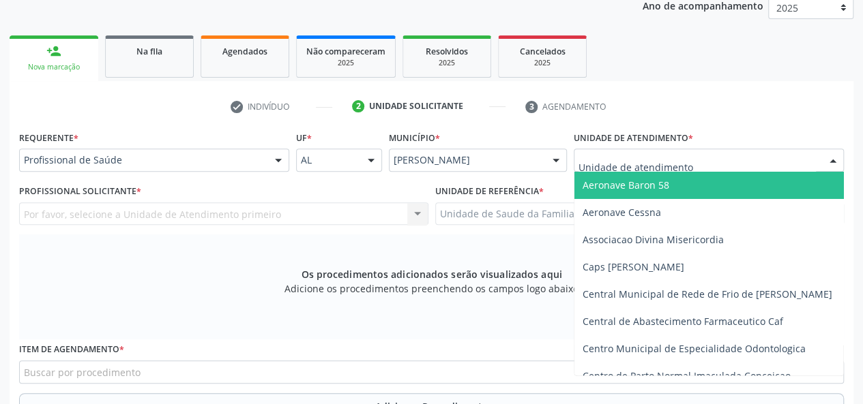
type input "f"
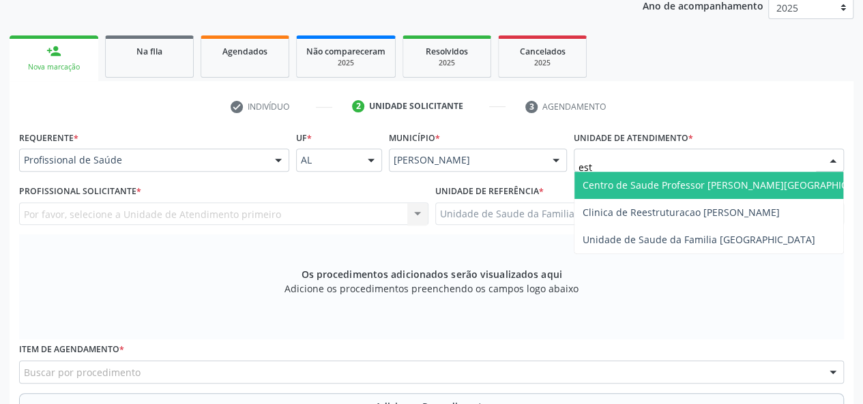
type input "esta"
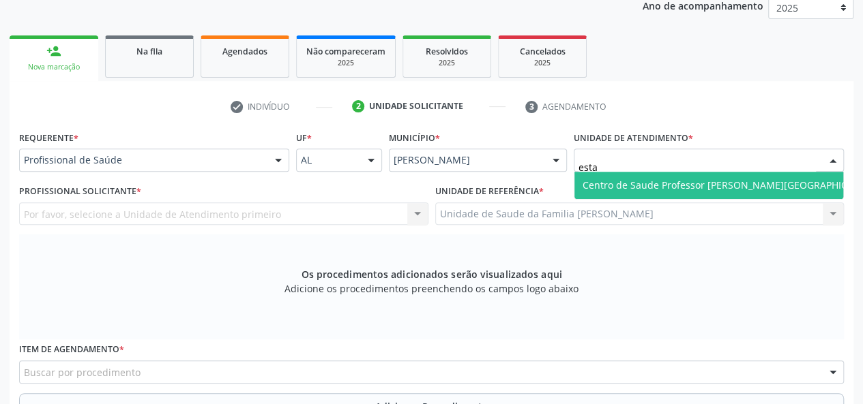
click at [657, 185] on span "Centro de Saude Professor [PERSON_NAME][GEOGRAPHIC_DATA]" at bounding box center [730, 185] width 297 height 13
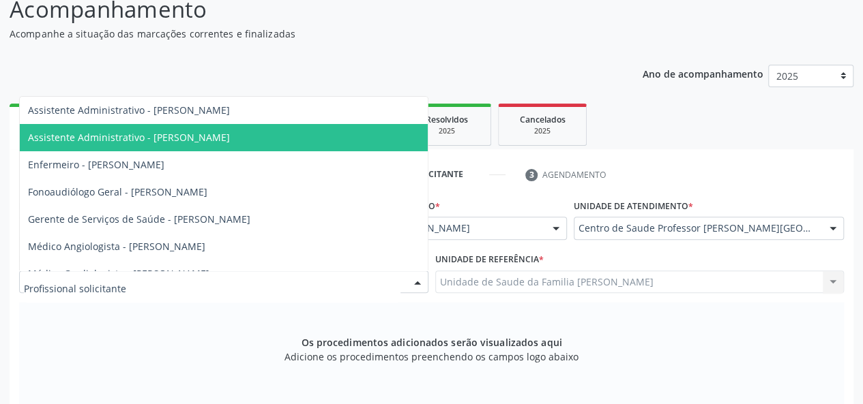
scroll to position [68, 0]
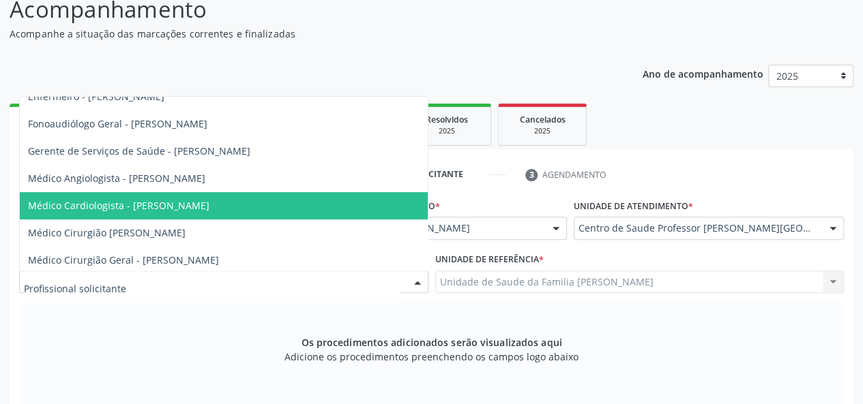
click at [183, 206] on span "Médico Cardiologista - [PERSON_NAME]" at bounding box center [118, 205] width 181 height 13
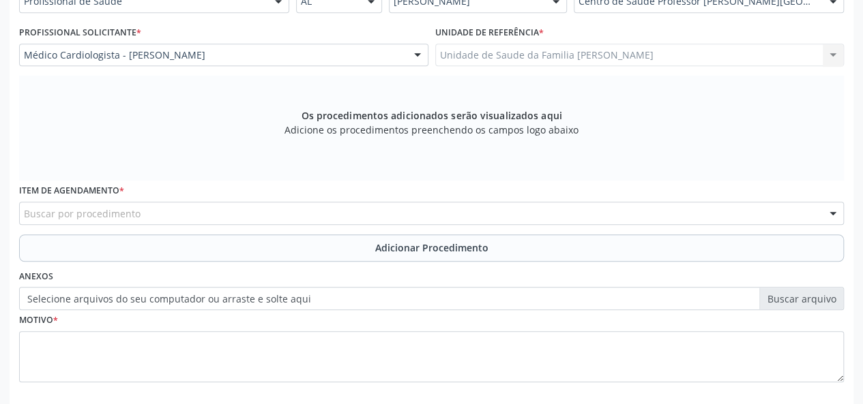
scroll to position [392, 0]
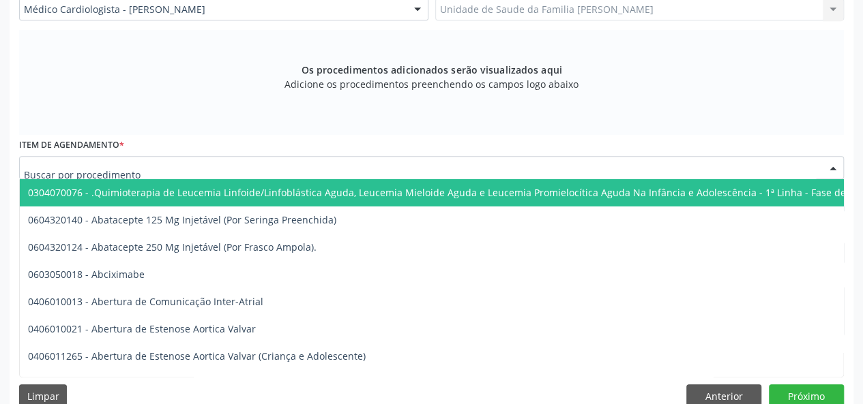
click at [203, 170] on div at bounding box center [431, 167] width 825 height 23
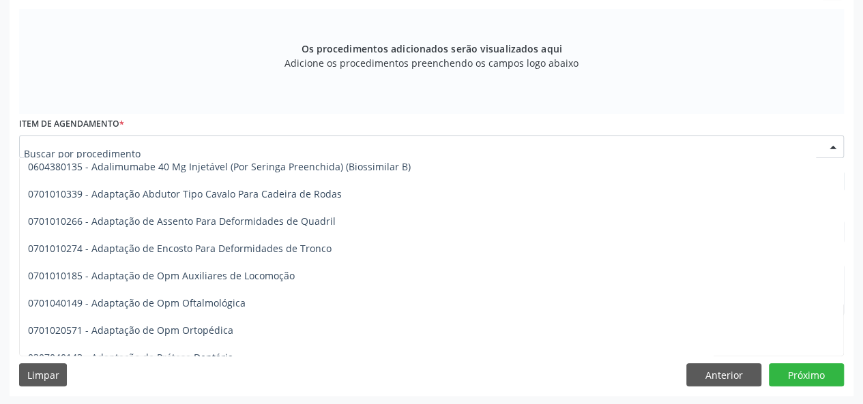
scroll to position [2251, 0]
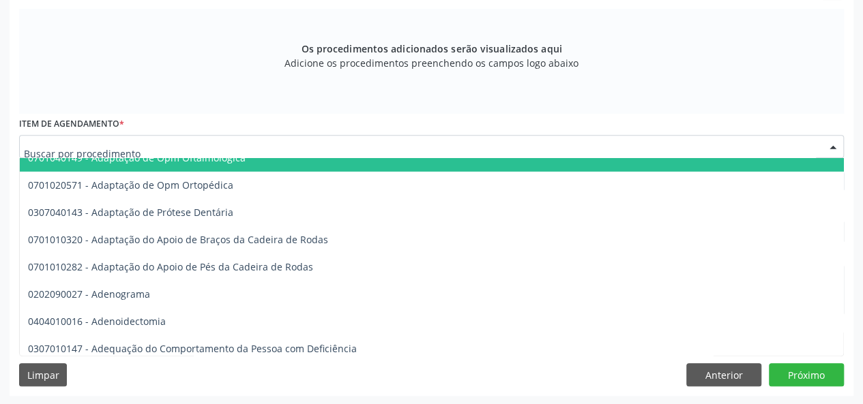
click at [75, 148] on input "text" at bounding box center [420, 153] width 792 height 27
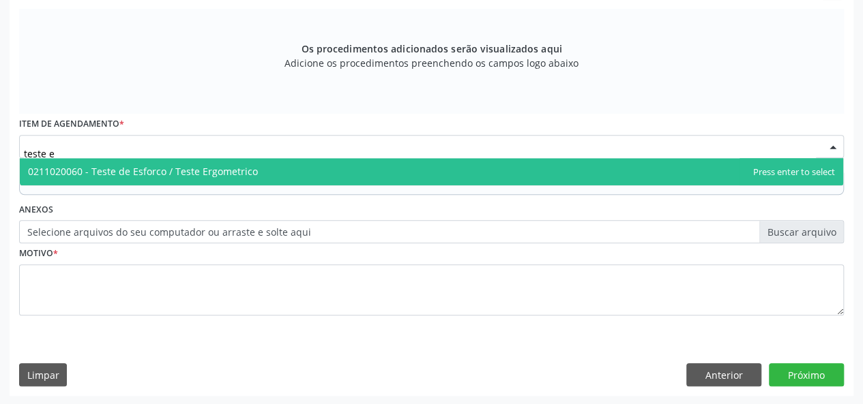
scroll to position [0, 0]
type input "teste er"
click at [282, 184] on span "0211020060 - Teste de Esforco / Teste Ergometrico" at bounding box center [431, 171] width 823 height 27
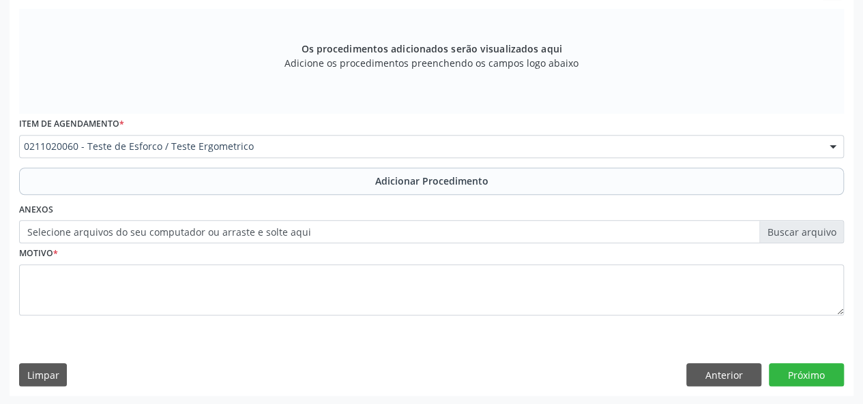
click at [794, 228] on label "Selecione arquivos do seu computador ou arraste e solte aqui" at bounding box center [431, 231] width 825 height 23
click at [794, 228] on input "Selecione arquivos do seu computador ou arraste e solte aqui" at bounding box center [431, 231] width 825 height 23
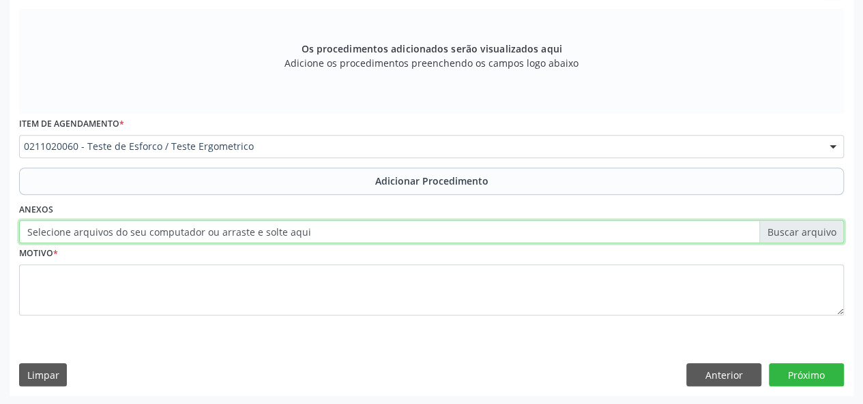
type input "C:\fakepath\[PERSON_NAME].jpg"
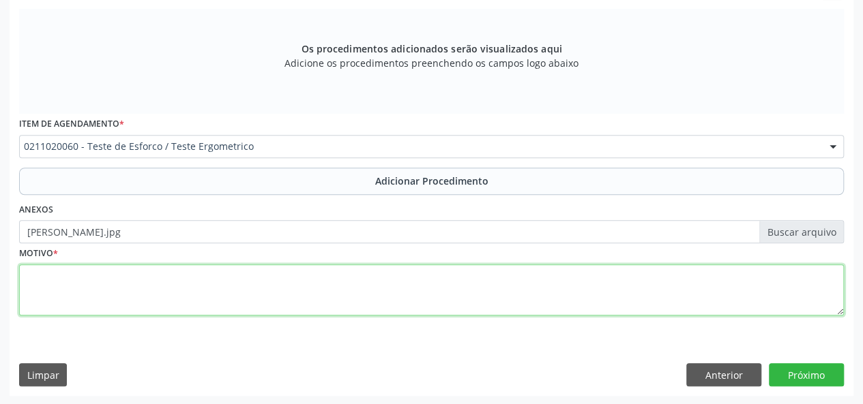
click at [44, 271] on textarea at bounding box center [431, 291] width 825 height 52
click at [35, 279] on textarea "hAS-DM" at bounding box center [431, 291] width 825 height 52
type textarea "HAS-DM"
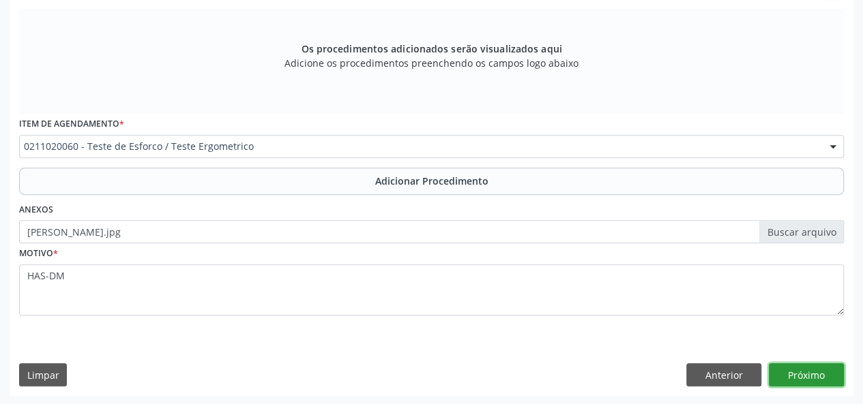
click at [790, 381] on button "Próximo" at bounding box center [806, 375] width 75 height 23
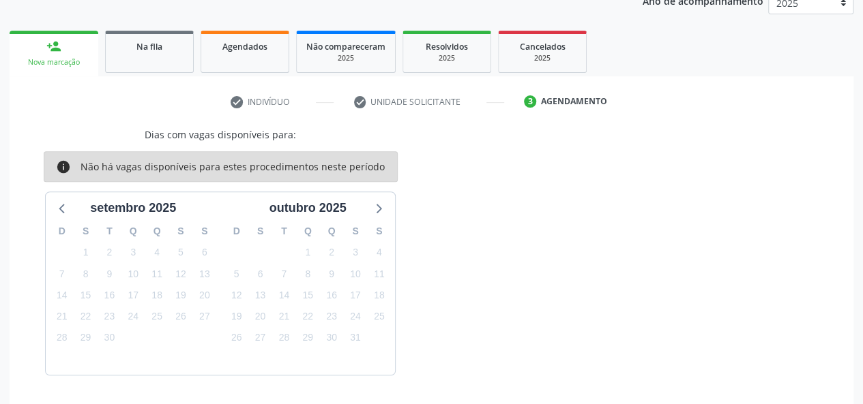
scroll to position [232, 0]
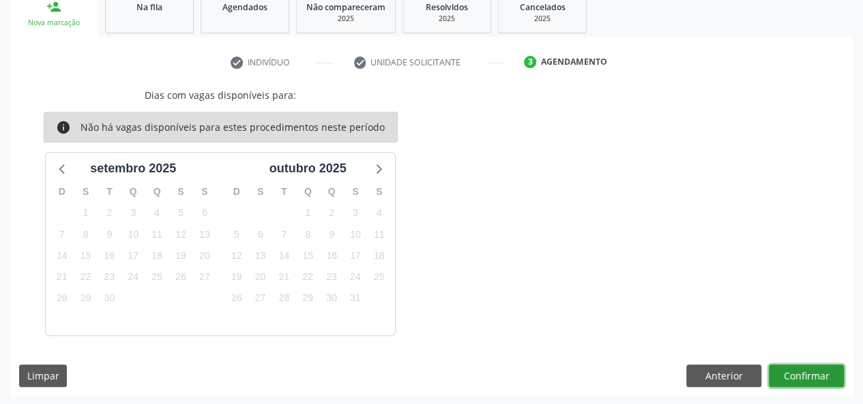
click at [790, 381] on button "Confirmar" at bounding box center [806, 376] width 75 height 23
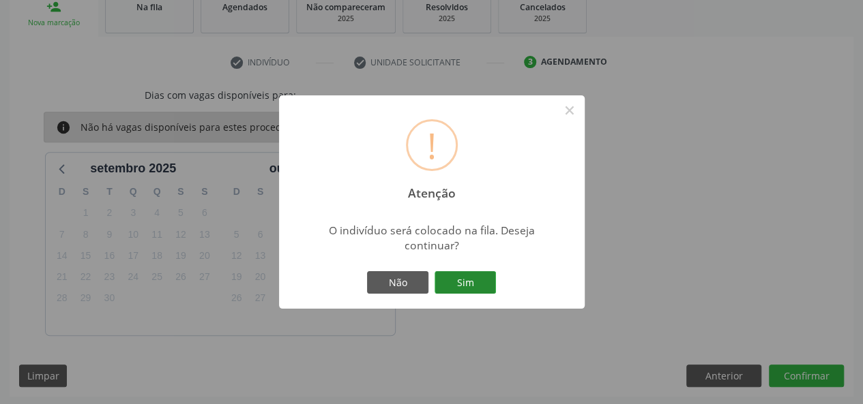
click at [454, 286] on button "Sim" at bounding box center [464, 282] width 61 height 23
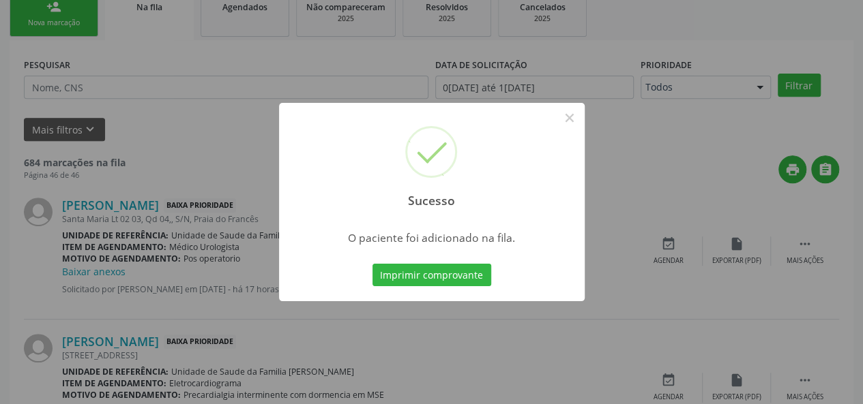
scroll to position [64, 0]
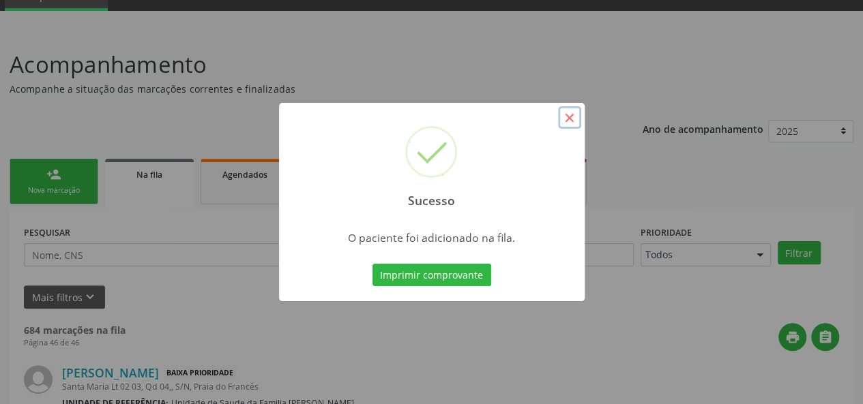
click at [564, 118] on button "×" at bounding box center [569, 117] width 23 height 23
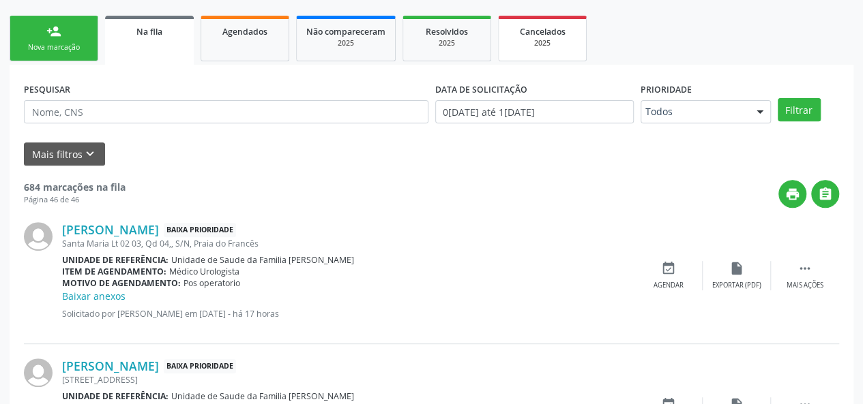
scroll to position [0, 0]
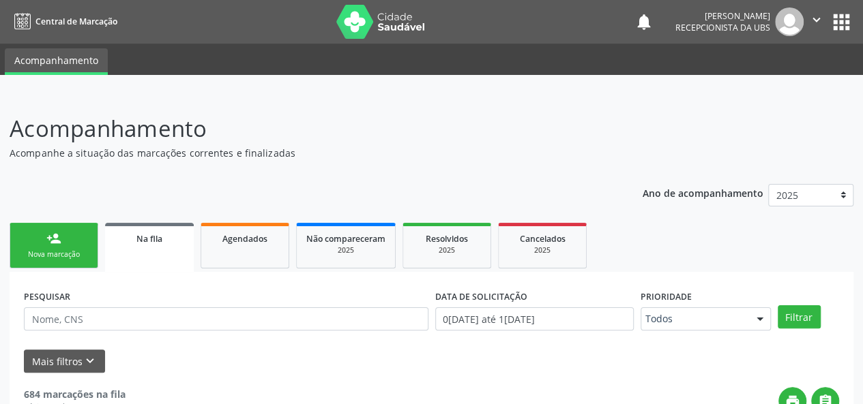
click at [808, 23] on button "" at bounding box center [816, 22] width 26 height 29
click at [768, 75] on link "Sair" at bounding box center [782, 83] width 94 height 19
